Goal: Information Seeking & Learning: Learn about a topic

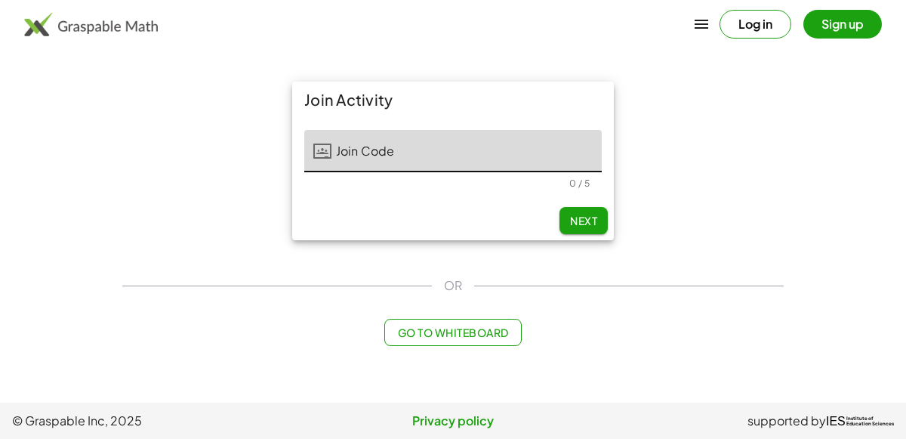
click at [727, 374] on main "Join Activity Join Code Join Code 0 / 5 Next OR Go to Whiteboard" at bounding box center [453, 201] width 906 height 402
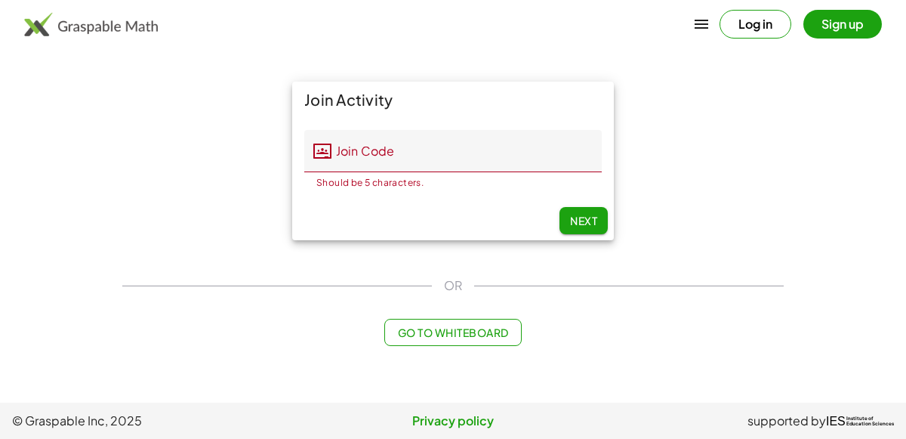
click at [667, 143] on div "Join Activity Join Code Join Code Should be 5 characters. 0 / 5 Next" at bounding box center [452, 160] width 679 height 177
click at [583, 145] on input "Join Code" at bounding box center [466, 151] width 270 height 42
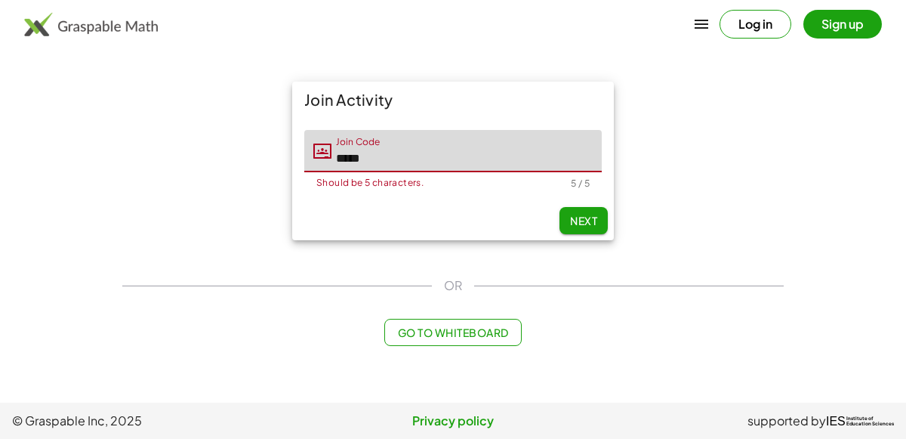
type input "*****"
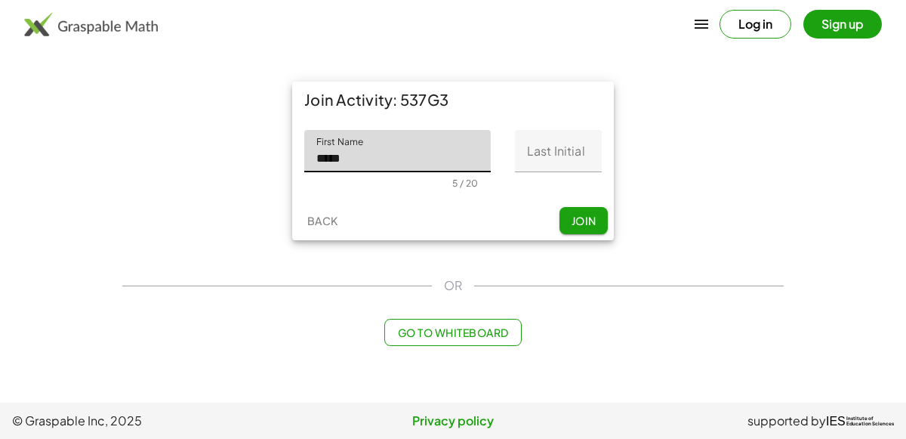
type input "*****"
click at [571, 147] on input "Last Initial" at bounding box center [558, 151] width 87 height 42
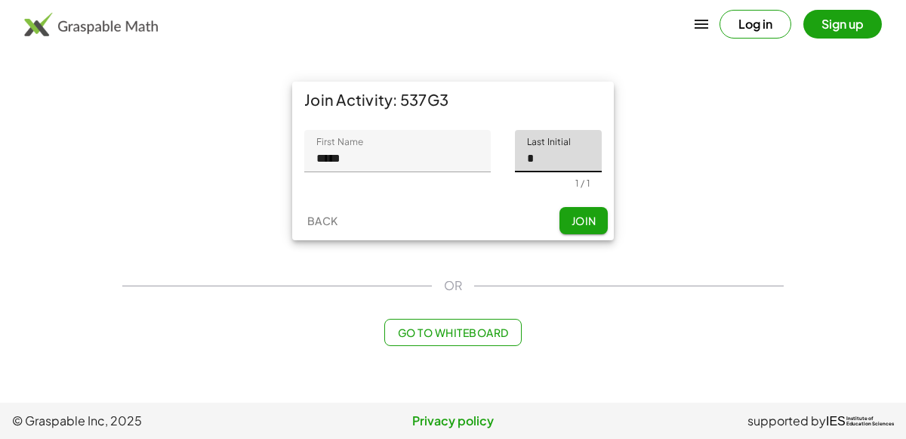
type input "*"
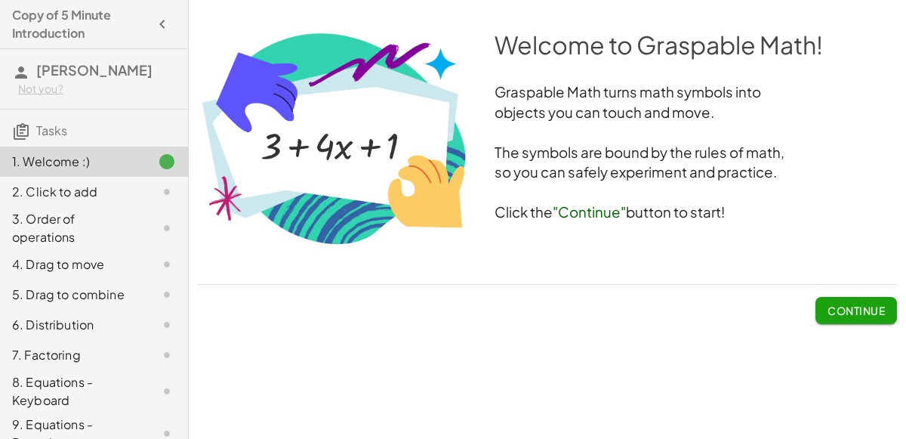
click at [828, 312] on span "Continue" at bounding box center [855, 310] width 57 height 14
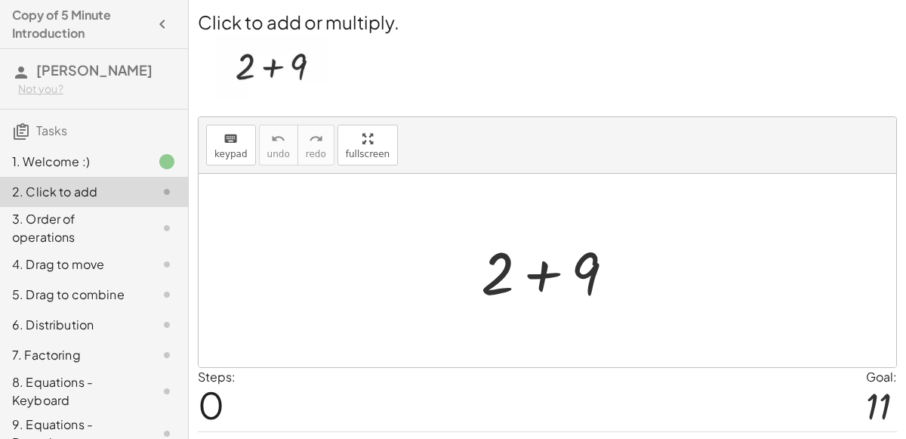
click at [543, 269] on div at bounding box center [553, 271] width 161 height 78
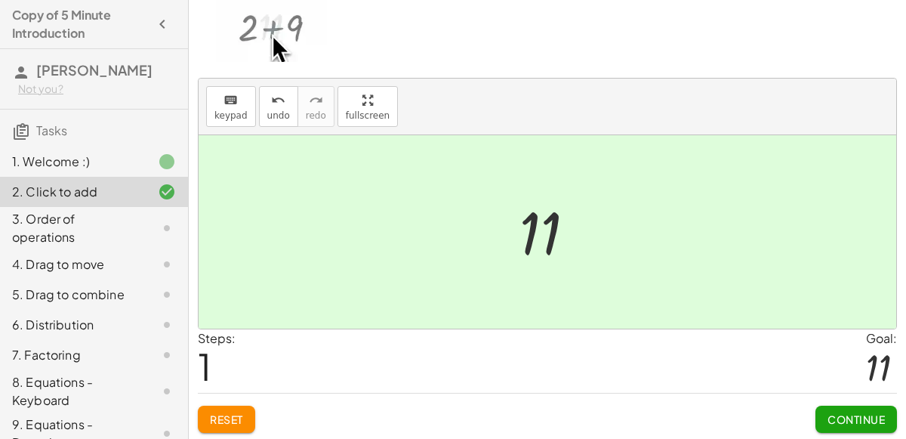
scroll to position [37, 0]
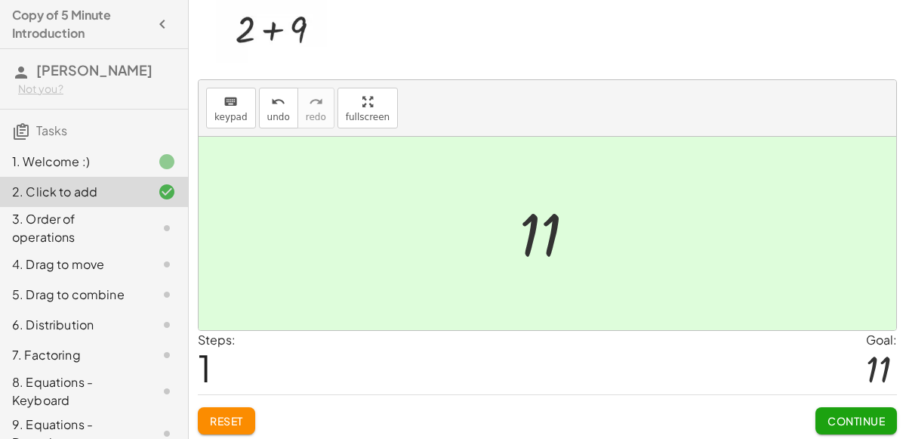
click at [532, 246] on div at bounding box center [553, 233] width 83 height 75
click at [836, 419] on span "Continue" at bounding box center [855, 421] width 57 height 14
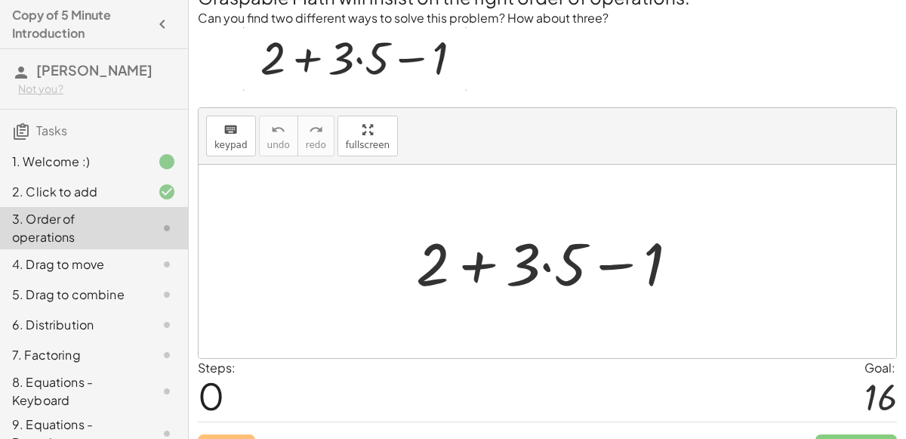
scroll to position [26, 0]
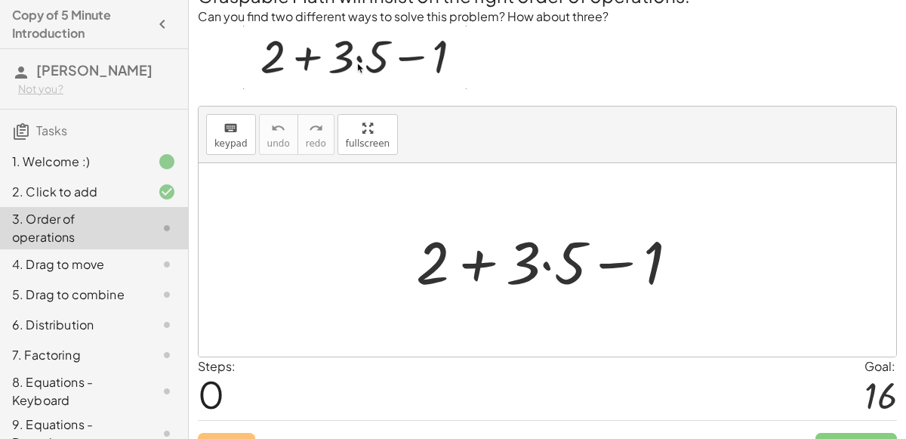
click at [616, 265] on div at bounding box center [553, 260] width 290 height 78
click at [550, 264] on div at bounding box center [553, 260] width 290 height 78
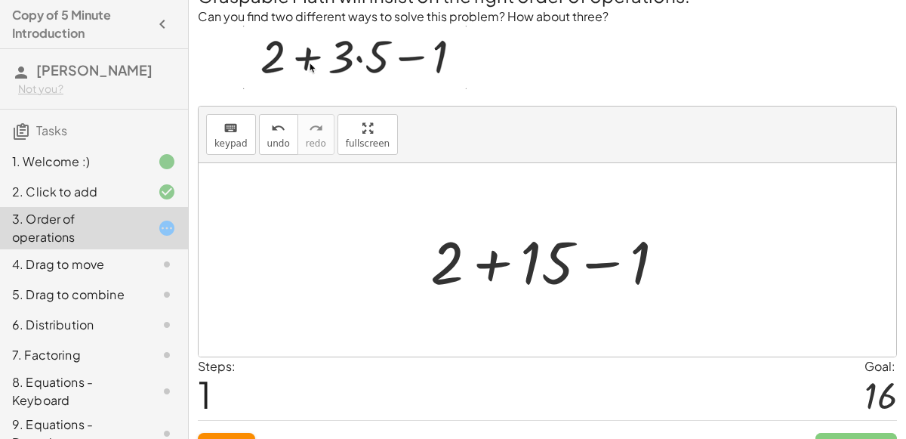
click at [502, 260] on div at bounding box center [554, 260] width 262 height 78
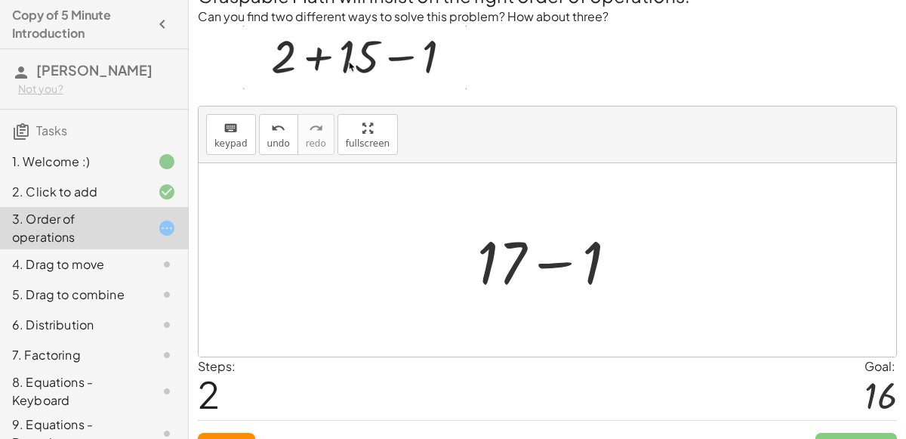
click at [540, 263] on div at bounding box center [554, 260] width 168 height 78
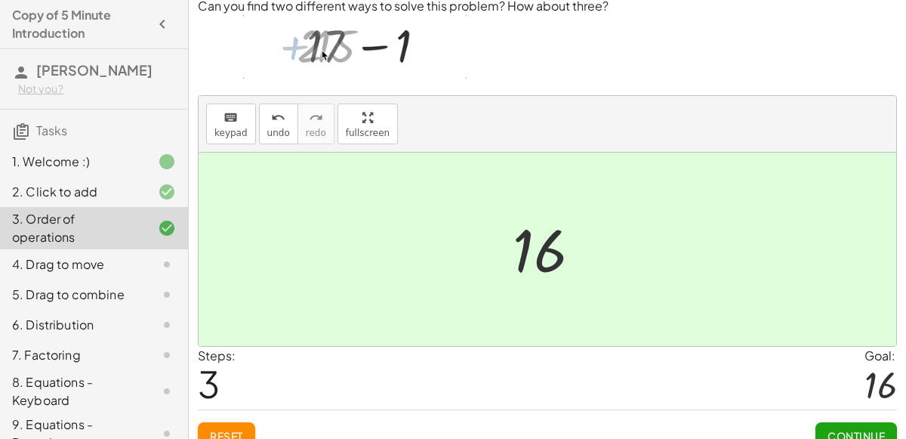
scroll to position [54, 0]
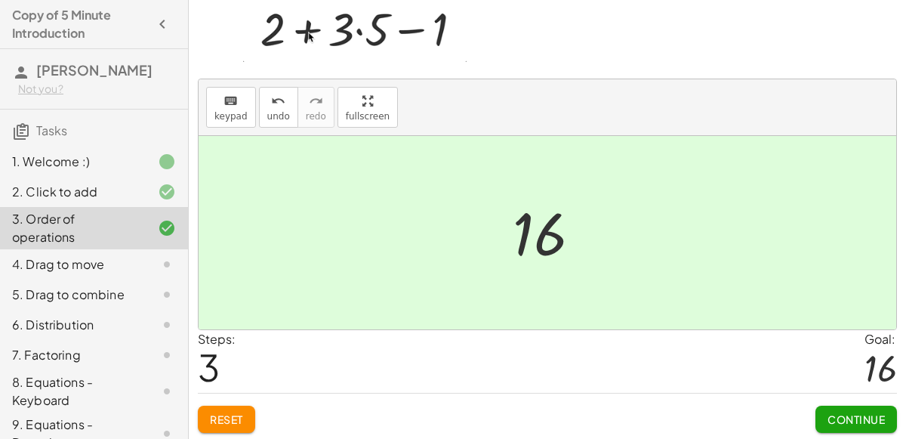
click at [851, 412] on span "Continue" at bounding box center [855, 419] width 57 height 14
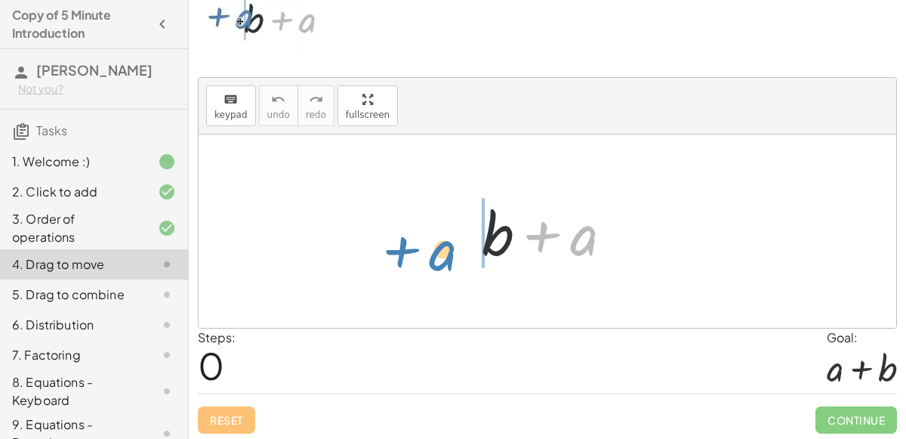
drag, startPoint x: 591, startPoint y: 239, endPoint x: 448, endPoint y: 248, distance: 143.8
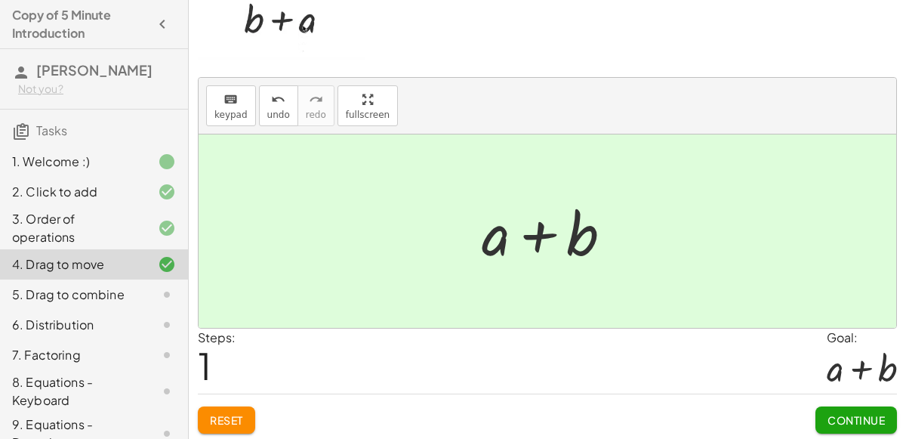
click at [833, 406] on button "Continue" at bounding box center [856, 419] width 82 height 27
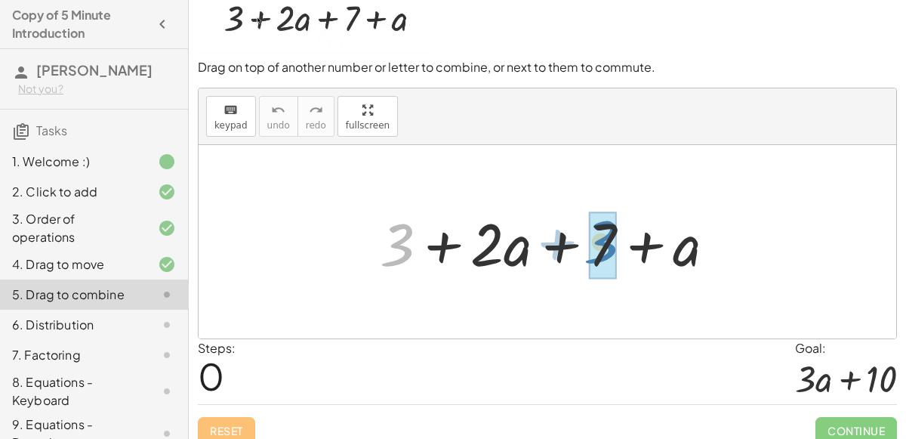
drag, startPoint x: 403, startPoint y: 243, endPoint x: 607, endPoint y: 241, distance: 203.8
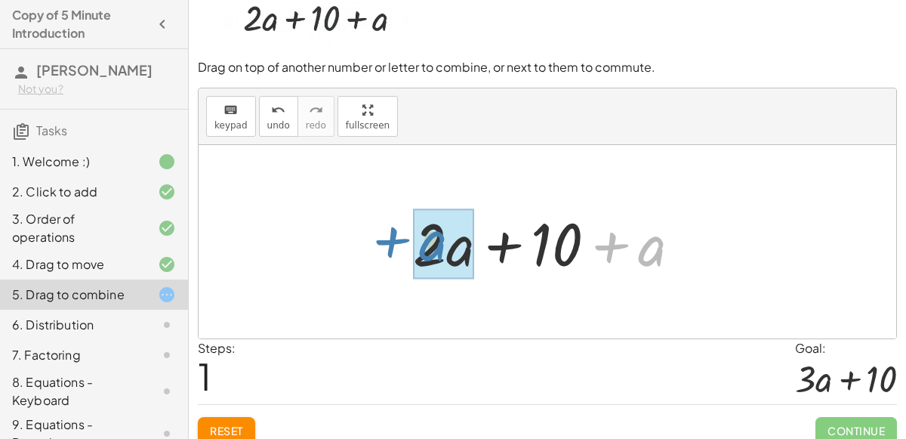
drag, startPoint x: 654, startPoint y: 249, endPoint x: 436, endPoint y: 245, distance: 218.2
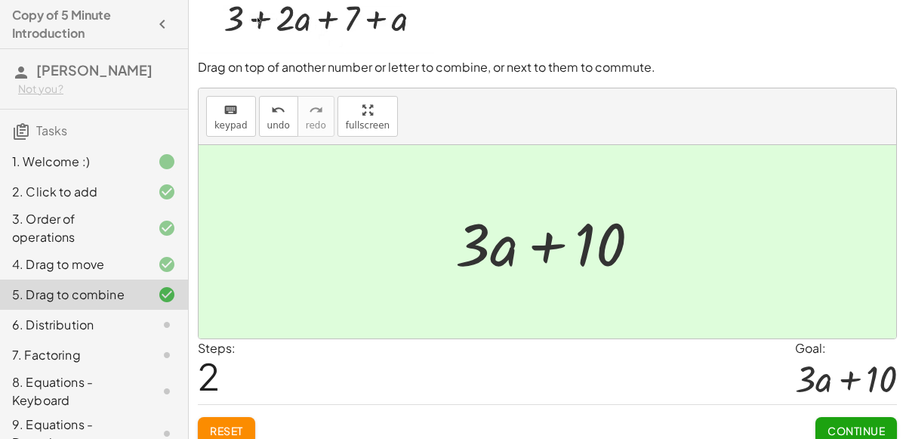
click at [863, 417] on button "Continue" at bounding box center [856, 430] width 82 height 27
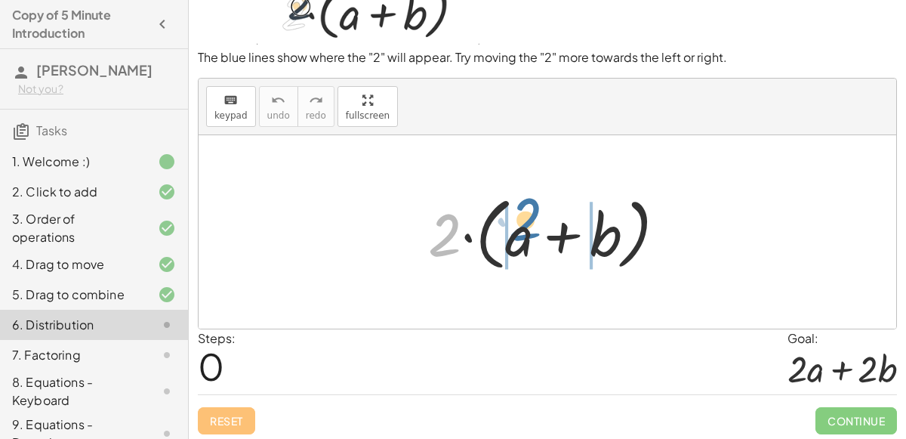
drag, startPoint x: 440, startPoint y: 226, endPoint x: 519, endPoint y: 207, distance: 80.7
click at [519, 207] on div at bounding box center [552, 232] width 265 height 87
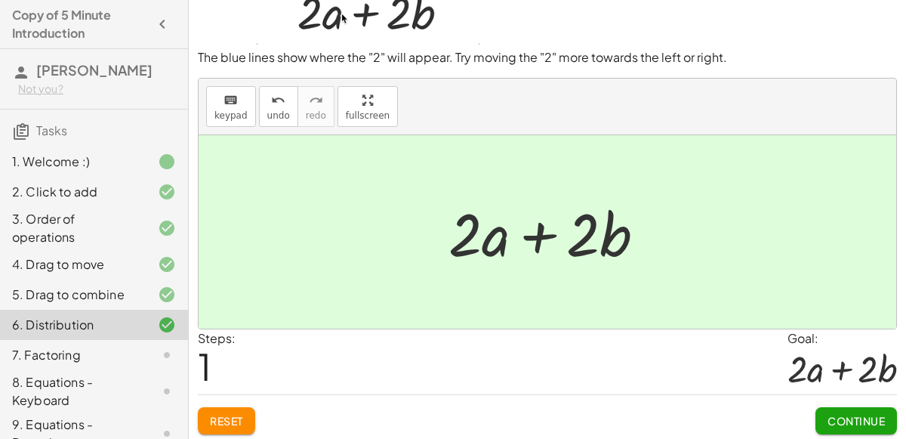
click at [854, 421] on span "Continue" at bounding box center [855, 421] width 57 height 14
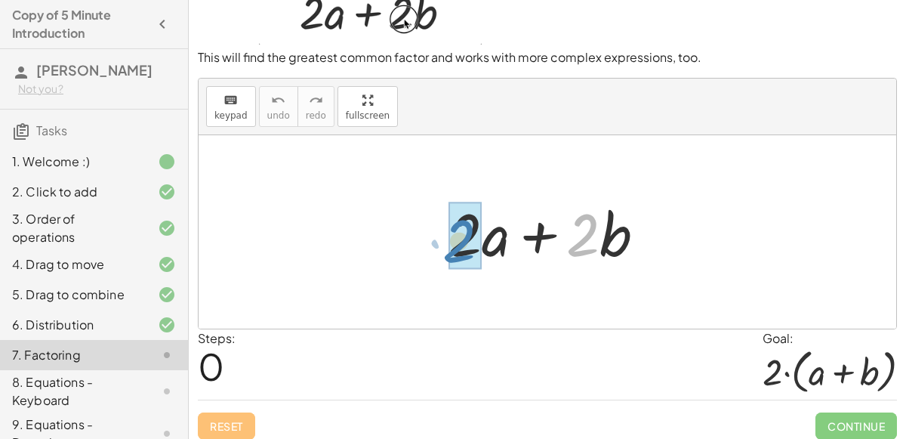
drag, startPoint x: 588, startPoint y: 217, endPoint x: 466, endPoint y: 225, distance: 121.8
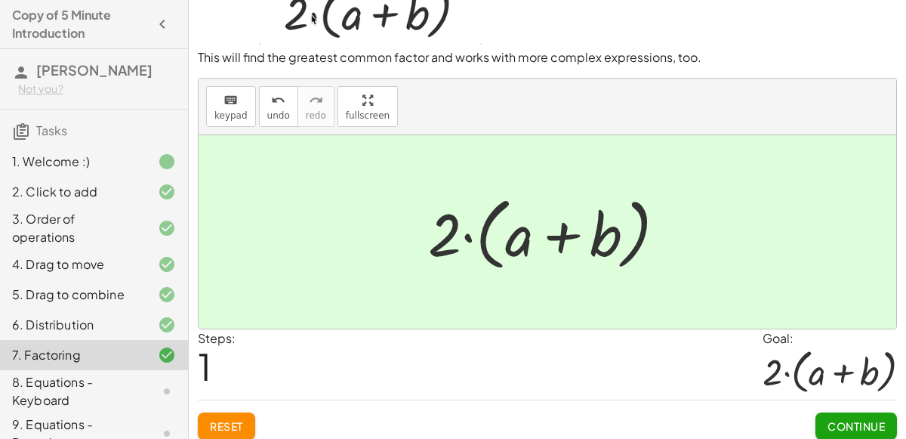
click at [864, 419] on span "Continue" at bounding box center [855, 426] width 57 height 14
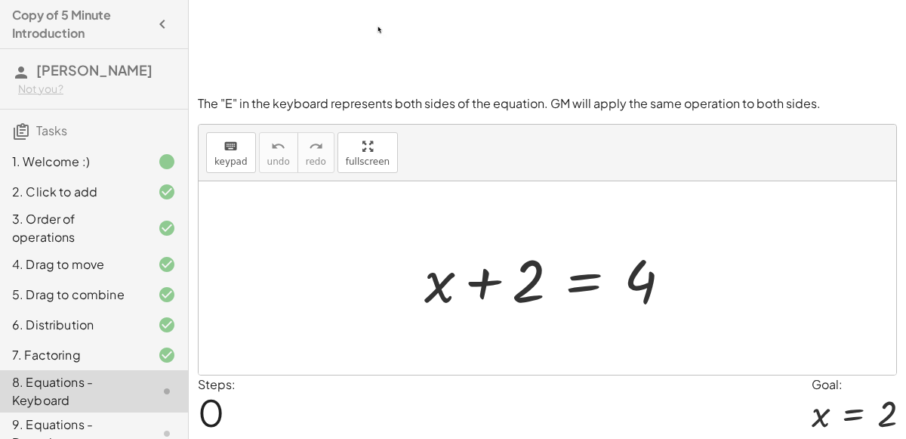
scroll to position [131, 0]
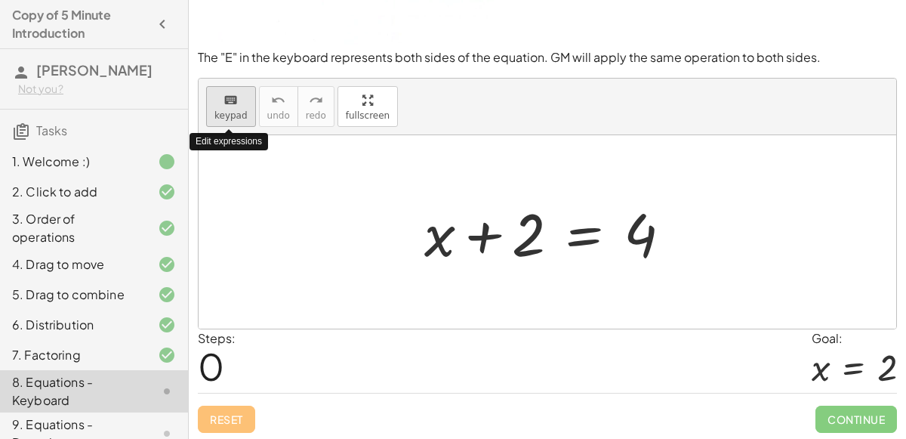
click at [236, 107] on button "keyboard keypad" at bounding box center [231, 106] width 50 height 41
click at [233, 112] on span "keypad" at bounding box center [230, 115] width 33 height 11
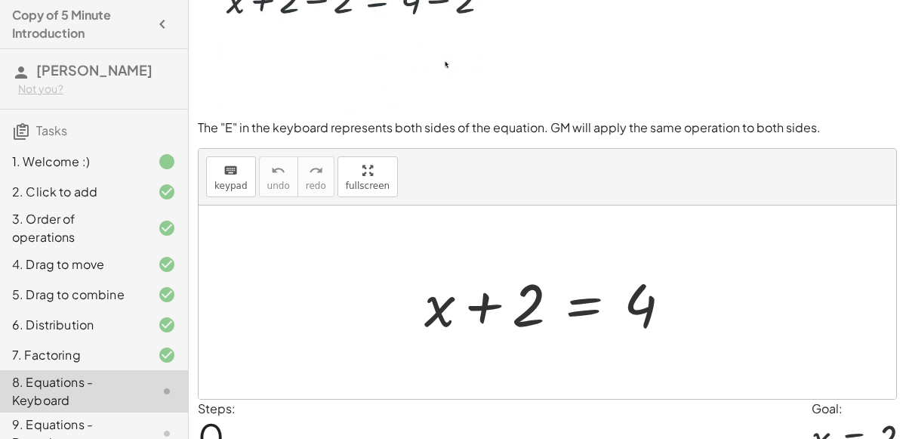
scroll to position [0, 0]
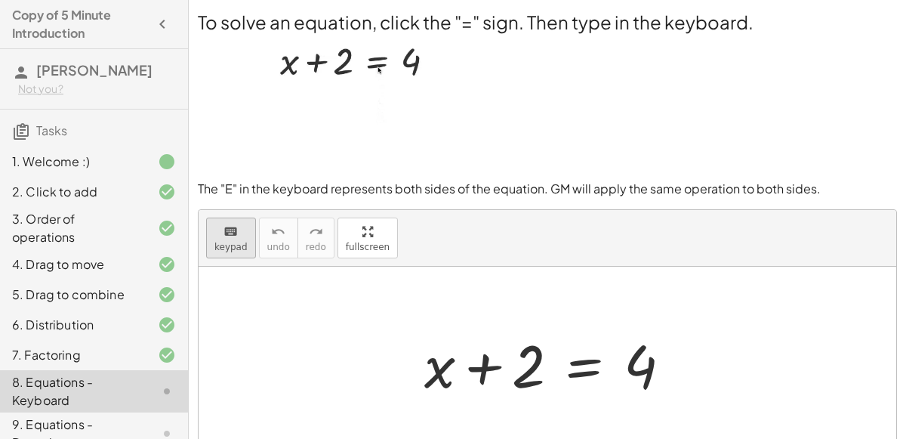
click at [223, 245] on span "keypad" at bounding box center [230, 247] width 33 height 11
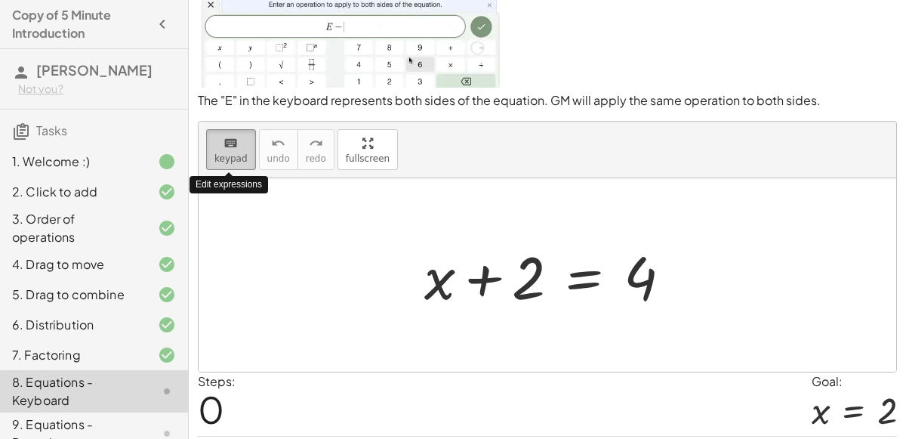
scroll to position [131, 0]
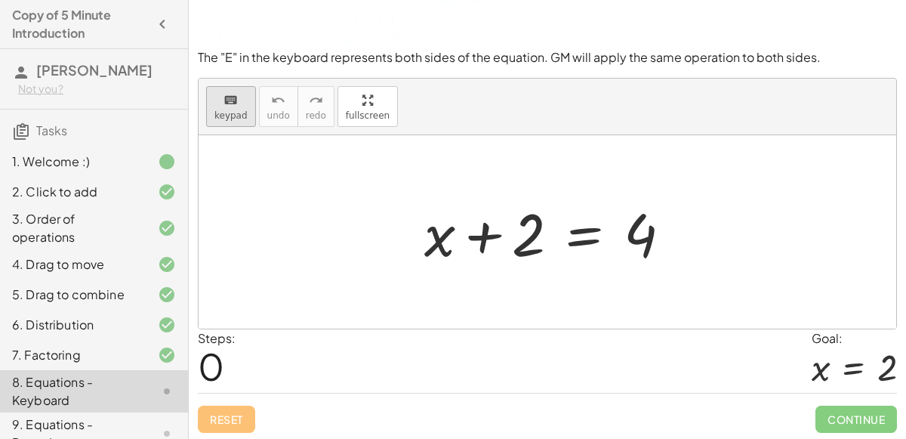
click at [230, 119] on span "keypad" at bounding box center [230, 115] width 33 height 11
click at [568, 239] on div at bounding box center [554, 232] width 274 height 78
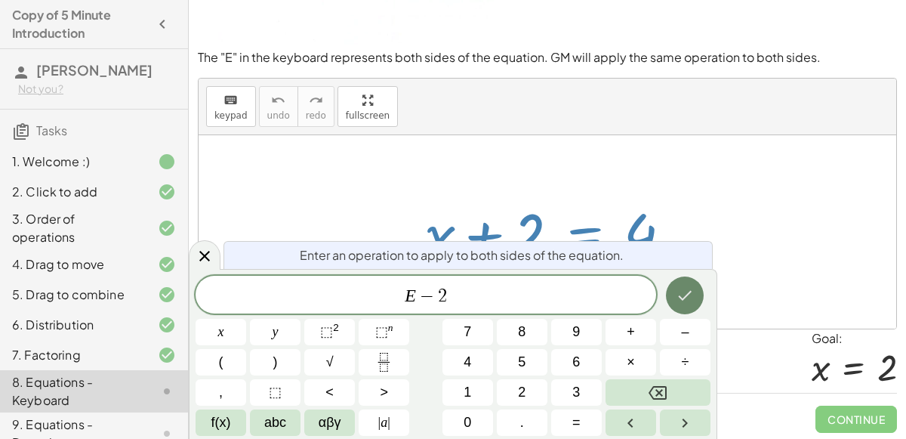
click at [695, 295] on button "Done" at bounding box center [685, 295] width 38 height 38
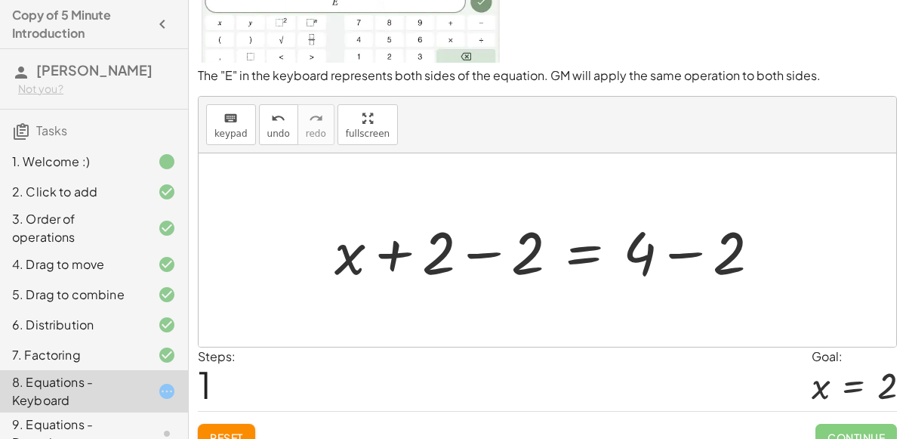
scroll to position [114, 0]
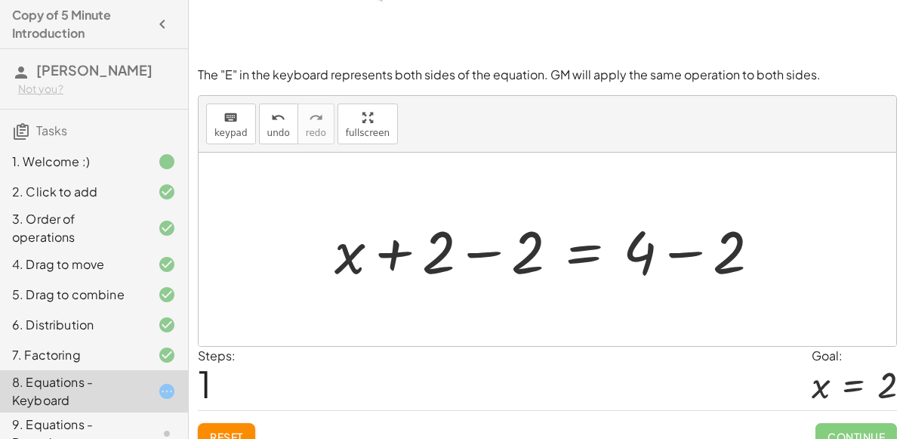
click at [495, 251] on div at bounding box center [553, 250] width 453 height 78
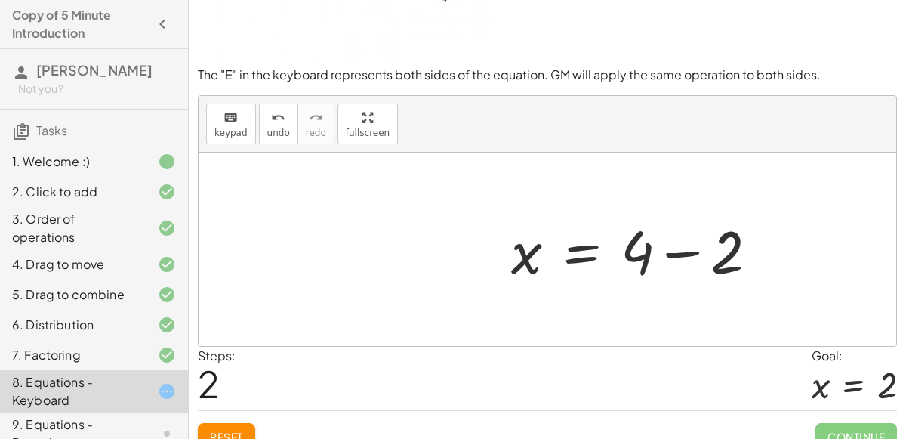
click at [679, 251] on div at bounding box center [640, 250] width 274 height 78
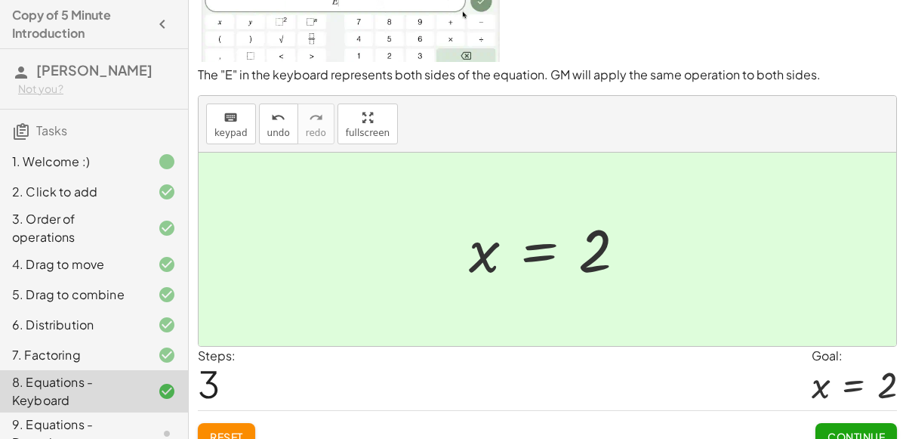
scroll to position [131, 0]
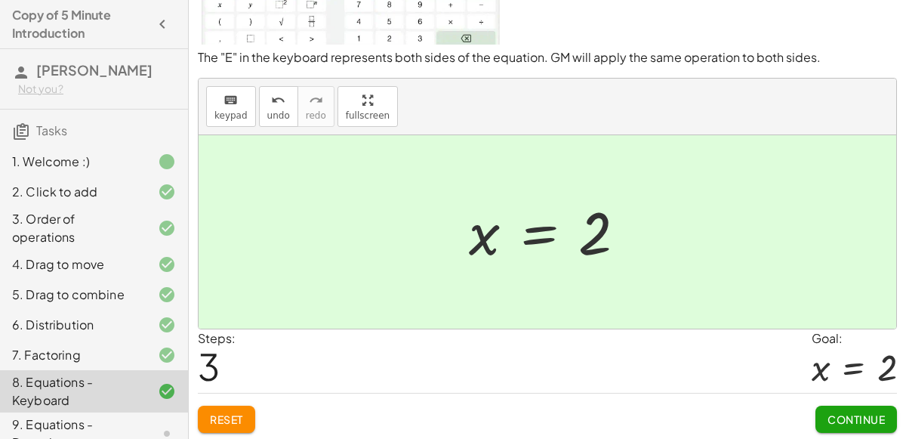
click at [848, 408] on button "Continue" at bounding box center [856, 418] width 82 height 27
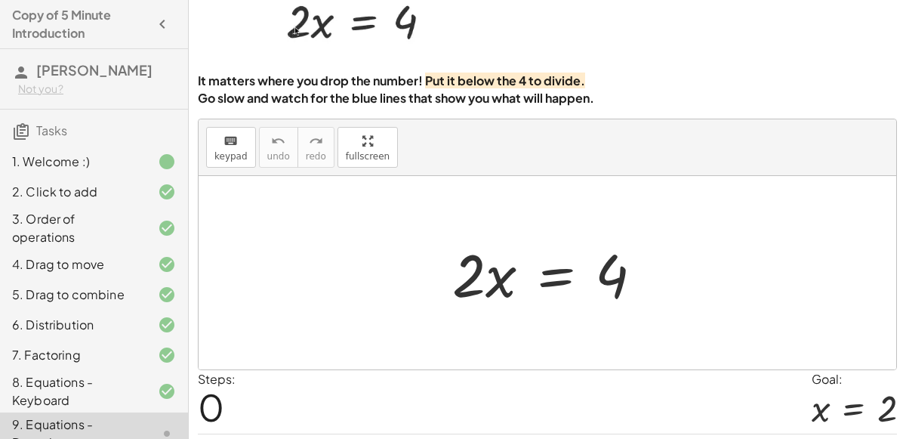
scroll to position [80, 0]
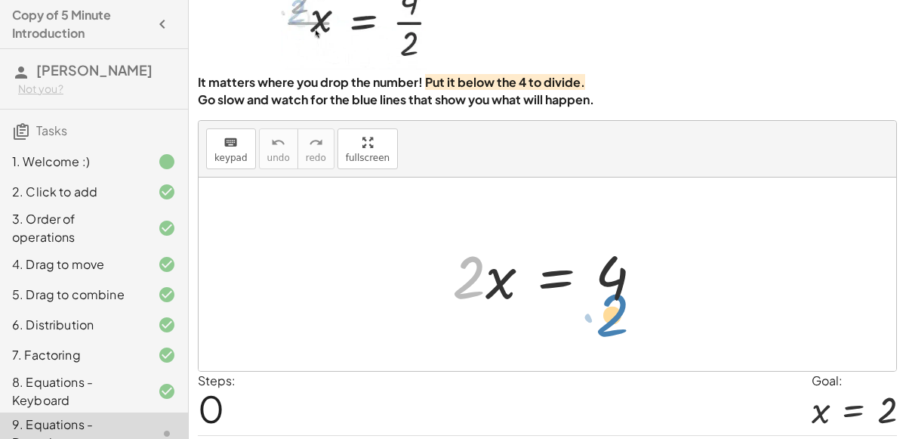
drag, startPoint x: 471, startPoint y: 285, endPoint x: 617, endPoint y: 323, distance: 150.7
click at [617, 323] on div "· 2 · 2 · x = 4" at bounding box center [547, 273] width 697 height 193
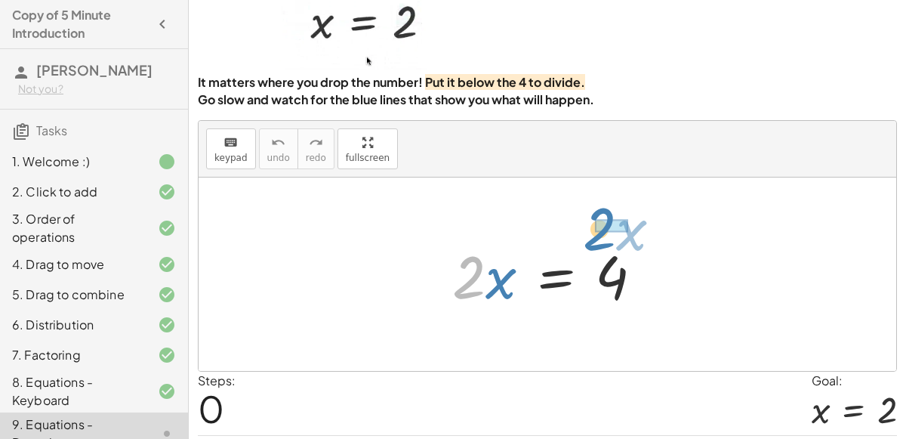
drag, startPoint x: 473, startPoint y: 278, endPoint x: 603, endPoint y: 230, distance: 138.3
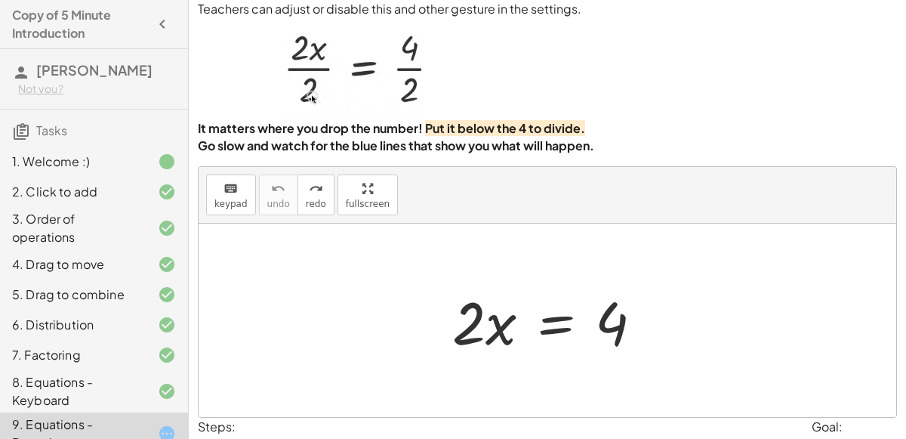
scroll to position [0, 0]
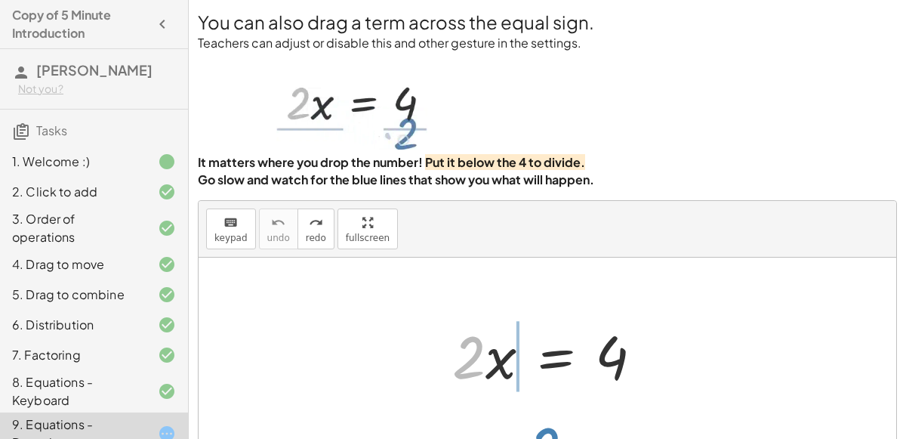
drag, startPoint x: 470, startPoint y: 335, endPoint x: 543, endPoint y: 426, distance: 116.5
click at [543, 426] on div "· 2 · 2 · x = 4" at bounding box center [547, 353] width 697 height 193
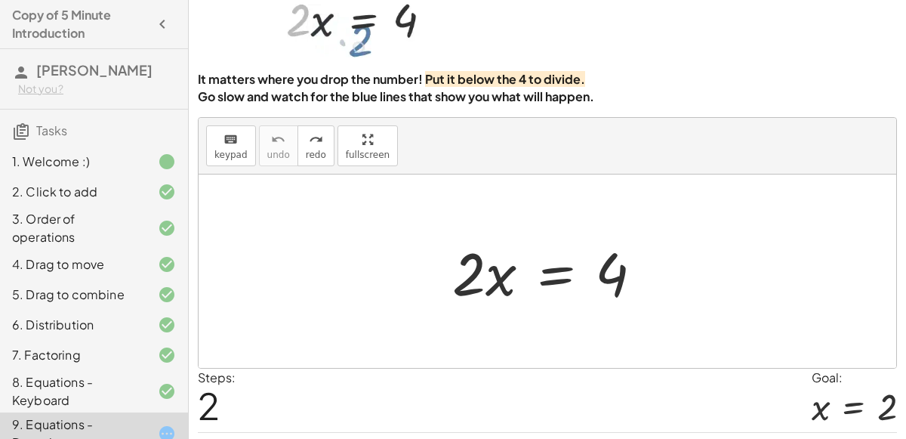
scroll to position [82, 0]
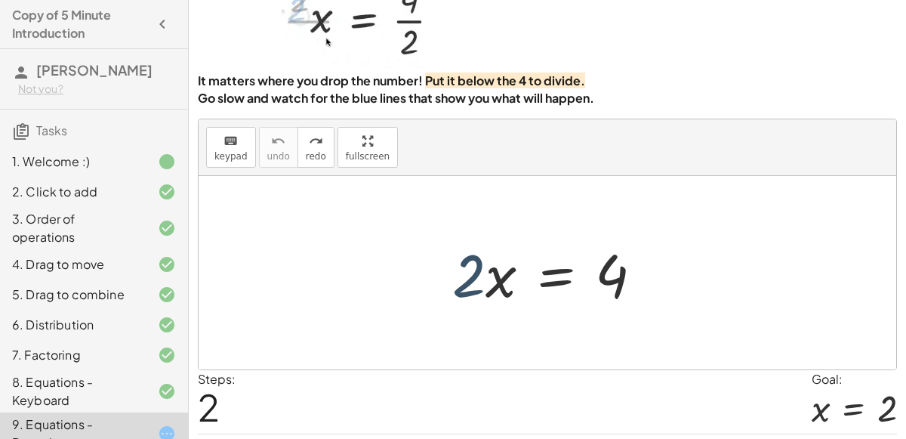
click at [483, 260] on div at bounding box center [553, 273] width 217 height 78
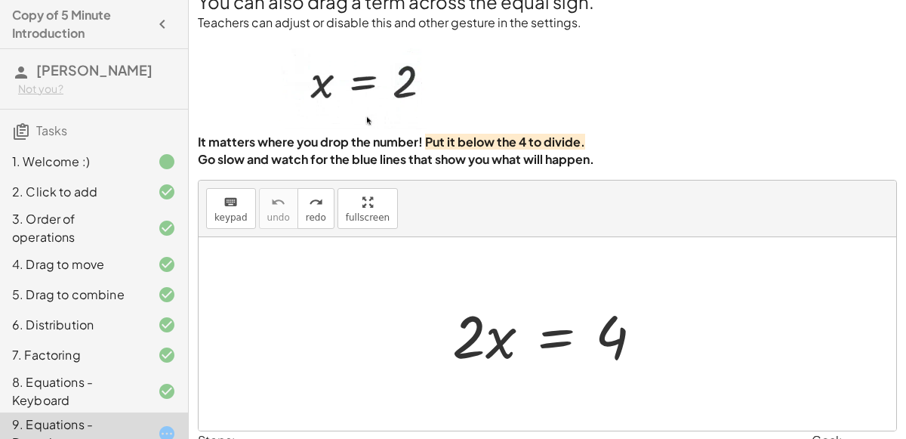
scroll to position [20, 0]
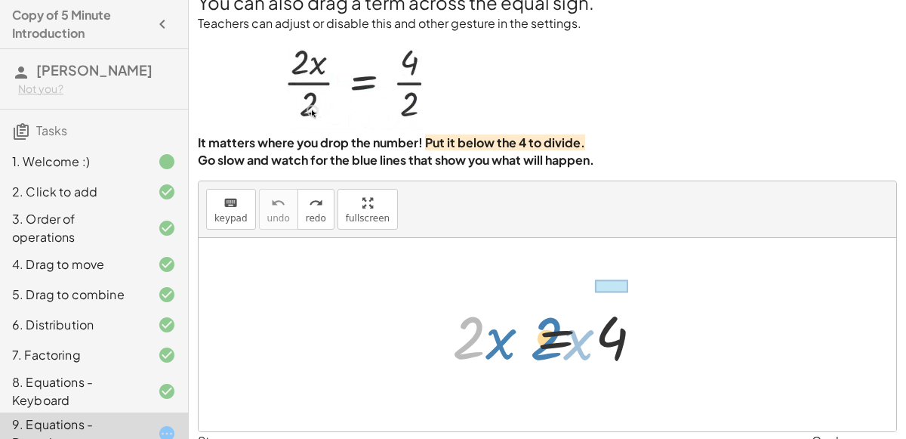
drag, startPoint x: 467, startPoint y: 321, endPoint x: 544, endPoint y: 322, distance: 77.0
click at [544, 322] on div at bounding box center [553, 335] width 217 height 78
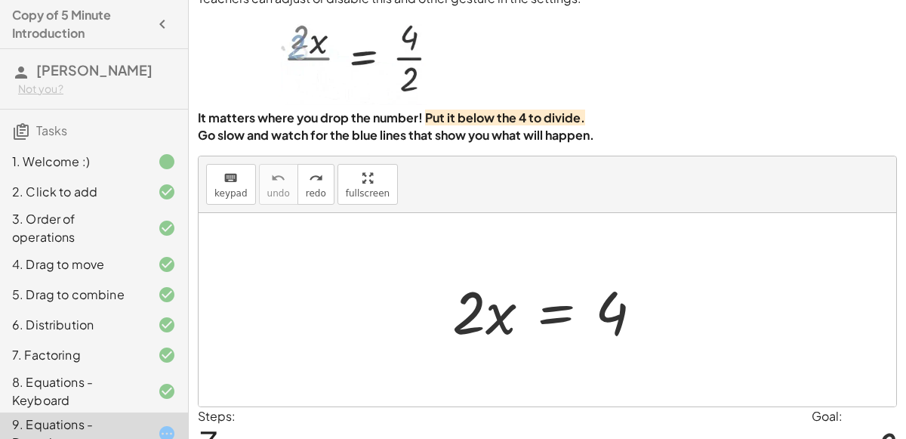
scroll to position [51, 0]
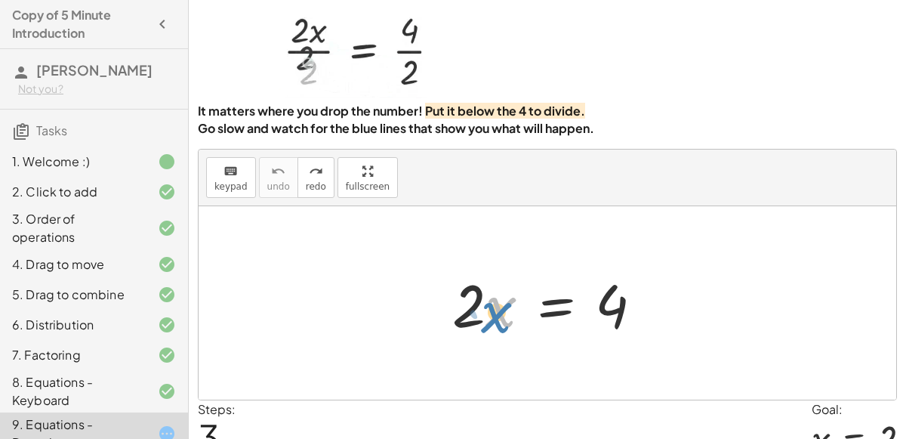
click at [497, 309] on div at bounding box center [553, 303] width 217 height 78
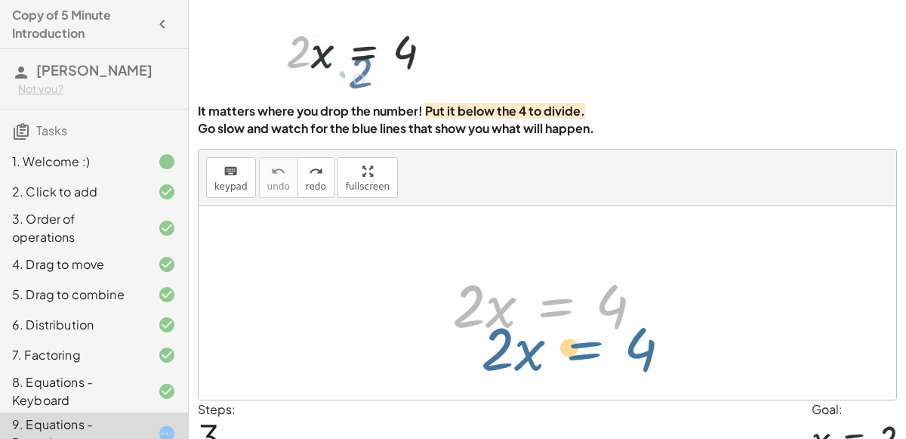
drag, startPoint x: 553, startPoint y: 306, endPoint x: 571, endPoint y: 321, distance: 24.2
click at [571, 321] on div at bounding box center [553, 303] width 217 height 78
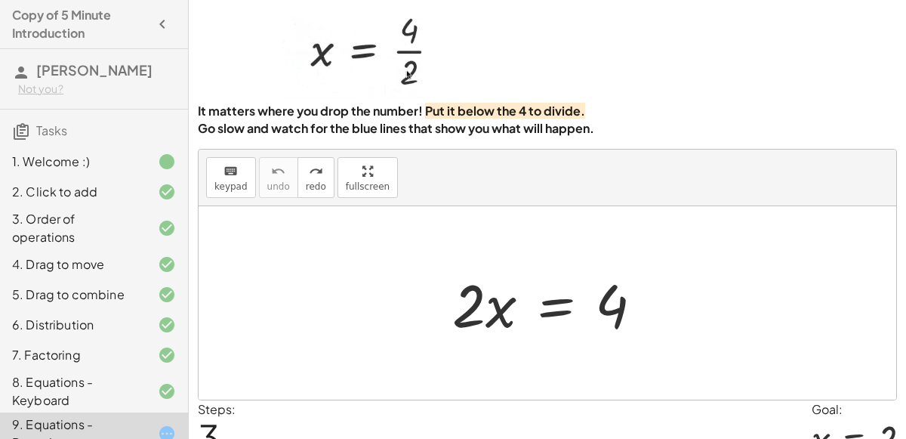
click at [562, 308] on div at bounding box center [553, 303] width 217 height 78
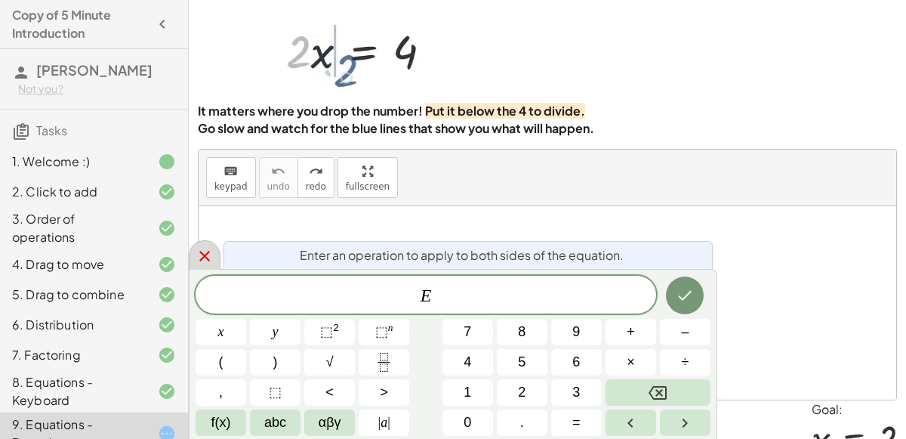
click at [196, 257] on icon at bounding box center [205, 256] width 18 height 18
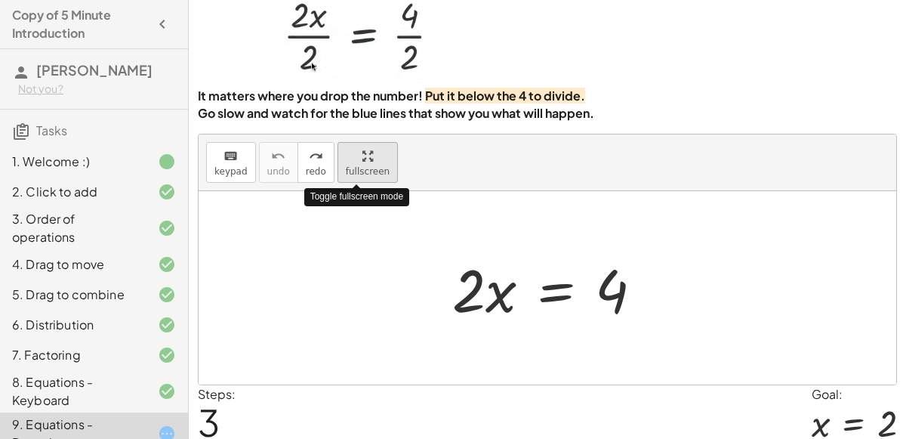
scroll to position [68, 0]
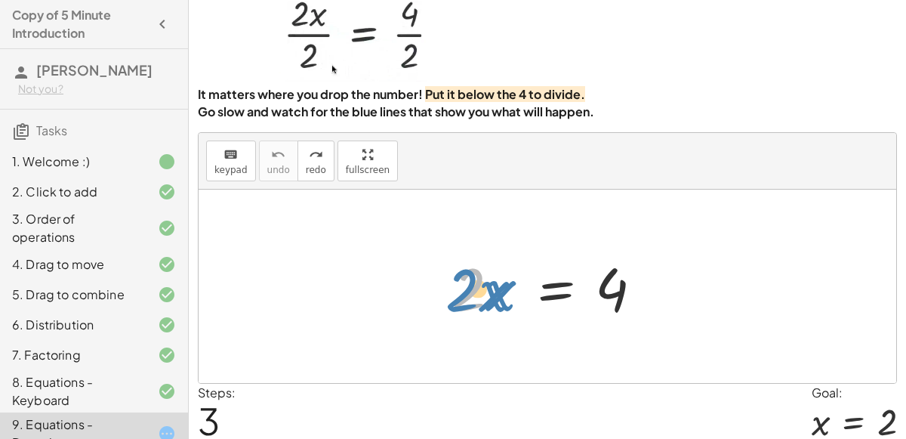
click at [464, 278] on div at bounding box center [553, 287] width 217 height 78
click at [457, 282] on div at bounding box center [553, 287] width 217 height 78
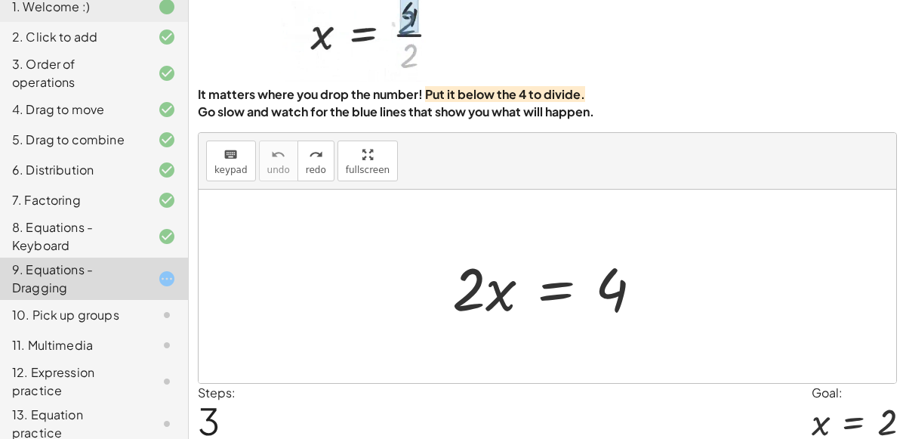
scroll to position [155, 0]
click at [561, 285] on div at bounding box center [553, 287] width 217 height 78
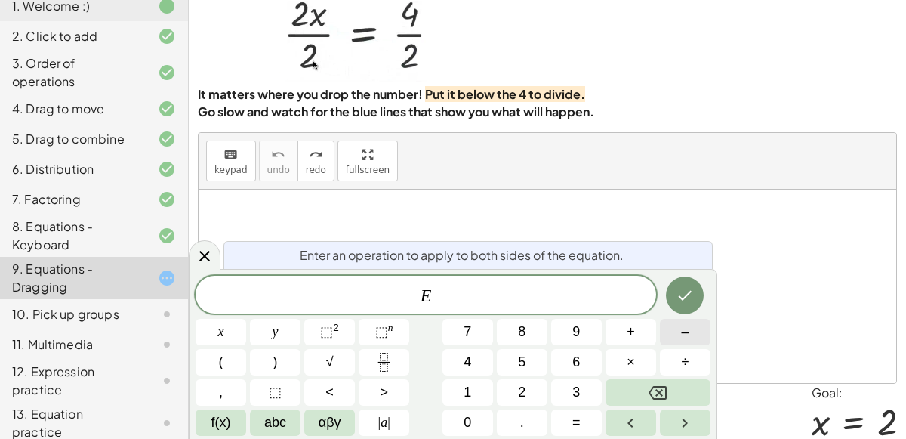
click at [665, 336] on button "–" at bounding box center [685, 332] width 51 height 26
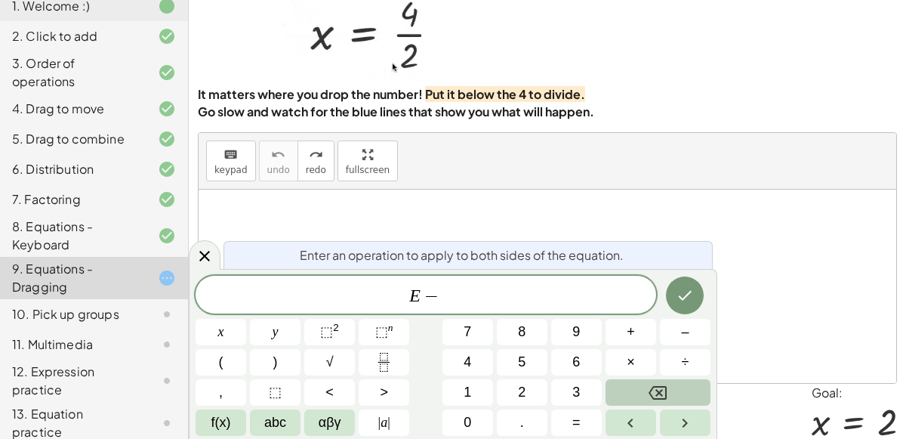
click at [671, 386] on button "Backspace" at bounding box center [657, 392] width 105 height 26
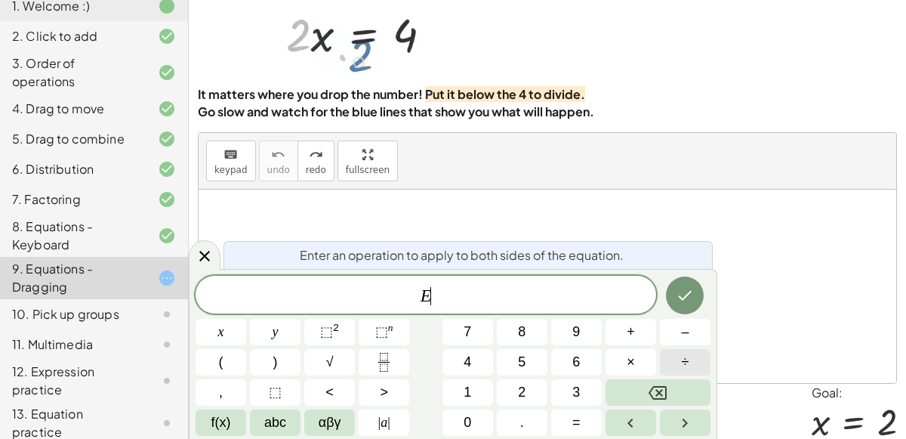
click at [681, 372] on button "÷" at bounding box center [685, 362] width 51 height 26
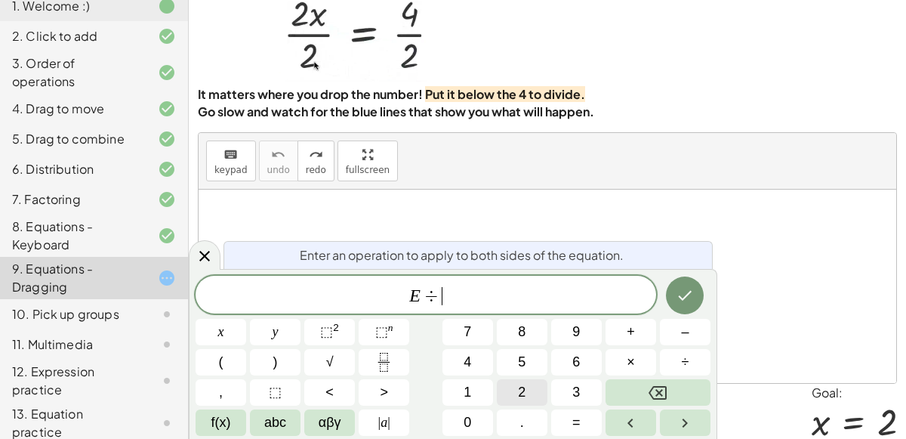
click at [510, 386] on button "2" at bounding box center [522, 392] width 51 height 26
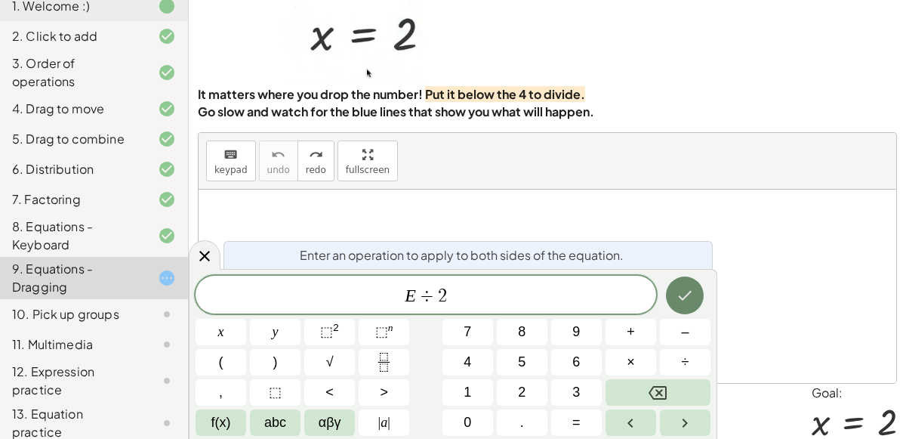
click at [690, 300] on icon "Done" at bounding box center [685, 295] width 18 height 18
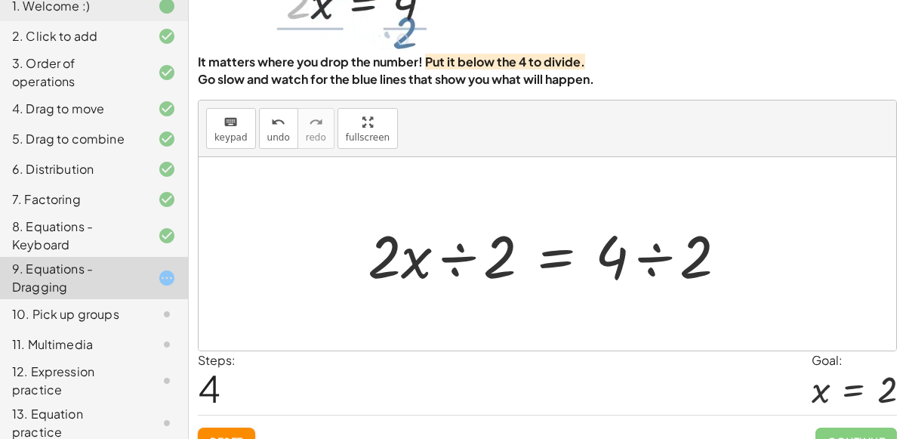
scroll to position [109, 0]
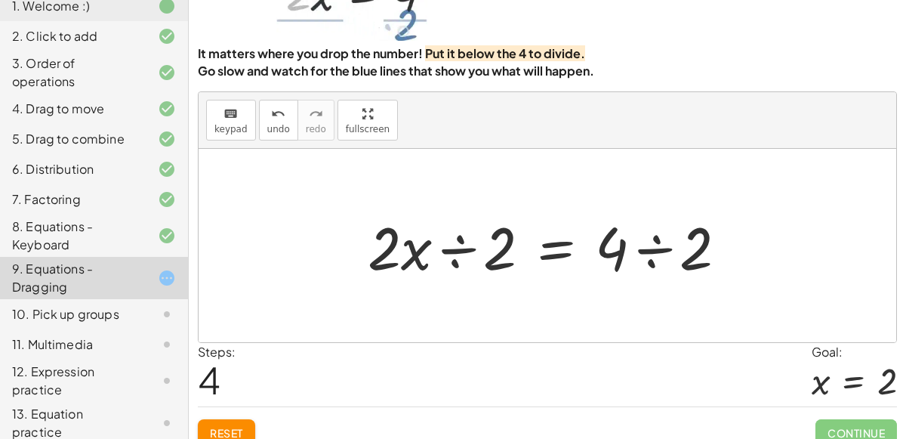
click at [652, 256] on div at bounding box center [553, 246] width 386 height 78
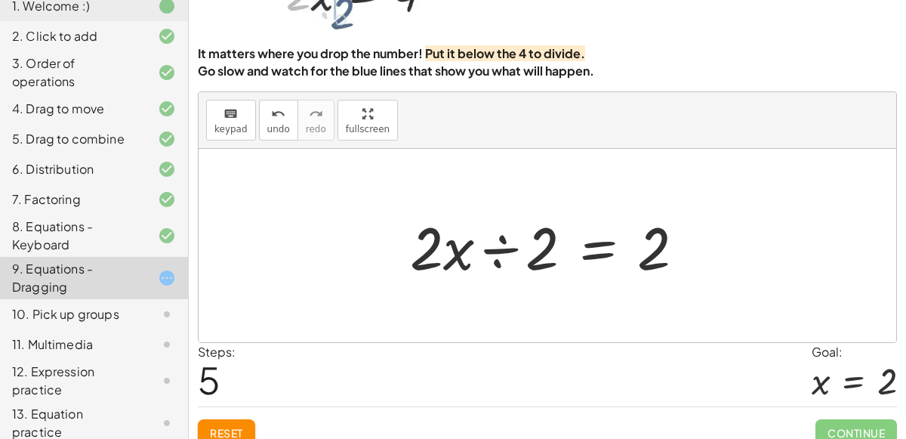
click at [455, 251] on div at bounding box center [553, 246] width 302 height 78
click at [493, 254] on div at bounding box center [553, 246] width 302 height 78
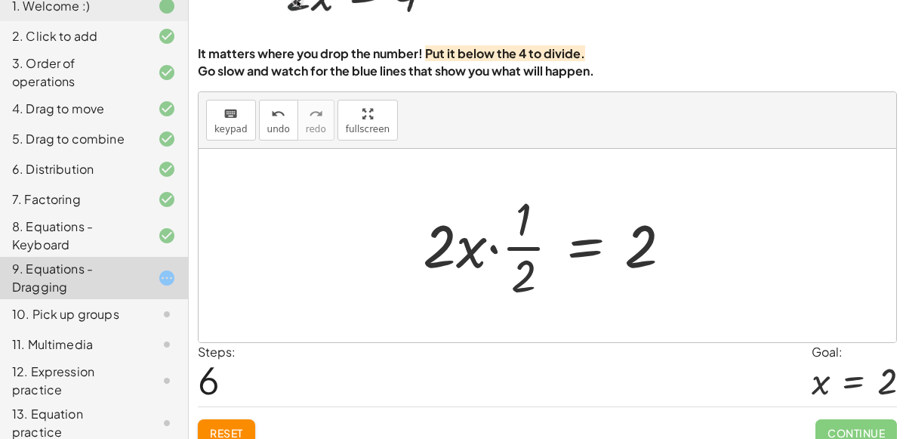
click at [505, 249] on div at bounding box center [553, 245] width 276 height 116
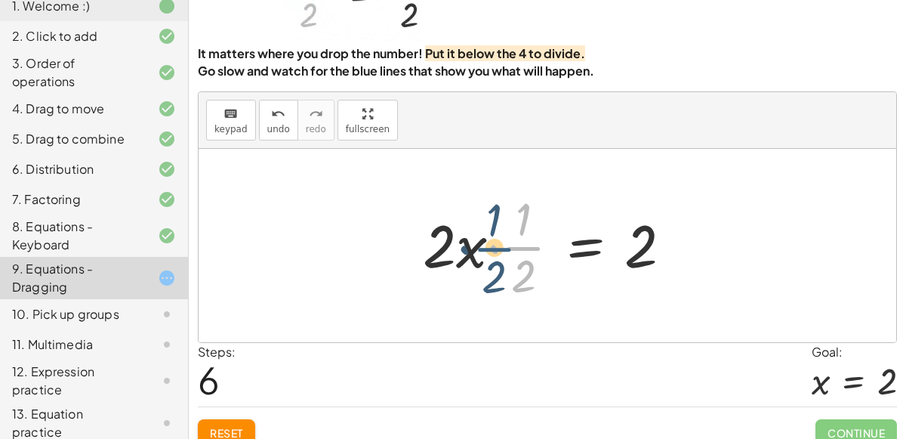
drag, startPoint x: 516, startPoint y: 248, endPoint x: 488, endPoint y: 250, distance: 28.0
click at [488, 250] on div at bounding box center [553, 245] width 276 height 116
click at [489, 248] on div at bounding box center [553, 245] width 276 height 116
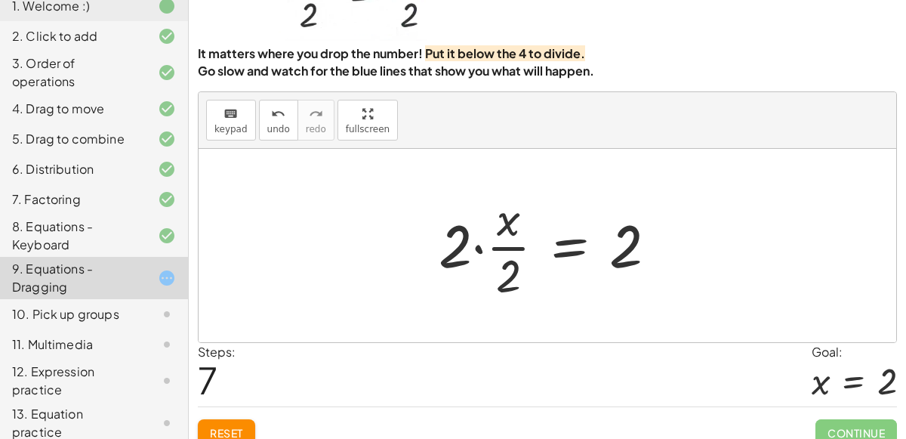
click at [460, 246] on div at bounding box center [553, 245] width 245 height 116
click at [469, 250] on div at bounding box center [553, 245] width 245 height 116
click at [480, 247] on div at bounding box center [553, 245] width 245 height 116
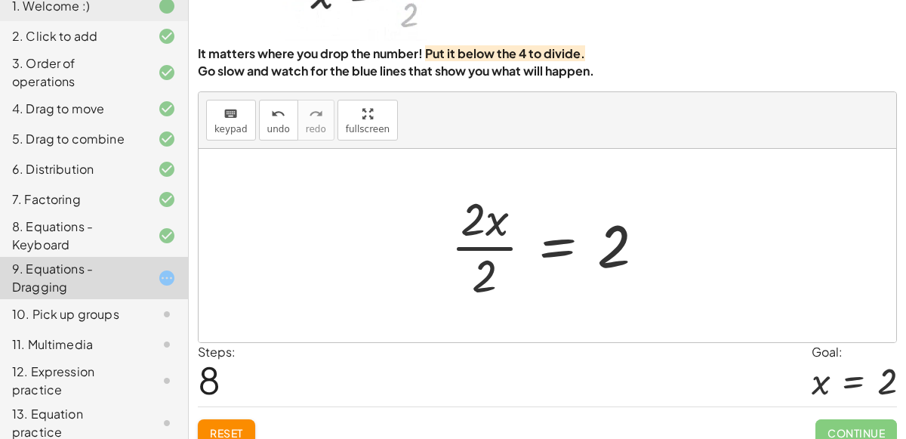
click at [490, 248] on div at bounding box center [553, 245] width 221 height 116
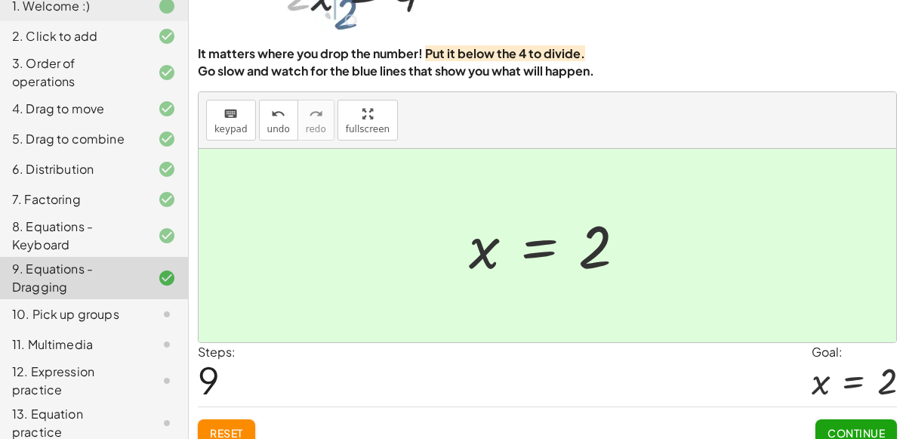
click at [859, 429] on span "Continue" at bounding box center [855, 433] width 57 height 14
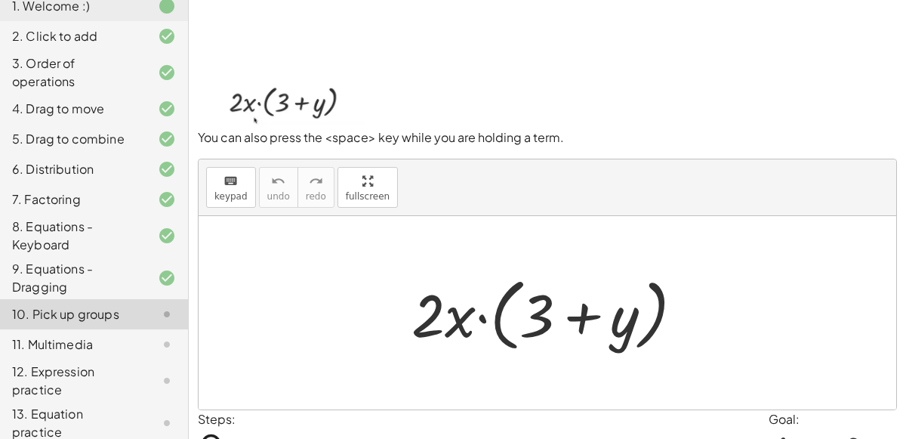
scroll to position [38, 0]
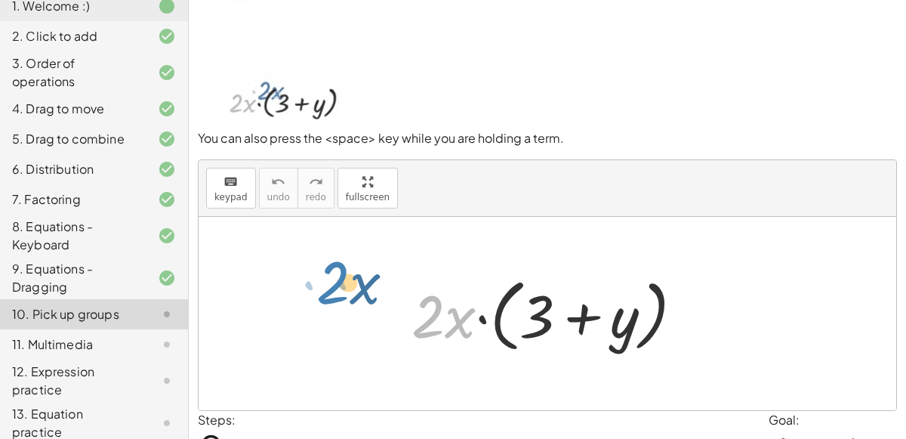
drag, startPoint x: 424, startPoint y: 319, endPoint x: 329, endPoint y: 285, distance: 100.7
click at [329, 285] on div "· 2 · x · 2 · x · ( + 3 + y )" at bounding box center [547, 313] width 697 height 193
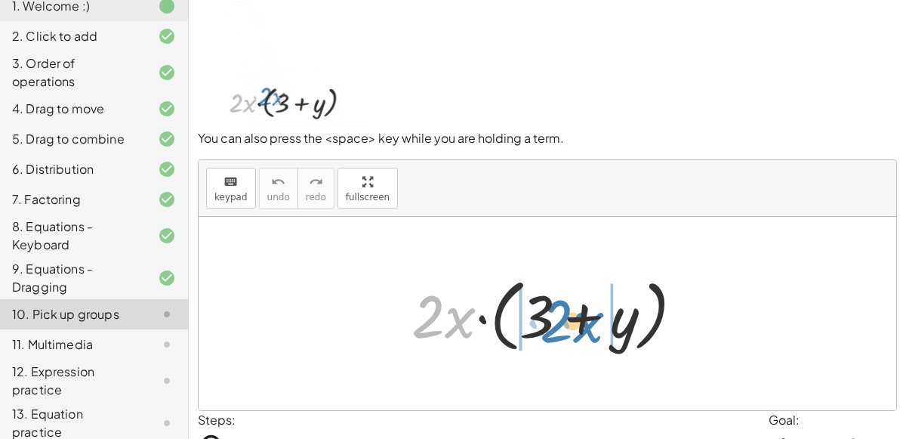
drag, startPoint x: 424, startPoint y: 328, endPoint x: 552, endPoint y: 328, distance: 127.6
click at [552, 328] on div at bounding box center [553, 313] width 299 height 87
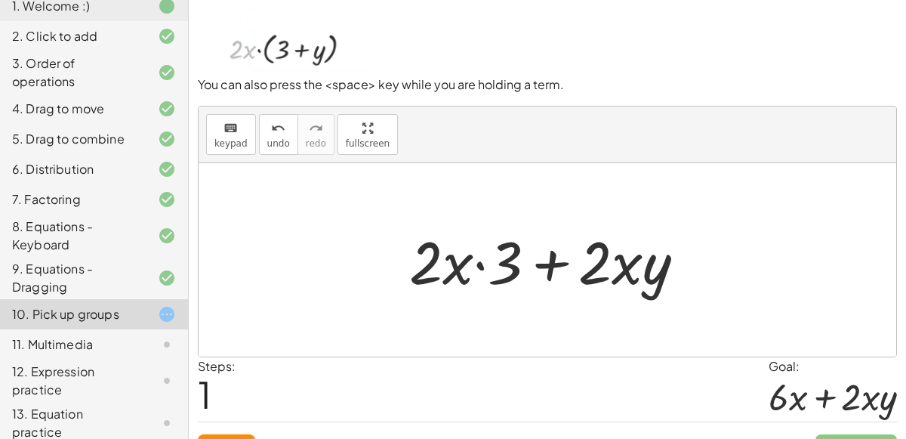
scroll to position [88, 0]
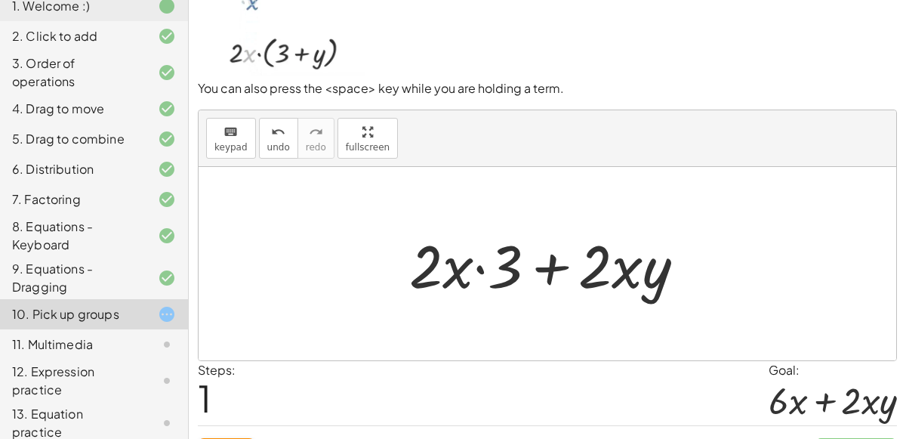
click at [482, 267] on div at bounding box center [553, 264] width 303 height 78
click at [546, 269] on div at bounding box center [553, 264] width 303 height 78
click at [624, 269] on div at bounding box center [553, 264] width 303 height 78
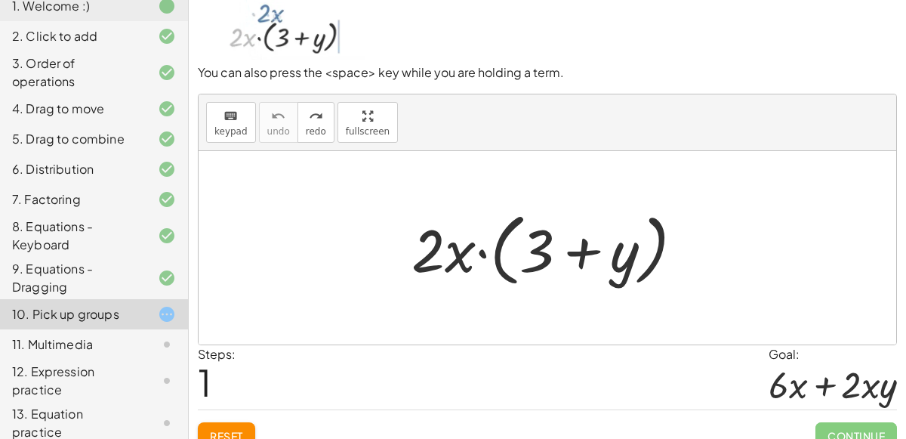
scroll to position [115, 0]
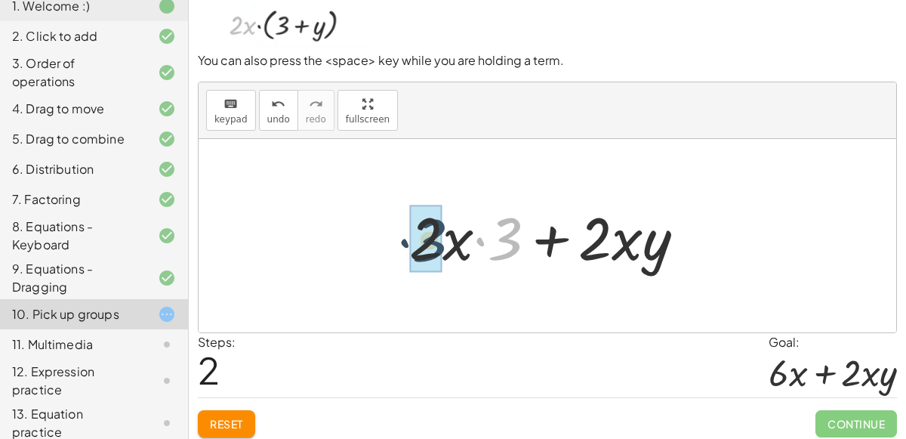
drag, startPoint x: 509, startPoint y: 246, endPoint x: 423, endPoint y: 254, distance: 85.6
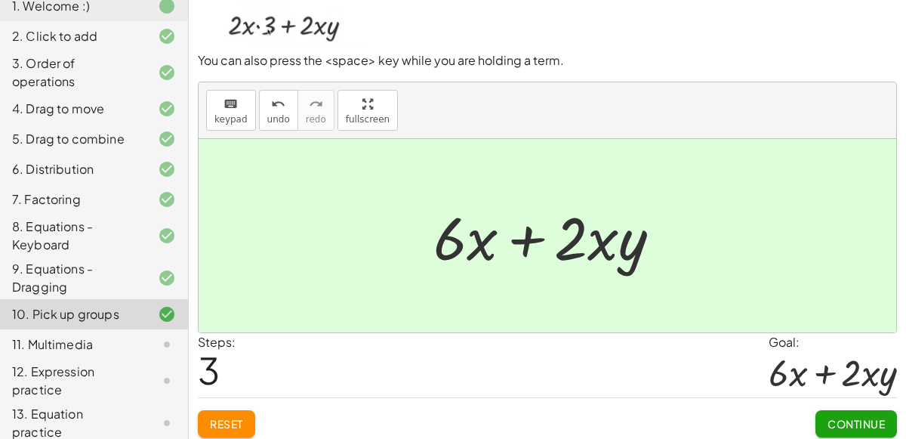
click at [823, 420] on button "Continue" at bounding box center [856, 423] width 82 height 27
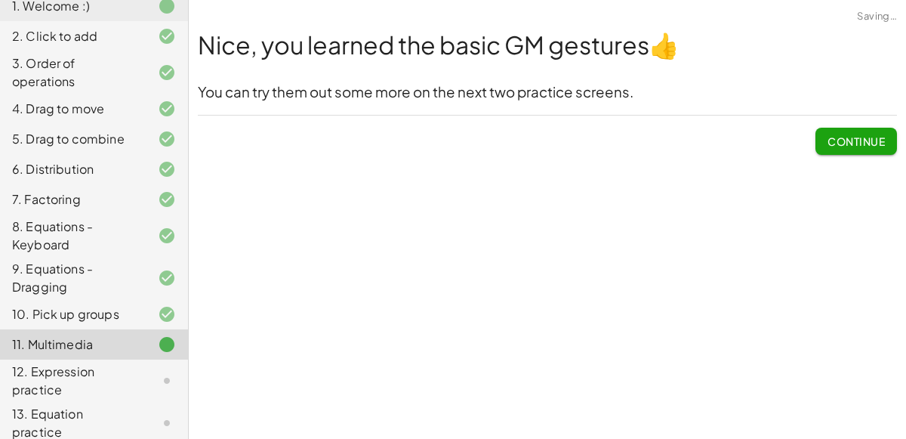
scroll to position [0, 0]
click at [845, 146] on span "Continue" at bounding box center [855, 141] width 57 height 14
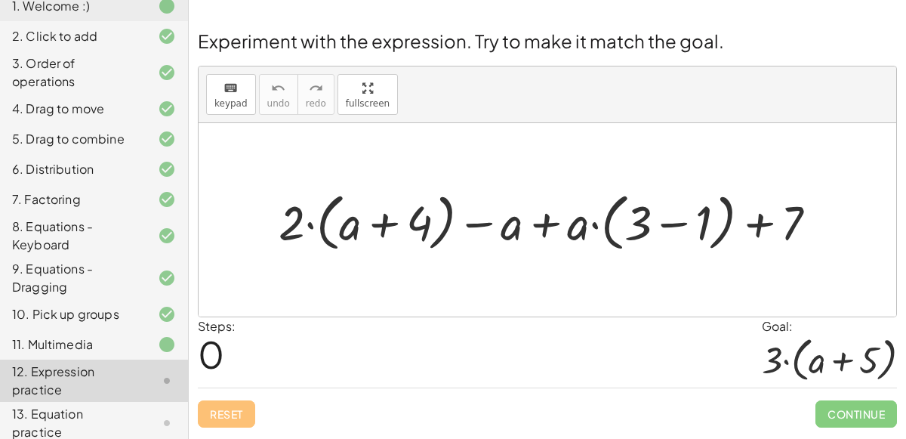
click at [92, 344] on div "11. Multimedia" at bounding box center [73, 344] width 122 height 18
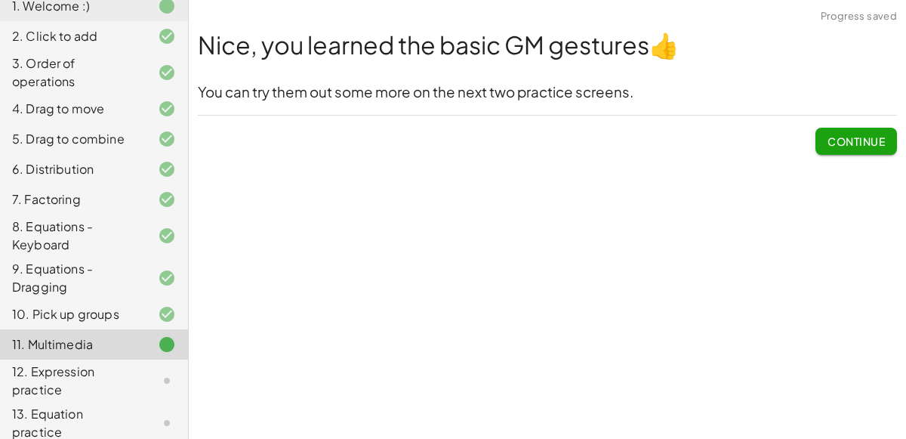
click at [870, 131] on button "Continue" at bounding box center [856, 141] width 82 height 27
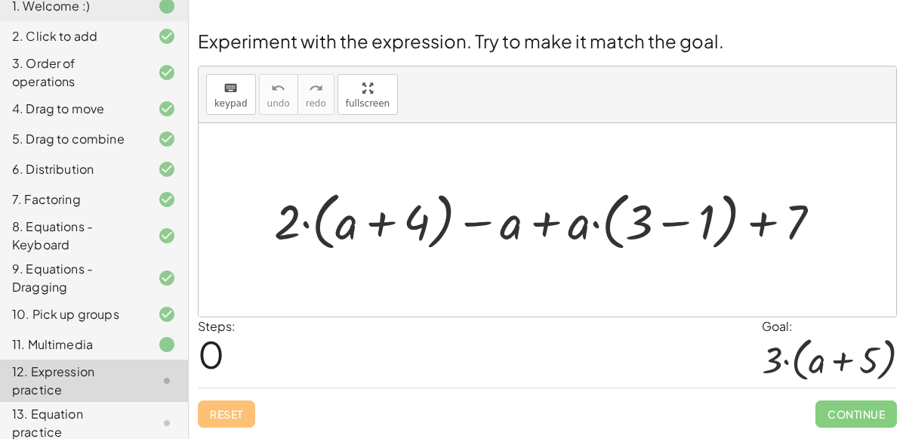
click at [509, 227] on div at bounding box center [553, 219] width 574 height 71
click at [545, 226] on div at bounding box center [553, 219] width 574 height 71
click at [471, 221] on div at bounding box center [553, 219] width 574 height 71
drag, startPoint x: 282, startPoint y: 226, endPoint x: 343, endPoint y: 232, distance: 60.8
click at [343, 232] on div at bounding box center [553, 219] width 574 height 71
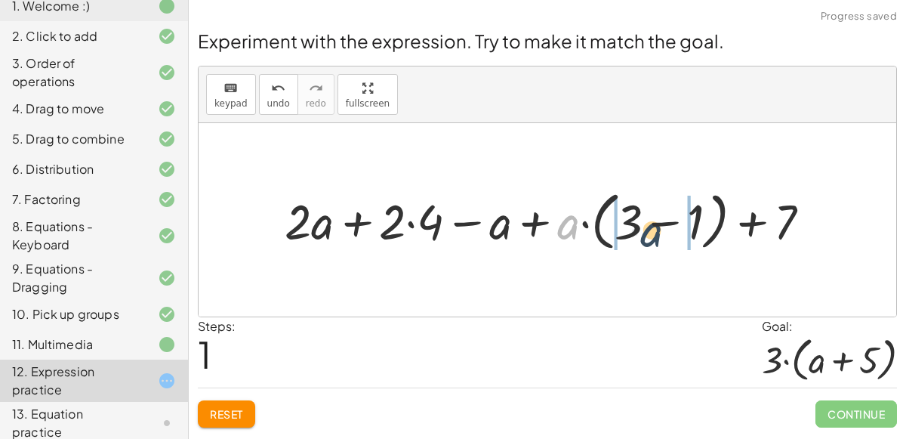
drag, startPoint x: 570, startPoint y: 228, endPoint x: 651, endPoint y: 235, distance: 81.8
click at [651, 235] on div at bounding box center [553, 219] width 553 height 71
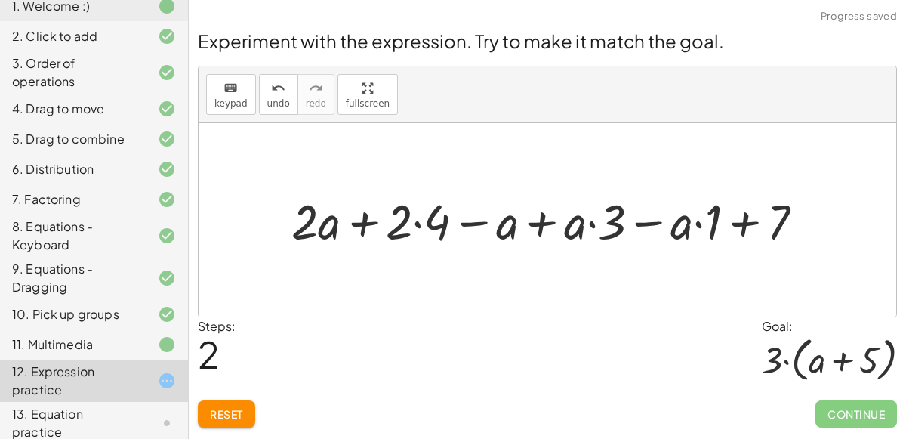
click at [623, 230] on div at bounding box center [553, 219] width 539 height 63
click at [616, 231] on div at bounding box center [553, 219] width 539 height 63
click at [545, 219] on div at bounding box center [553, 219] width 539 height 63
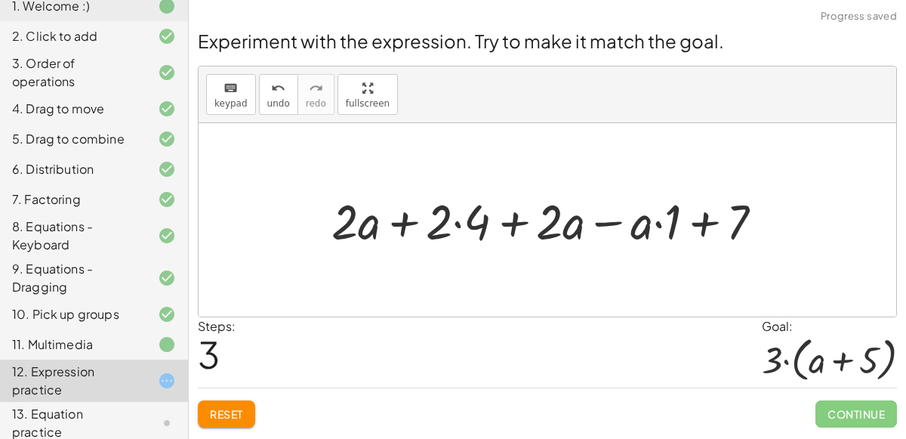
click at [510, 219] on div at bounding box center [553, 219] width 459 height 63
click at [700, 222] on div at bounding box center [553, 219] width 459 height 63
drag, startPoint x: 667, startPoint y: 236, endPoint x: 646, endPoint y: 230, distance: 21.1
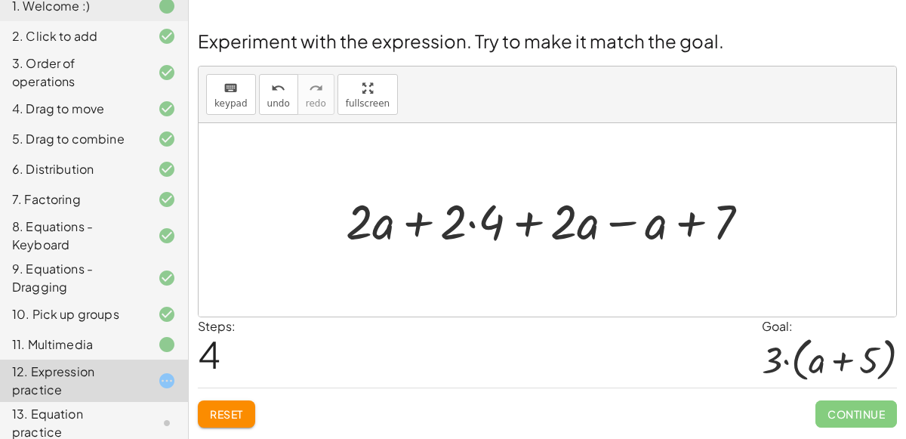
click at [217, 402] on button "Reset" at bounding box center [226, 413] width 57 height 27
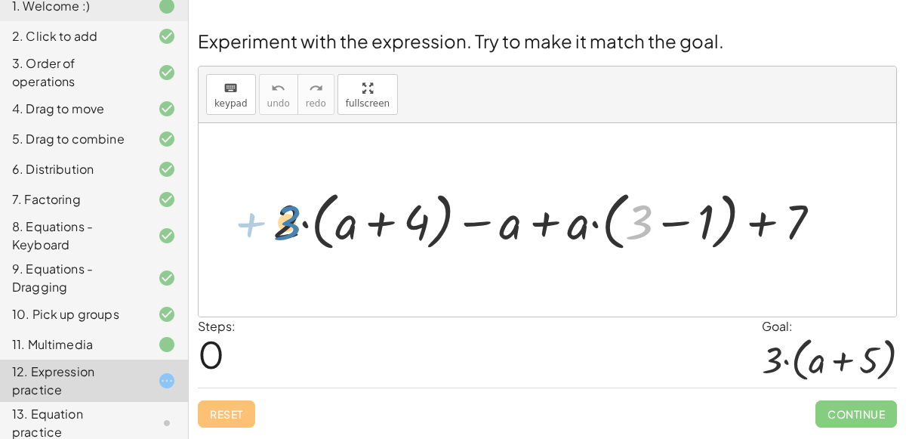
drag, startPoint x: 645, startPoint y: 219, endPoint x: 293, endPoint y: 217, distance: 352.5
click at [293, 217] on div at bounding box center [553, 219] width 574 height 71
click at [583, 228] on div at bounding box center [553, 219] width 574 height 71
click at [702, 223] on div at bounding box center [553, 219] width 574 height 71
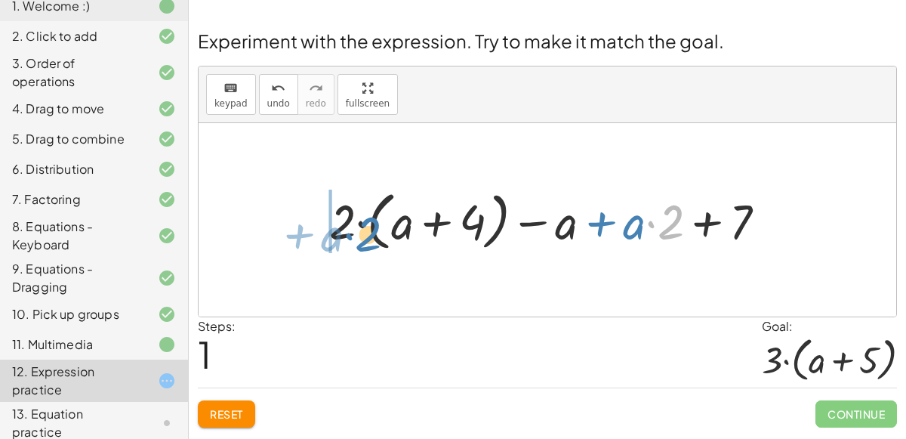
drag, startPoint x: 665, startPoint y: 232, endPoint x: 363, endPoint y: 245, distance: 302.2
click at [363, 245] on div at bounding box center [553, 219] width 463 height 71
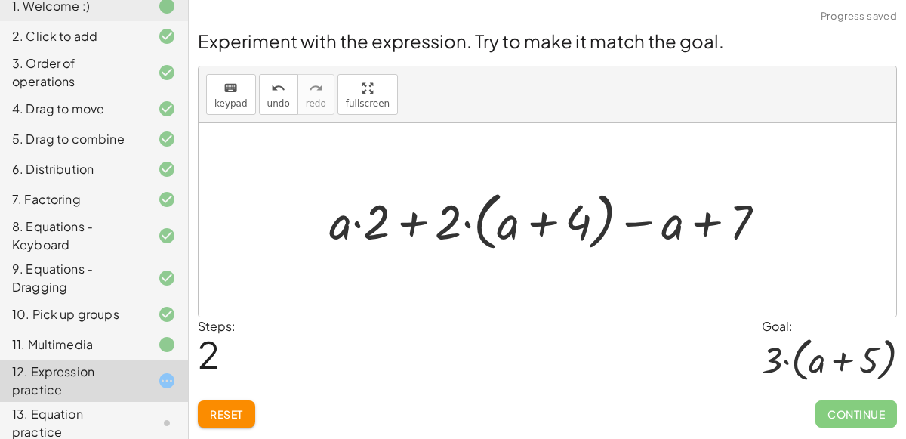
click at [242, 400] on button "Reset" at bounding box center [226, 413] width 57 height 27
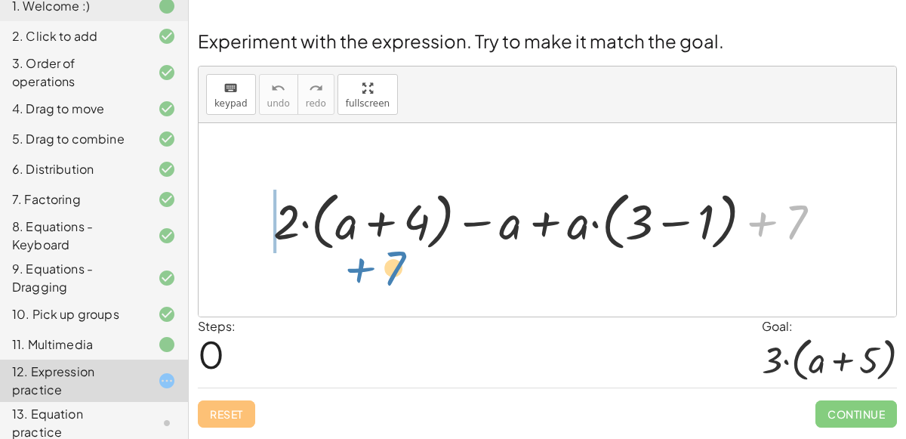
drag, startPoint x: 802, startPoint y: 205, endPoint x: 402, endPoint y: 254, distance: 403.2
click at [402, 254] on div "+ 7 + · 2 · ( + a + 4 ) − a + · a · ( + 3 − 1 ) + 7" at bounding box center [547, 219] width 593 height 79
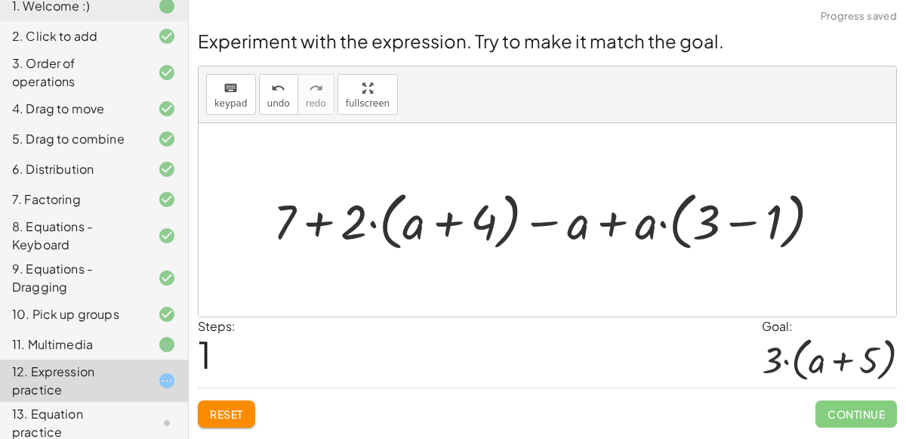
click at [205, 417] on button "Reset" at bounding box center [226, 413] width 57 height 27
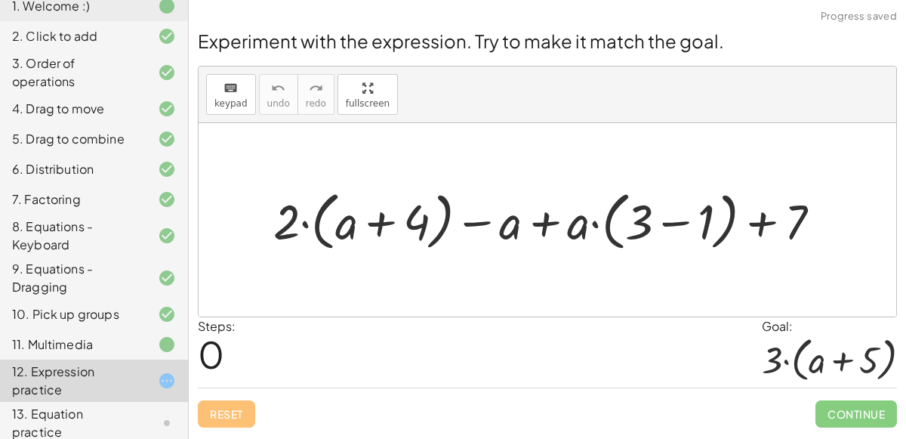
scroll to position [183, 0]
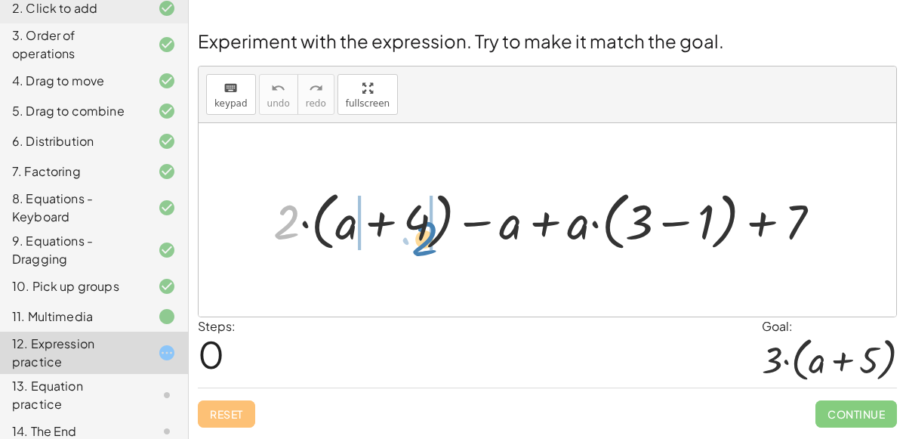
drag, startPoint x: 288, startPoint y: 220, endPoint x: 423, endPoint y: 236, distance: 136.0
click at [423, 236] on div at bounding box center [553, 219] width 574 height 71
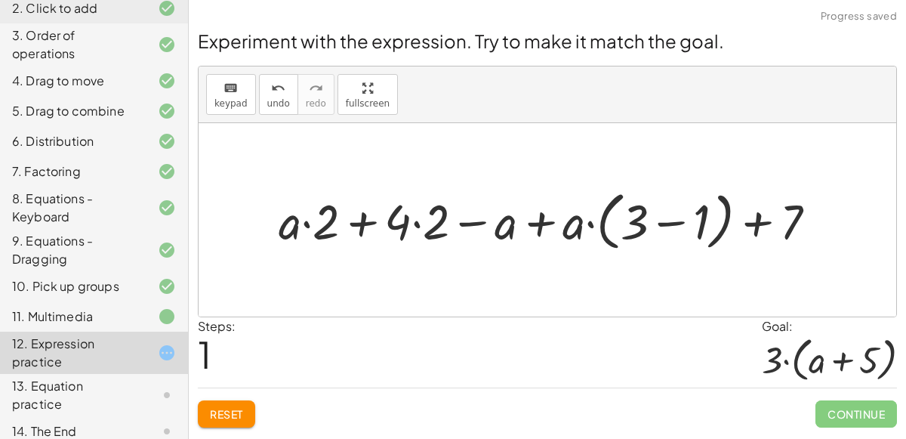
click at [418, 226] on div at bounding box center [553, 219] width 565 height 71
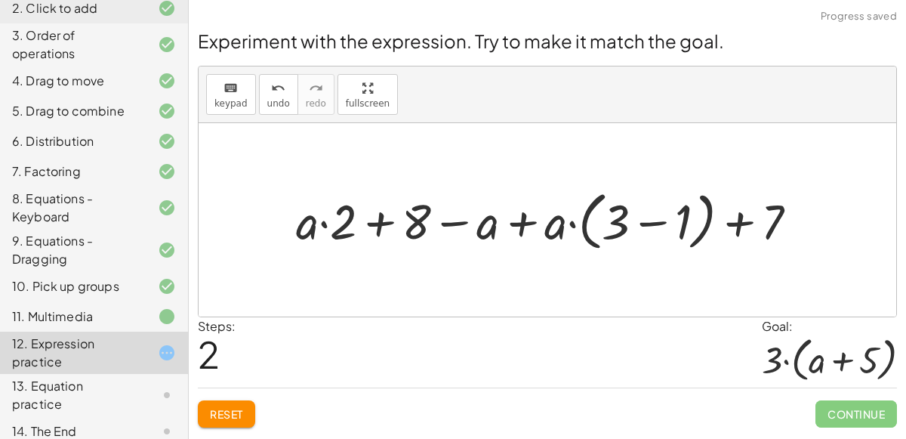
click at [322, 224] on div at bounding box center [552, 219] width 529 height 71
click at [374, 224] on div at bounding box center [552, 219] width 529 height 71
click at [353, 226] on div at bounding box center [552, 219] width 529 height 71
click at [221, 414] on span "Reset" at bounding box center [226, 414] width 33 height 14
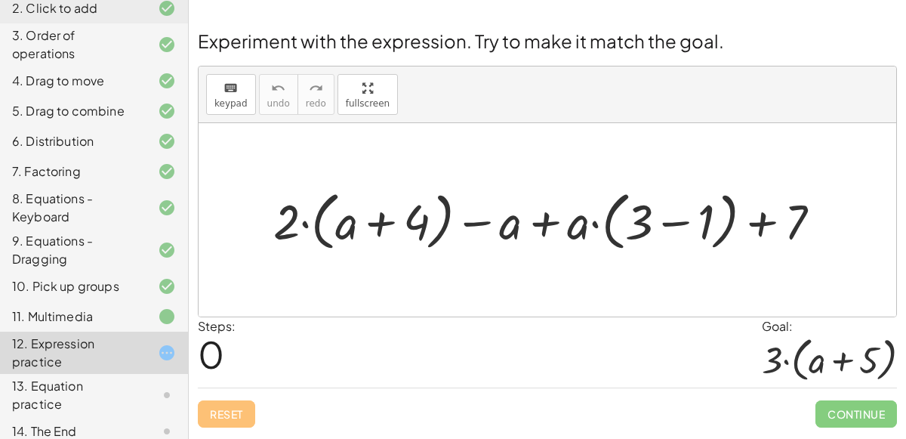
drag, startPoint x: 780, startPoint y: 353, endPoint x: 854, endPoint y: 356, distance: 74.1
click at [854, 356] on div at bounding box center [829, 359] width 135 height 48
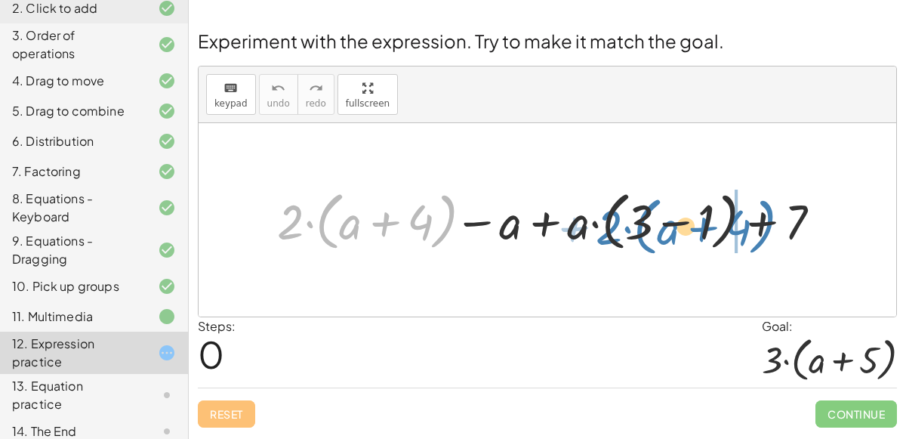
drag, startPoint x: 285, startPoint y: 223, endPoint x: 630, endPoint y: 230, distance: 345.8
click at [630, 230] on div at bounding box center [545, 219] width 567 height 71
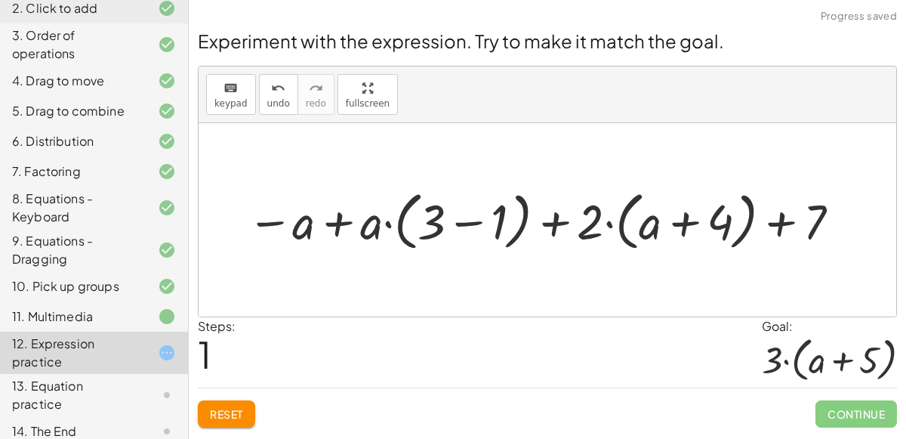
click at [224, 403] on button "Reset" at bounding box center [226, 413] width 57 height 27
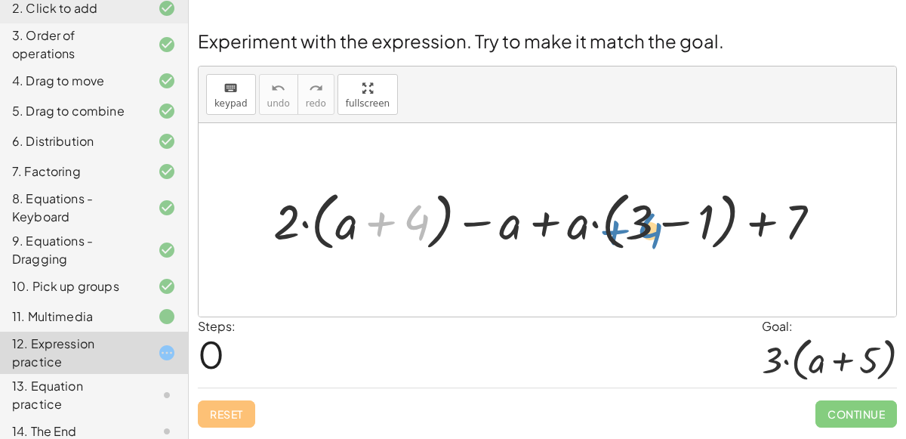
drag, startPoint x: 379, startPoint y: 218, endPoint x: 612, endPoint y: 223, distance: 233.3
click at [612, 223] on div at bounding box center [553, 219] width 574 height 71
click at [386, 219] on div at bounding box center [553, 219] width 574 height 71
click at [678, 216] on div at bounding box center [553, 219] width 574 height 71
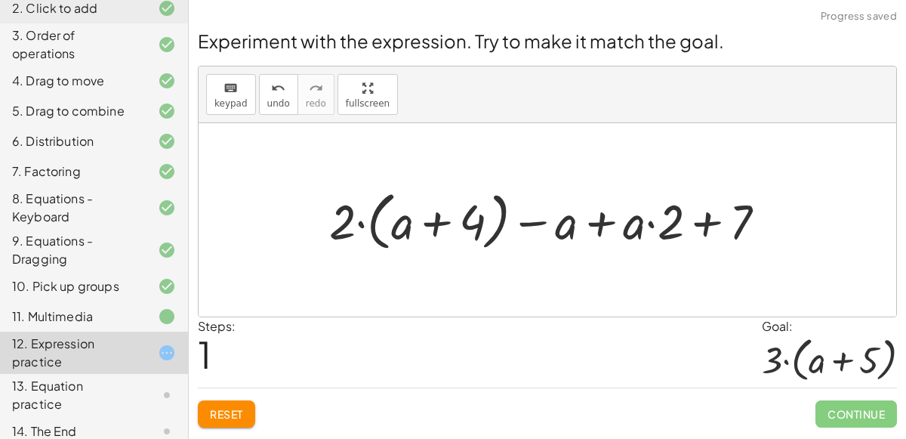
click at [650, 223] on div at bounding box center [553, 219] width 463 height 71
drag, startPoint x: 664, startPoint y: 237, endPoint x: 633, endPoint y: 230, distance: 31.7
click at [633, 230] on div at bounding box center [553, 219] width 463 height 71
drag, startPoint x: 672, startPoint y: 239, endPoint x: 615, endPoint y: 253, distance: 58.2
click at [615, 253] on div at bounding box center [553, 219] width 463 height 71
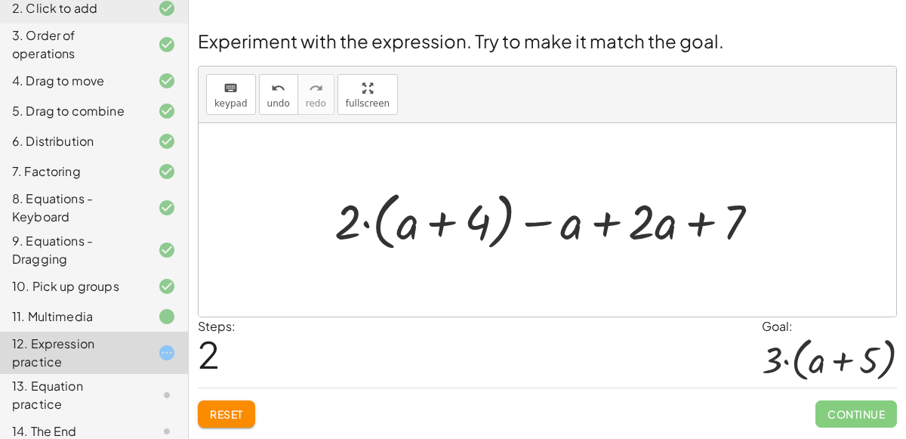
click at [207, 410] on button "Reset" at bounding box center [226, 413] width 57 height 27
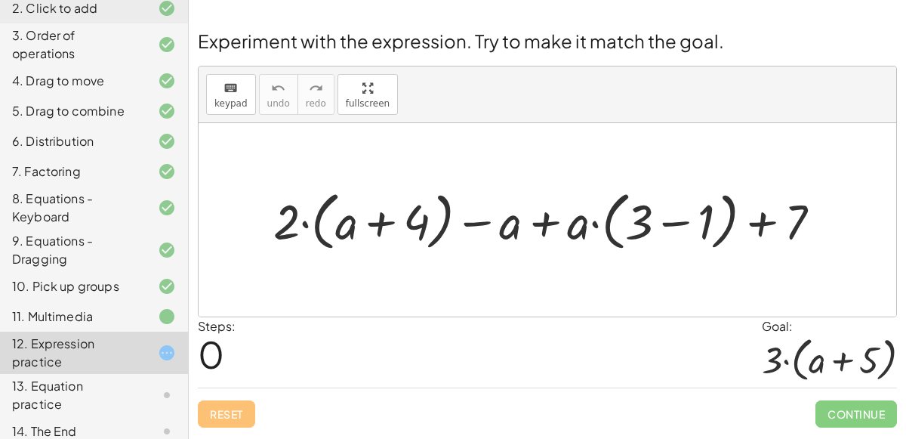
click at [115, 376] on div "13. Equation practice" at bounding box center [94, 395] width 188 height 42
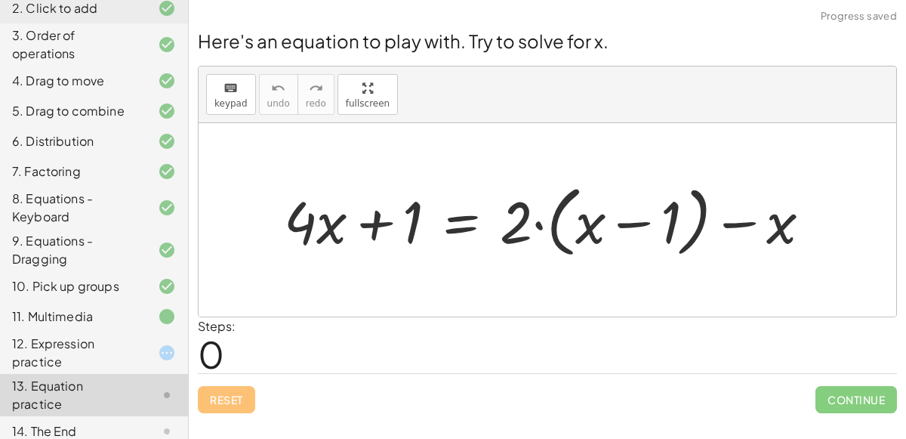
click at [118, 422] on div "14. The End" at bounding box center [73, 431] width 122 height 18
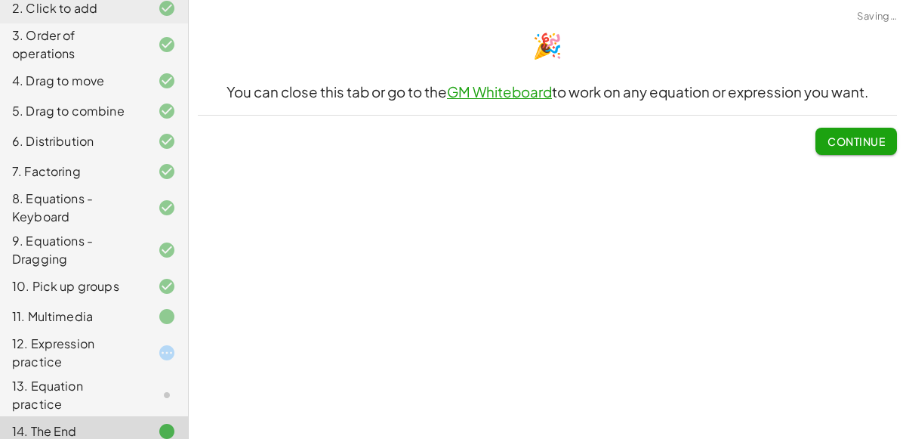
click at [129, 359] on div "12. Expression practice" at bounding box center [73, 352] width 122 height 36
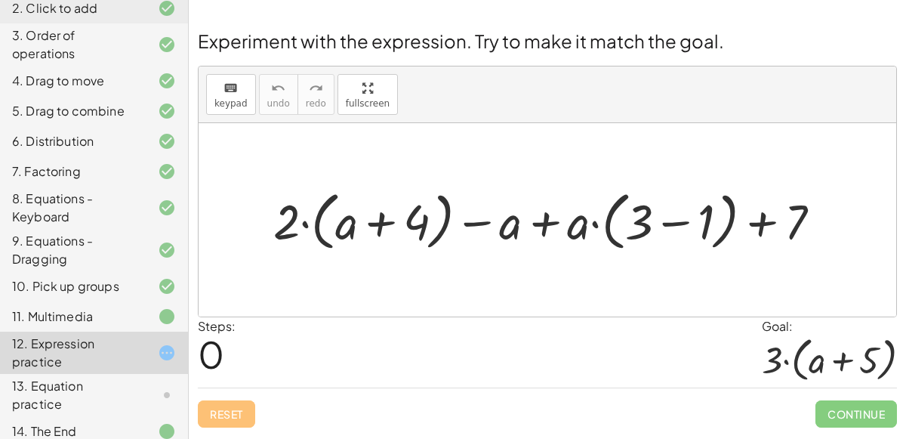
click at [306, 225] on div at bounding box center [553, 219] width 574 height 71
drag, startPoint x: 287, startPoint y: 228, endPoint x: 332, endPoint y: 235, distance: 45.8
click at [332, 235] on div at bounding box center [553, 219] width 574 height 71
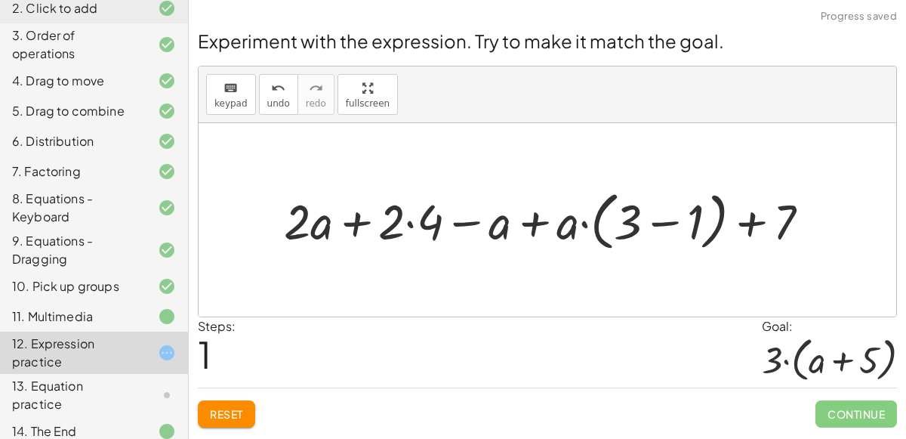
click at [360, 223] on div at bounding box center [552, 219] width 553 height 71
click at [410, 225] on div at bounding box center [552, 219] width 553 height 71
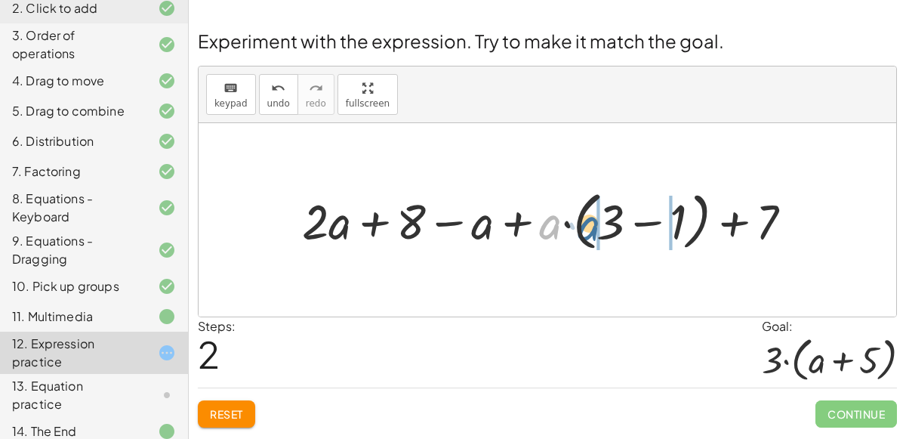
drag, startPoint x: 553, startPoint y: 231, endPoint x: 606, endPoint y: 234, distance: 52.9
click at [606, 234] on div at bounding box center [553, 219] width 518 height 71
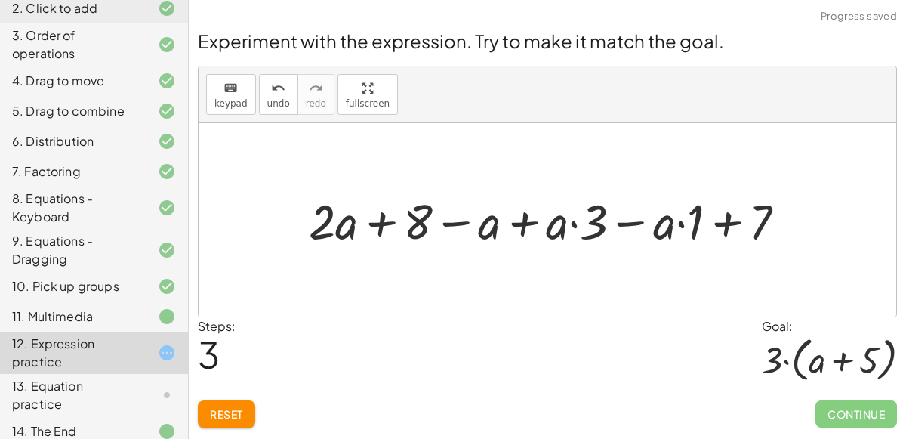
click at [243, 417] on span "Reset" at bounding box center [226, 414] width 33 height 14
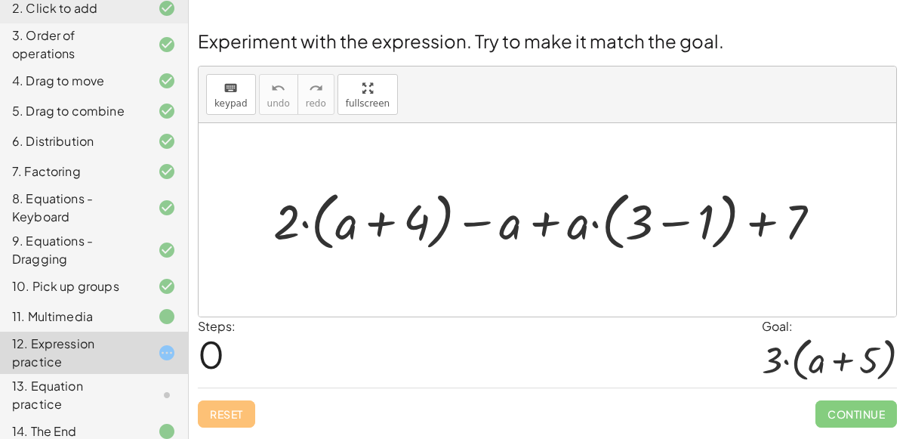
click at [371, 223] on div at bounding box center [553, 219] width 574 height 71
click at [675, 221] on div at bounding box center [553, 219] width 574 height 71
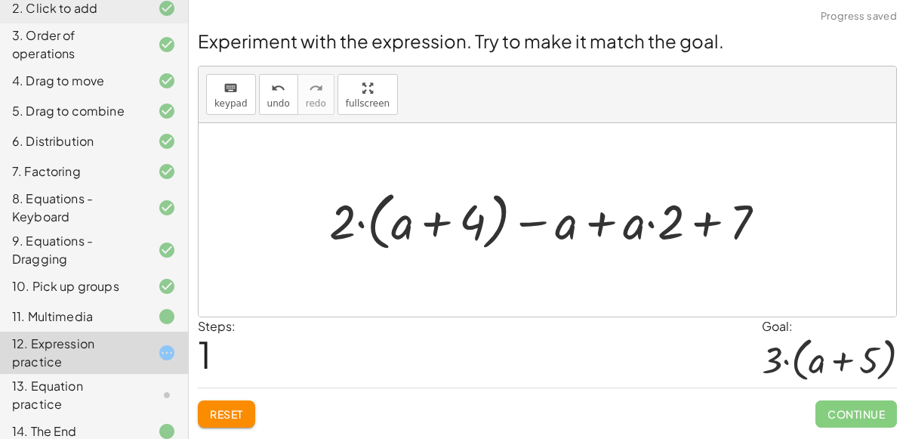
click at [600, 224] on div at bounding box center [553, 219] width 463 height 71
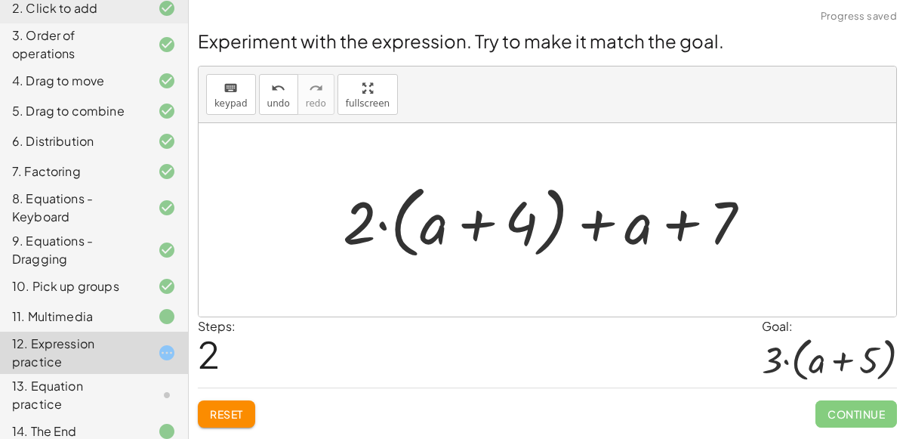
click at [601, 223] on div at bounding box center [553, 220] width 436 height 87
click at [674, 228] on div at bounding box center [553, 220] width 436 height 87
click at [217, 418] on button "Reset" at bounding box center [226, 413] width 57 height 27
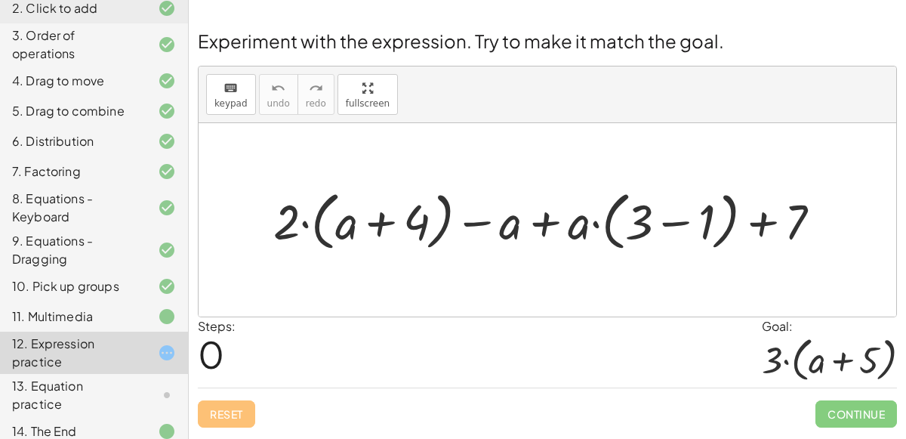
click at [480, 225] on div at bounding box center [553, 219] width 575 height 71
drag, startPoint x: 288, startPoint y: 220, endPoint x: 331, endPoint y: 229, distance: 43.2
click at [331, 229] on div at bounding box center [553, 219] width 575 height 71
drag, startPoint x: 282, startPoint y: 226, endPoint x: 328, endPoint y: 231, distance: 45.6
click at [328, 231] on div at bounding box center [553, 219] width 575 height 71
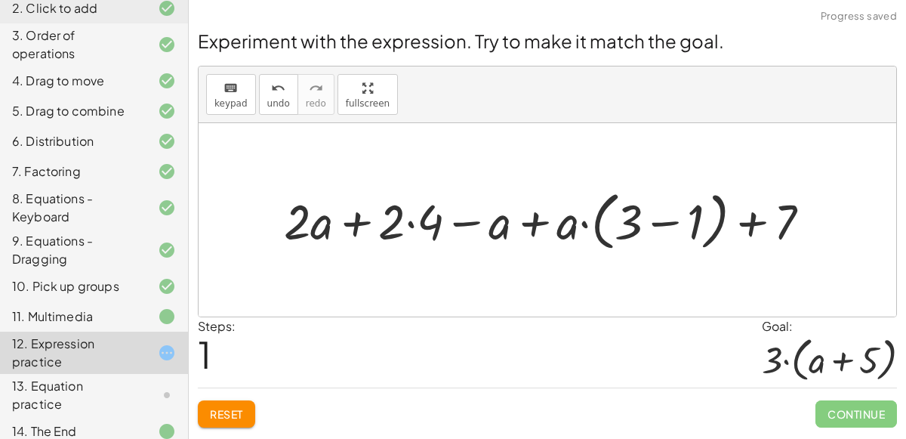
click at [476, 219] on div at bounding box center [553, 219] width 554 height 71
click at [478, 221] on div at bounding box center [553, 219] width 554 height 71
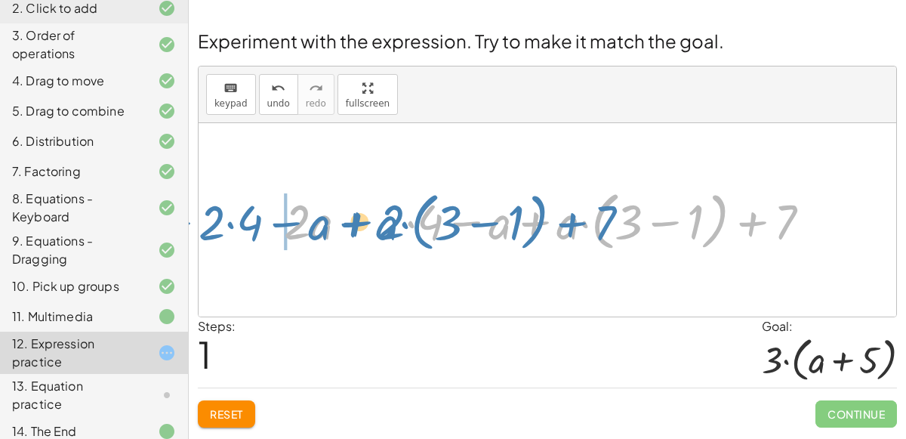
drag, startPoint x: 434, startPoint y: 221, endPoint x: 254, endPoint y: 223, distance: 179.7
click at [254, 223] on div "+ · 2 · ( + a + 4 ) − a + · a · ( + 3 − 1 ) + 7 · 4 + · 2 + · 2 · a − a + · a ·…" at bounding box center [547, 219] width 697 height 193
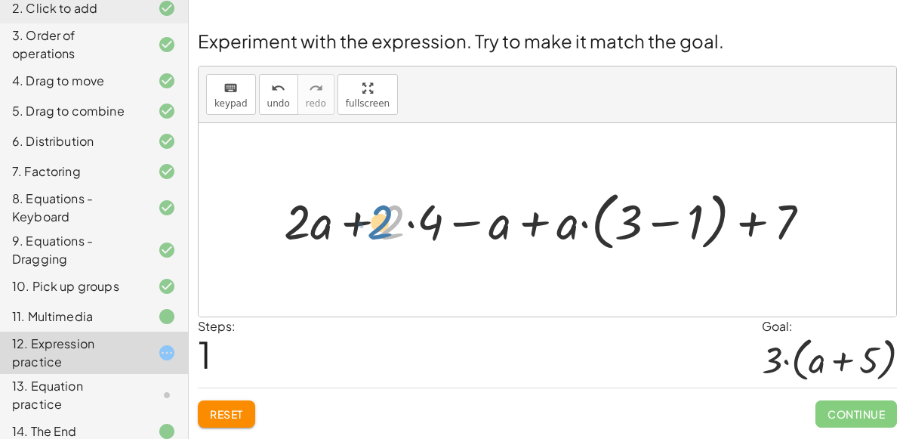
click at [382, 229] on div at bounding box center [553, 219] width 554 height 71
drag, startPoint x: 407, startPoint y: 224, endPoint x: 352, endPoint y: 220, distance: 55.3
click at [352, 220] on div at bounding box center [553, 219] width 554 height 71
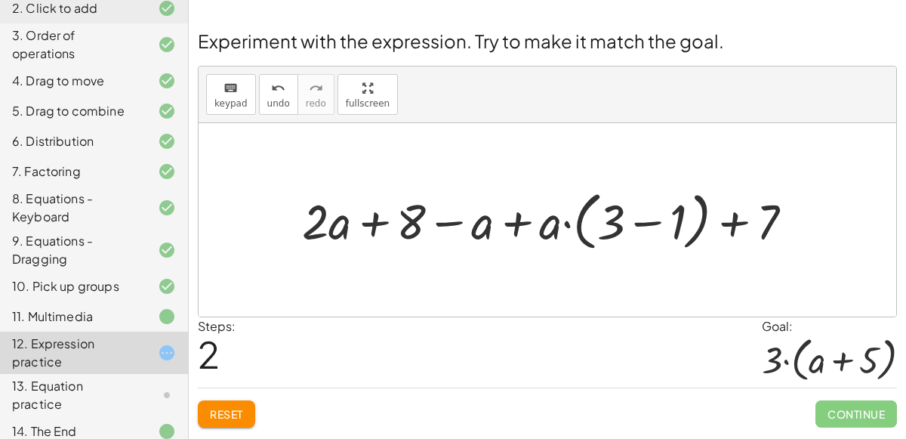
click at [564, 225] on div at bounding box center [553, 219] width 518 height 71
click at [608, 227] on div at bounding box center [553, 219] width 518 height 71
click at [608, 228] on div at bounding box center [553, 219] width 518 height 71
click at [612, 223] on div at bounding box center [553, 219] width 518 height 71
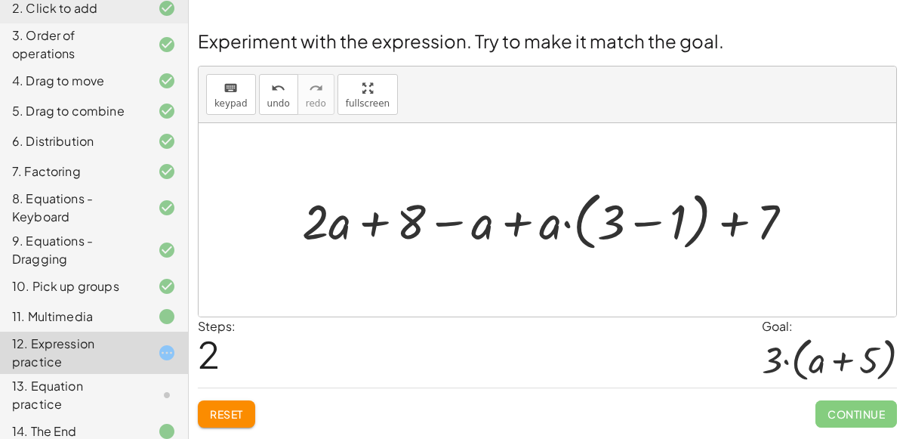
click at [612, 223] on div at bounding box center [553, 219] width 518 height 71
click at [542, 226] on div at bounding box center [553, 219] width 518 height 71
click at [218, 417] on span "Reset" at bounding box center [226, 414] width 33 height 14
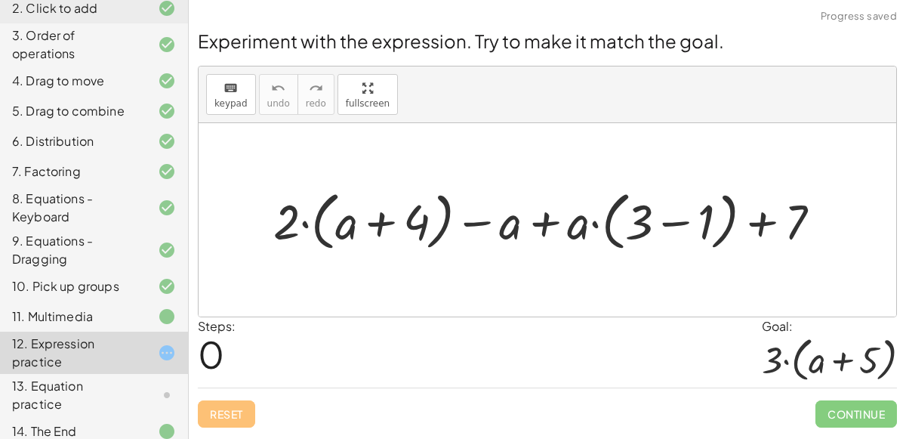
click at [445, 212] on div at bounding box center [553, 219] width 574 height 71
click at [214, 93] on div "keyboard" at bounding box center [230, 88] width 33 height 18
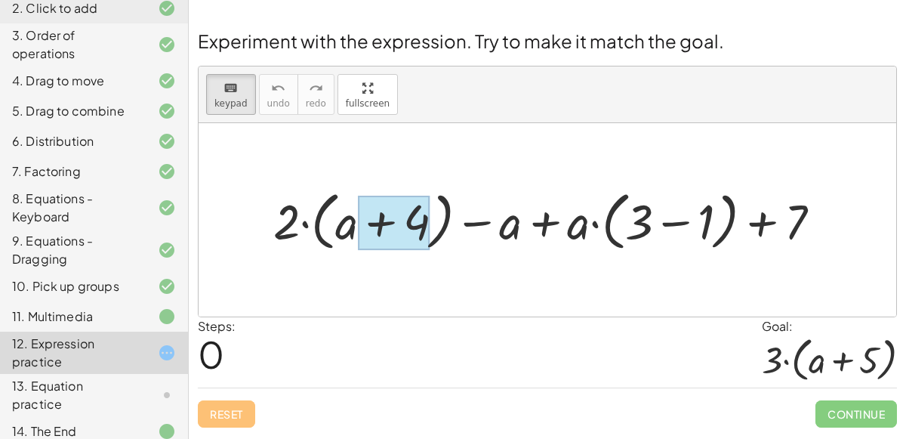
click at [360, 223] on div at bounding box center [394, 223] width 72 height 54
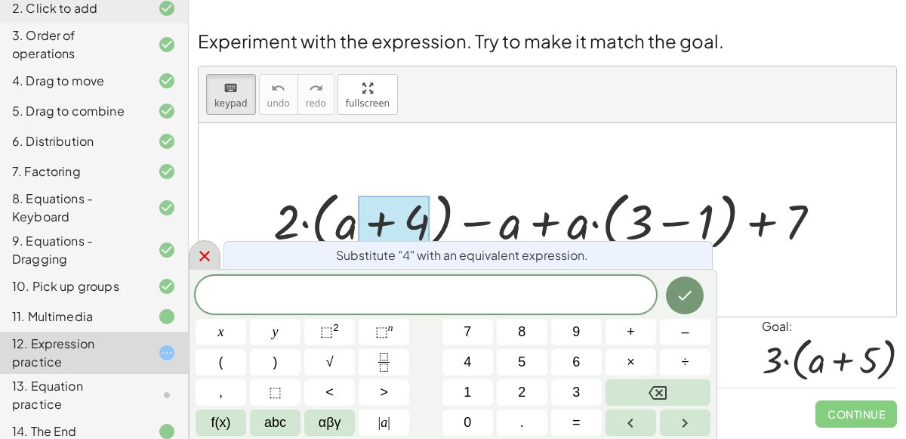
click at [201, 260] on icon at bounding box center [205, 256] width 18 height 18
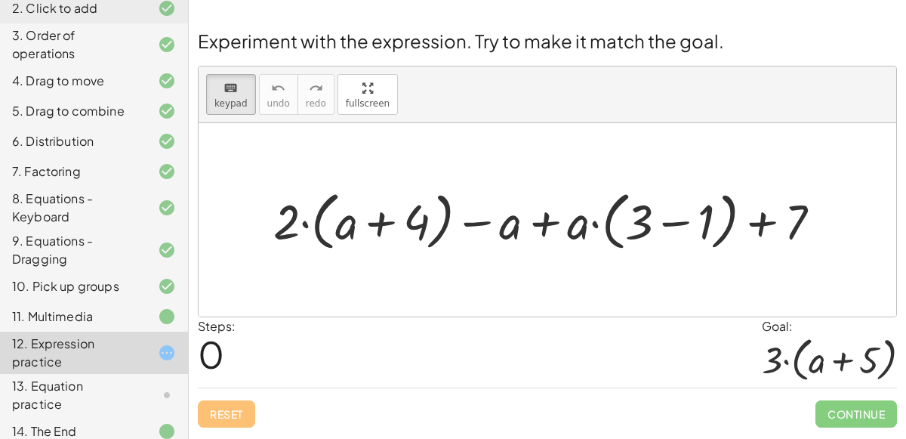
click at [235, 411] on div "Reset Continue" at bounding box center [547, 407] width 699 height 40
click at [223, 85] on icon "keyboard" at bounding box center [230, 88] width 14 height 18
click at [310, 223] on div at bounding box center [553, 219] width 574 height 71
drag, startPoint x: 510, startPoint y: 221, endPoint x: 344, endPoint y: 228, distance: 165.5
click at [344, 228] on div at bounding box center [553, 219] width 574 height 71
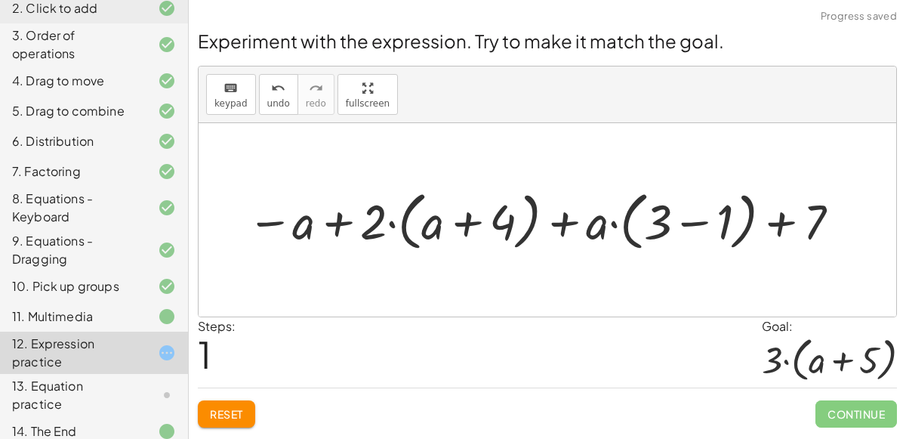
click at [333, 225] on div at bounding box center [544, 219] width 611 height 71
drag, startPoint x: 368, startPoint y: 230, endPoint x: 441, endPoint y: 239, distance: 73.7
click at [441, 239] on div at bounding box center [544, 219] width 611 height 71
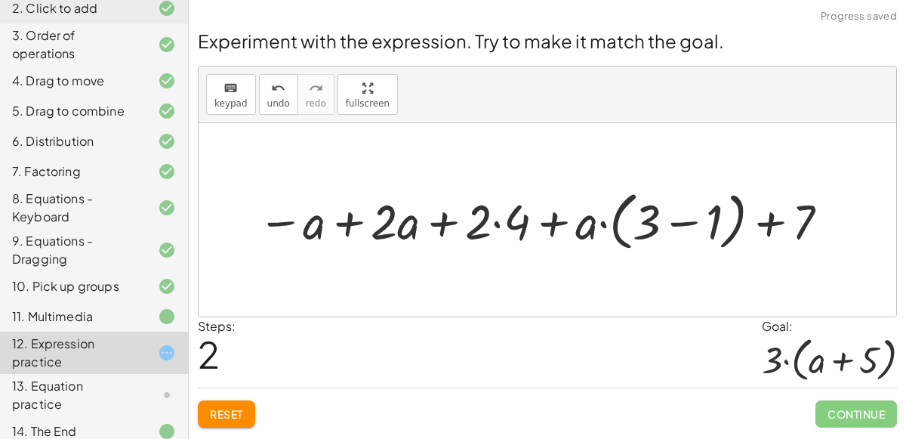
click at [352, 224] on div at bounding box center [545, 219] width 590 height 71
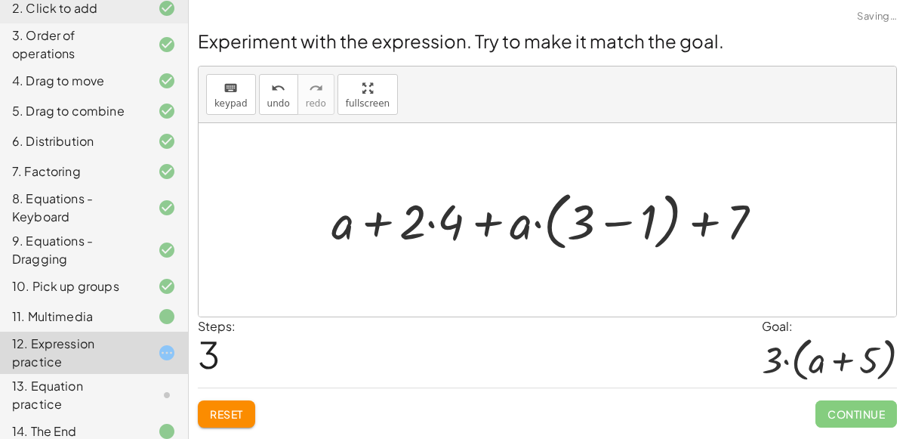
click at [376, 220] on div at bounding box center [553, 219] width 459 height 71
click at [461, 211] on div at bounding box center [553, 219] width 459 height 71
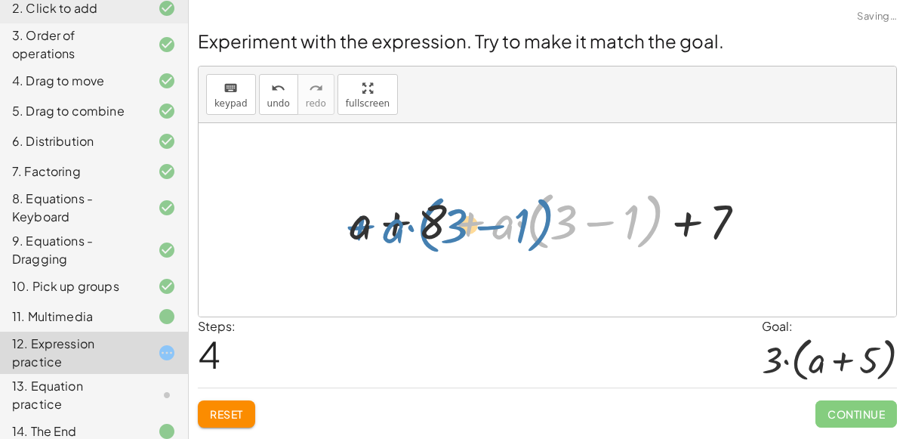
drag, startPoint x: 463, startPoint y: 222, endPoint x: 355, endPoint y: 226, distance: 108.0
click at [355, 226] on div at bounding box center [553, 219] width 423 height 71
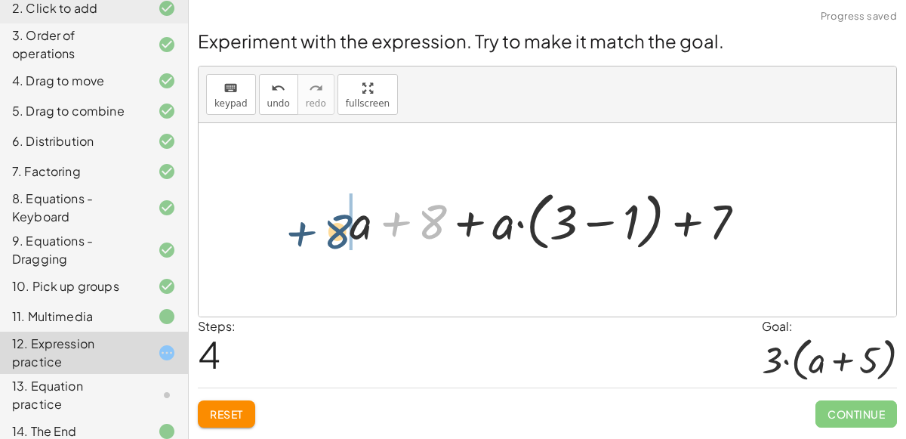
drag, startPoint x: 426, startPoint y: 230, endPoint x: 329, endPoint y: 239, distance: 97.0
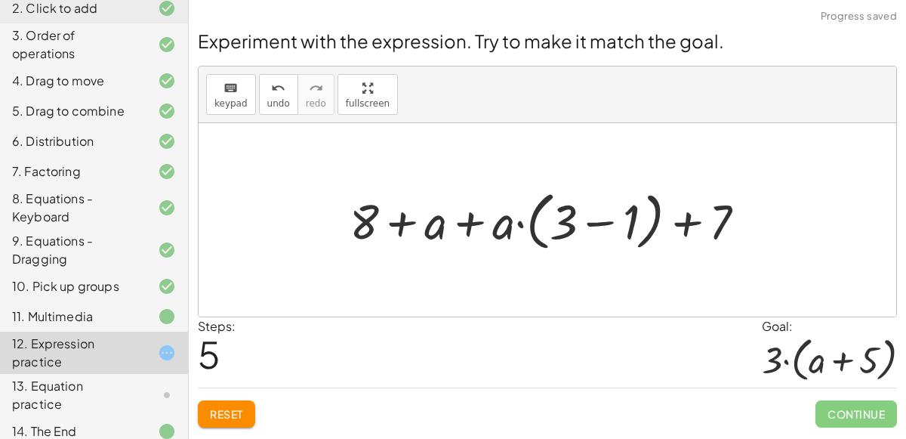
click at [463, 226] on div at bounding box center [553, 219] width 423 height 71
drag, startPoint x: 504, startPoint y: 233, endPoint x: 563, endPoint y: 236, distance: 59.0
click at [563, 236] on div at bounding box center [553, 219] width 423 height 71
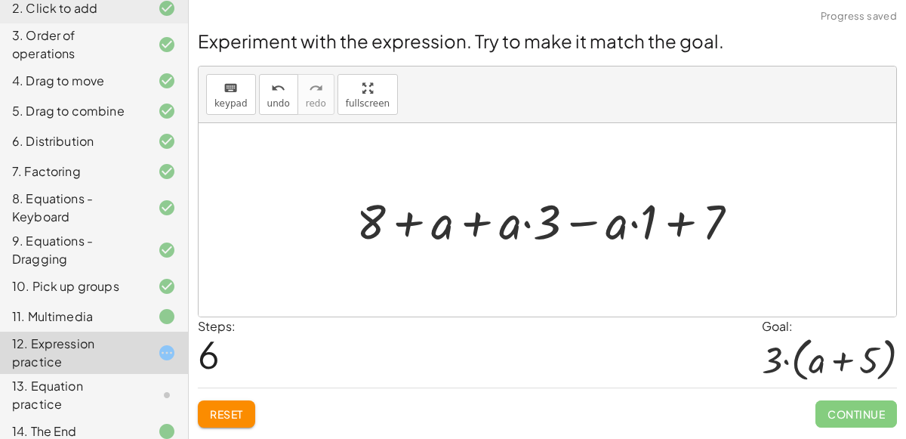
click at [481, 220] on div at bounding box center [553, 219] width 409 height 63
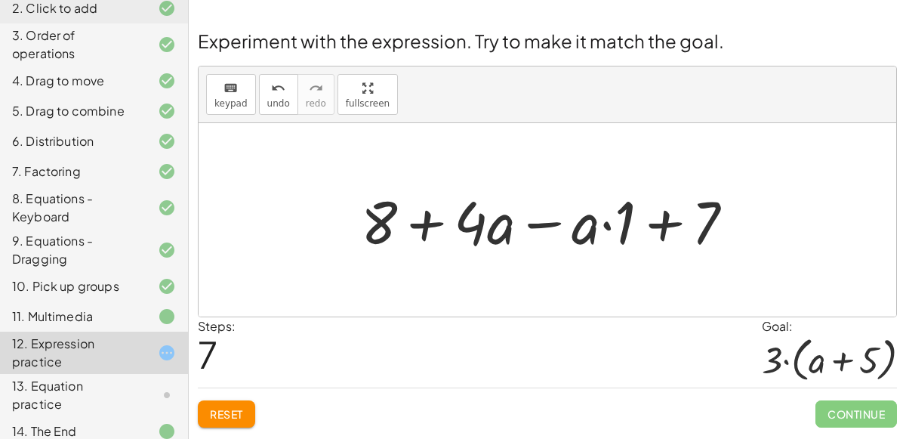
click at [657, 236] on div at bounding box center [553, 220] width 400 height 78
click at [548, 218] on div at bounding box center [553, 220] width 400 height 78
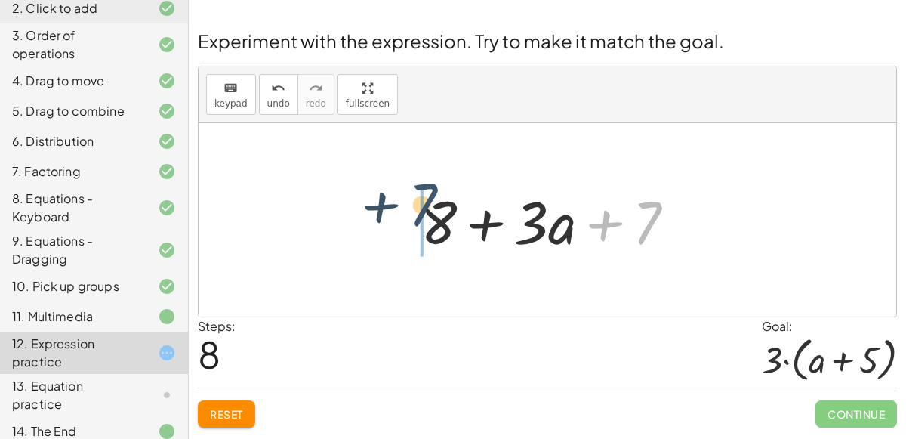
drag, startPoint x: 659, startPoint y: 209, endPoint x: 429, endPoint y: 198, distance: 230.5
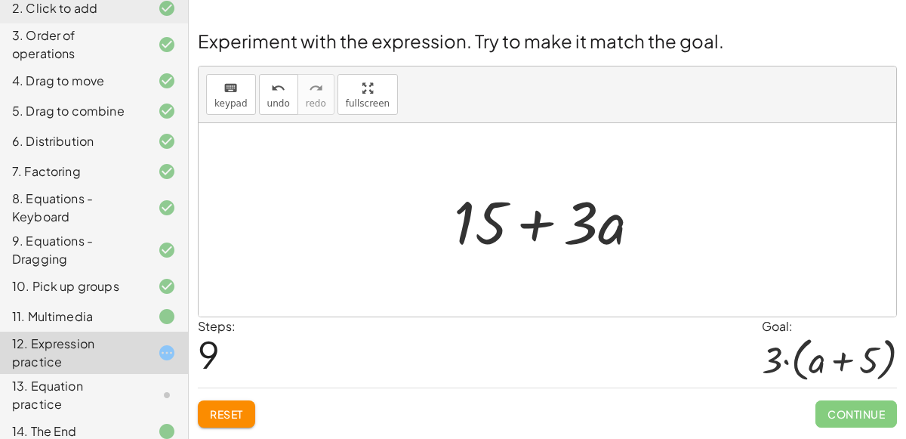
click at [219, 400] on button "Reset" at bounding box center [226, 413] width 57 height 27
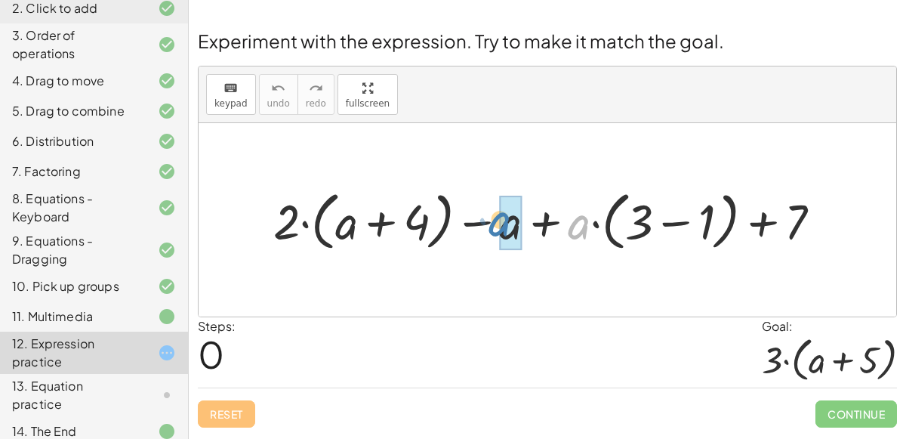
drag, startPoint x: 577, startPoint y: 231, endPoint x: 502, endPoint y: 231, distance: 75.5
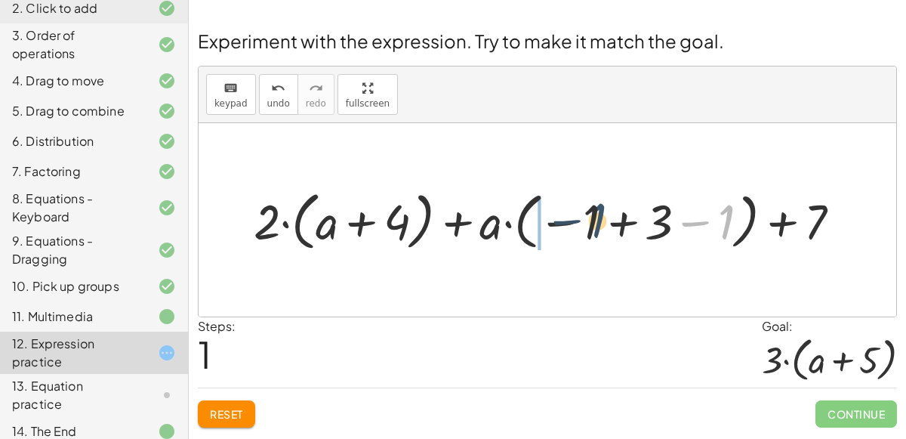
drag, startPoint x: 725, startPoint y: 230, endPoint x: 580, endPoint y: 232, distance: 144.2
click at [580, 232] on div at bounding box center [553, 219] width 614 height 71
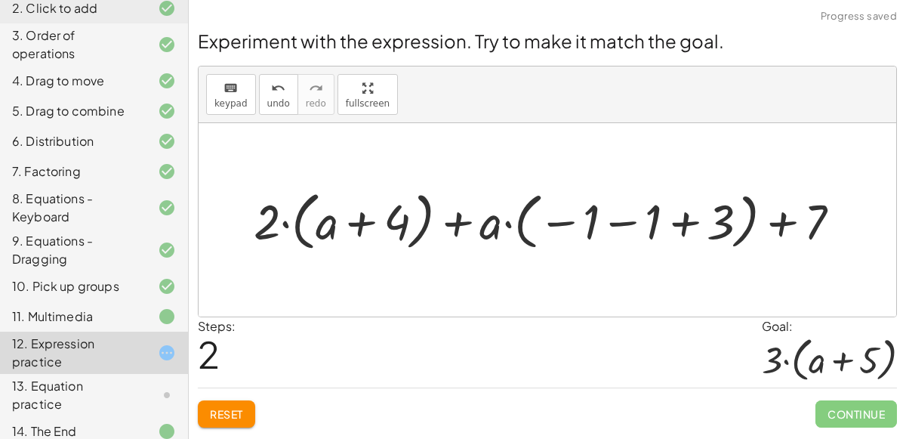
click at [623, 222] on div at bounding box center [553, 219] width 614 height 71
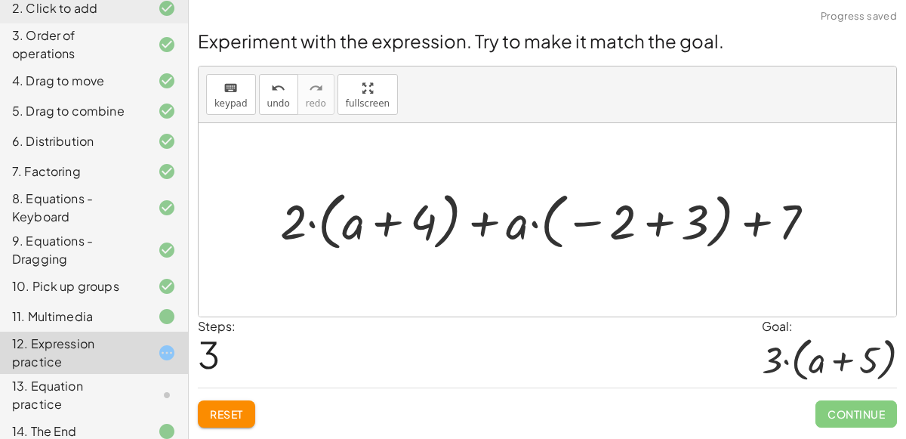
click at [657, 226] on div at bounding box center [553, 219] width 562 height 71
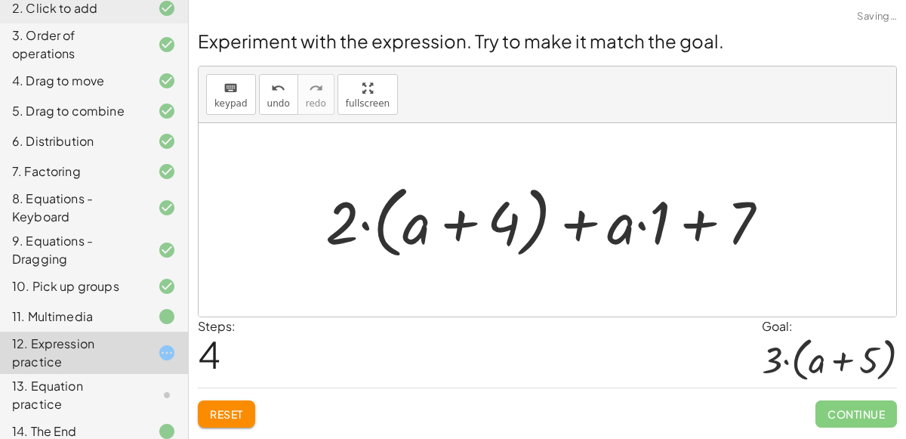
click at [642, 224] on div at bounding box center [553, 220] width 471 height 87
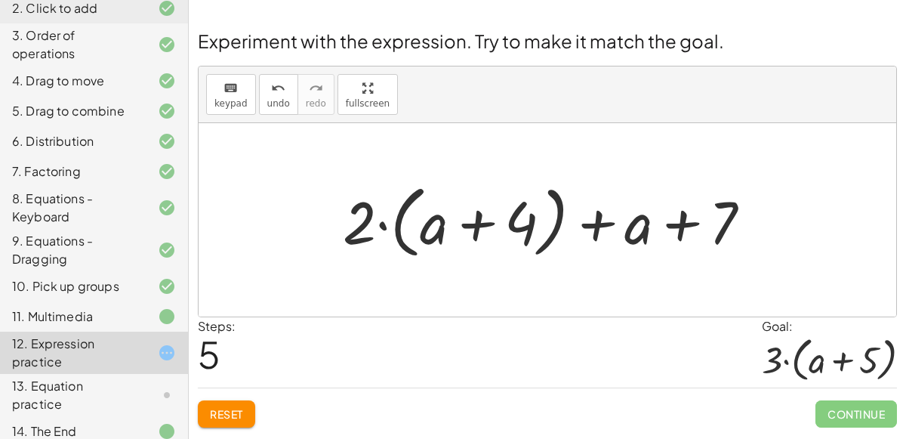
click at [381, 226] on div at bounding box center [553, 220] width 436 height 87
drag, startPoint x: 628, startPoint y: 247, endPoint x: 441, endPoint y: 247, distance: 187.2
click at [441, 247] on div at bounding box center [553, 220] width 436 height 87
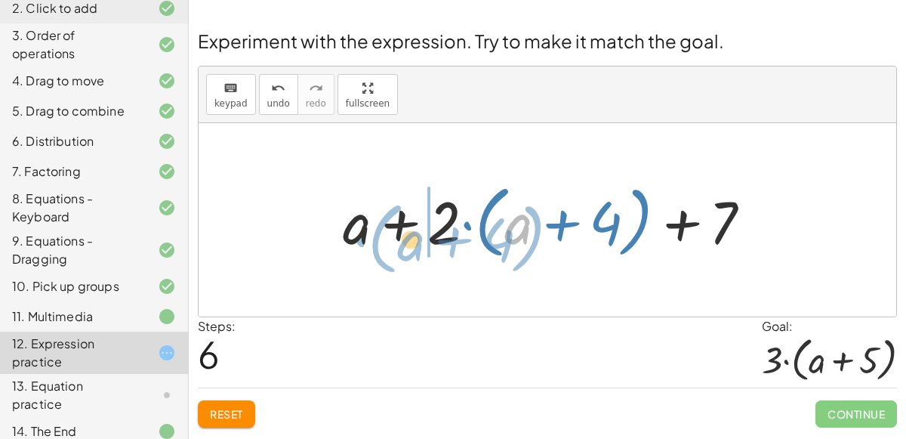
drag, startPoint x: 528, startPoint y: 236, endPoint x: 414, endPoint y: 249, distance: 114.8
click at [414, 249] on div at bounding box center [553, 220] width 436 height 87
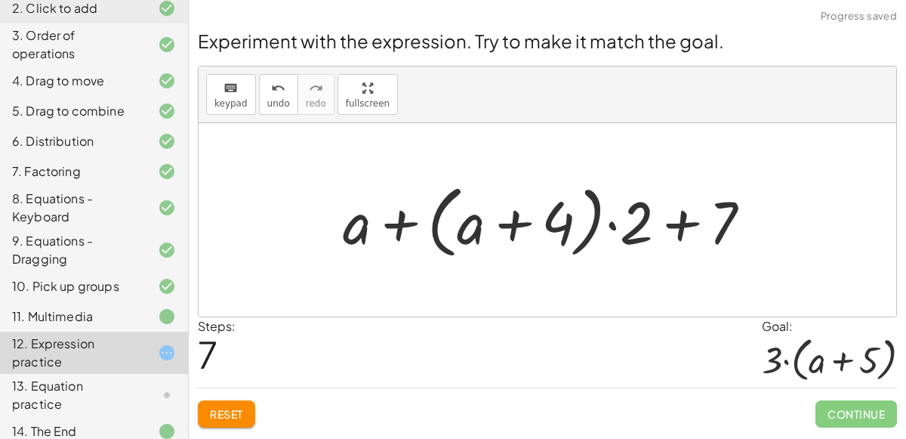
click at [616, 223] on div at bounding box center [553, 220] width 436 height 87
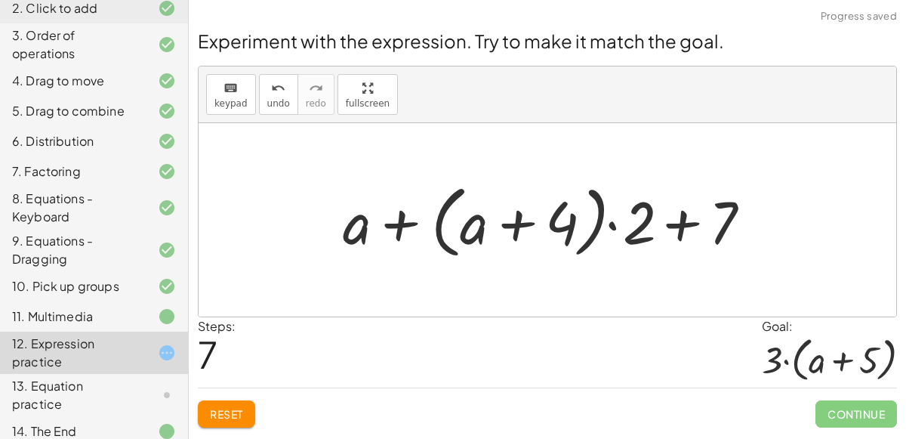
click at [377, 226] on div at bounding box center [553, 220] width 436 height 87
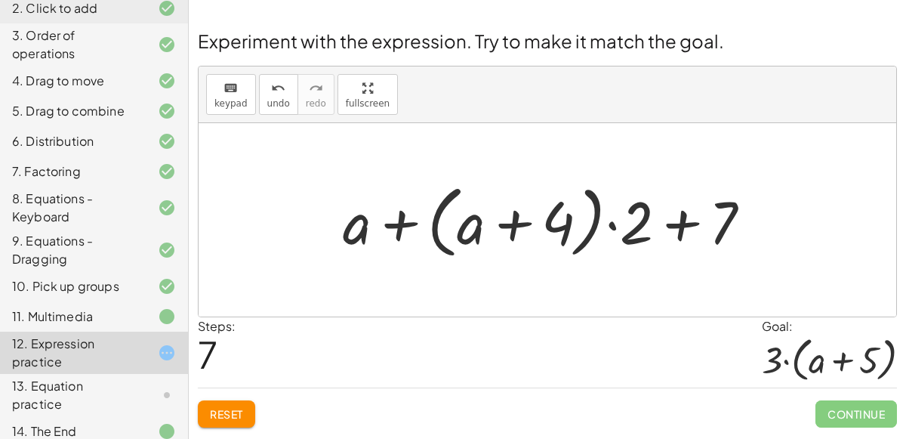
click at [405, 226] on div at bounding box center [553, 220] width 436 height 87
drag, startPoint x: 361, startPoint y: 226, endPoint x: 516, endPoint y: 230, distance: 154.8
click at [516, 230] on div at bounding box center [553, 220] width 436 height 87
drag, startPoint x: 625, startPoint y: 229, endPoint x: 552, endPoint y: 225, distance: 73.4
click at [552, 225] on div at bounding box center [553, 220] width 436 height 87
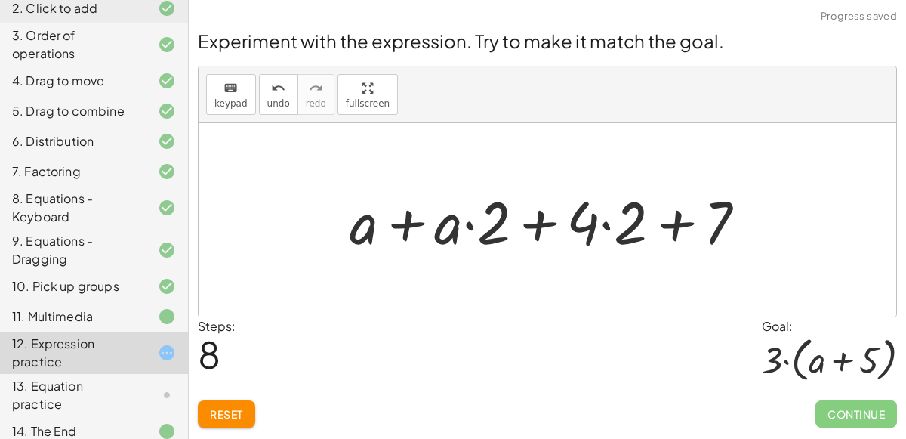
click at [408, 223] on div at bounding box center [553, 220] width 423 height 78
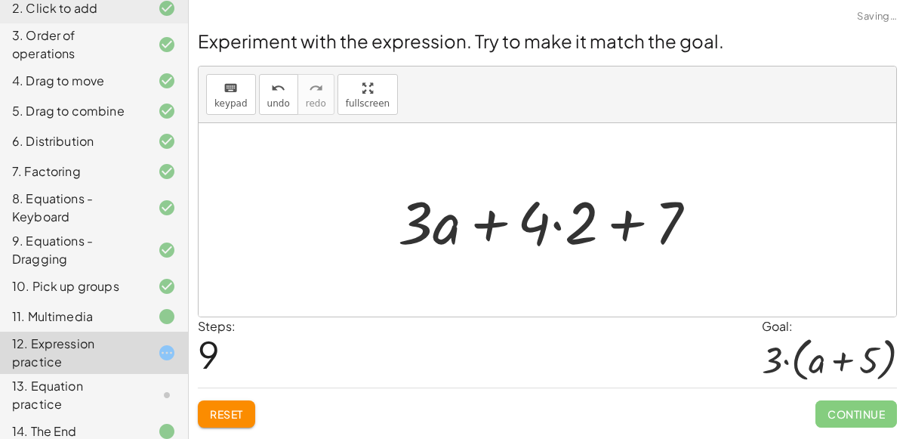
click at [617, 226] on div at bounding box center [552, 220] width 325 height 78
click at [555, 222] on div at bounding box center [552, 220] width 325 height 78
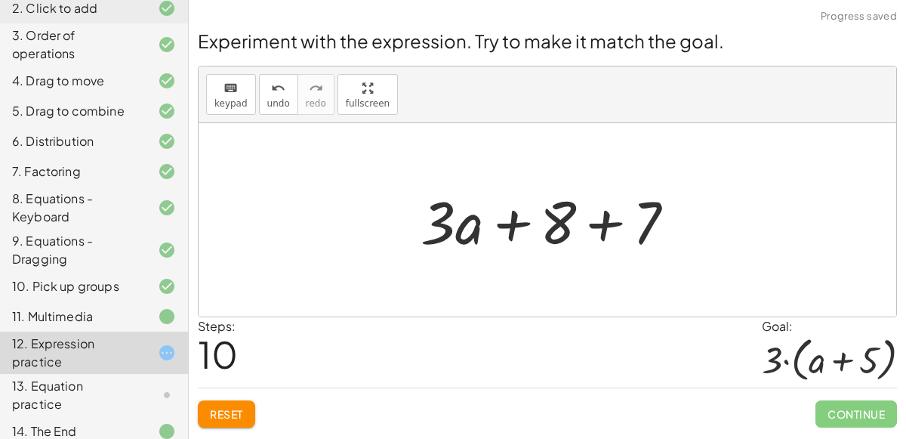
click at [603, 226] on div at bounding box center [554, 220] width 282 height 78
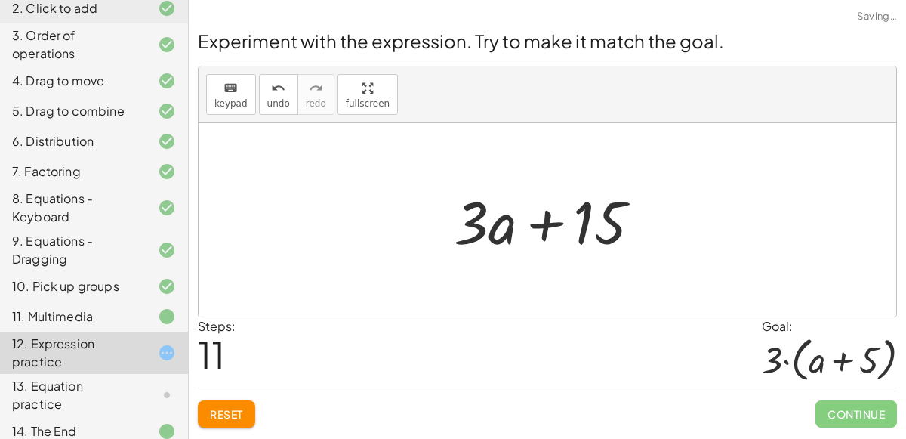
click at [552, 226] on div at bounding box center [553, 220] width 214 height 78
click at [230, 403] on button "Reset" at bounding box center [226, 413] width 57 height 27
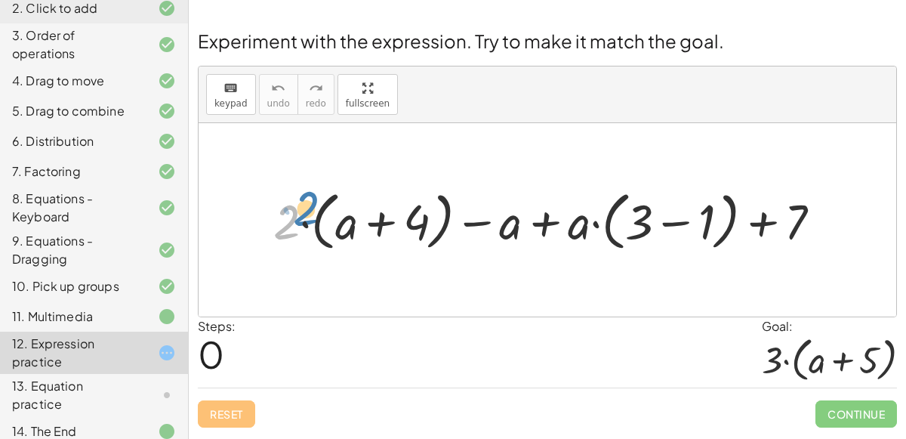
drag, startPoint x: 282, startPoint y: 223, endPoint x: 296, endPoint y: 213, distance: 17.8
click at [296, 213] on div at bounding box center [553, 219] width 575 height 71
drag, startPoint x: 278, startPoint y: 218, endPoint x: 332, endPoint y: 227, distance: 55.1
click at [332, 227] on div at bounding box center [553, 219] width 575 height 71
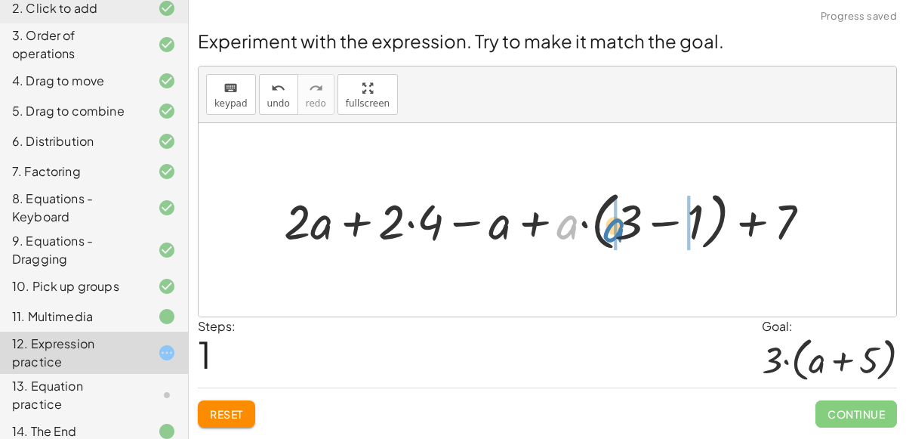
drag, startPoint x: 565, startPoint y: 229, endPoint x: 617, endPoint y: 232, distance: 52.2
click at [617, 232] on div at bounding box center [553, 219] width 554 height 71
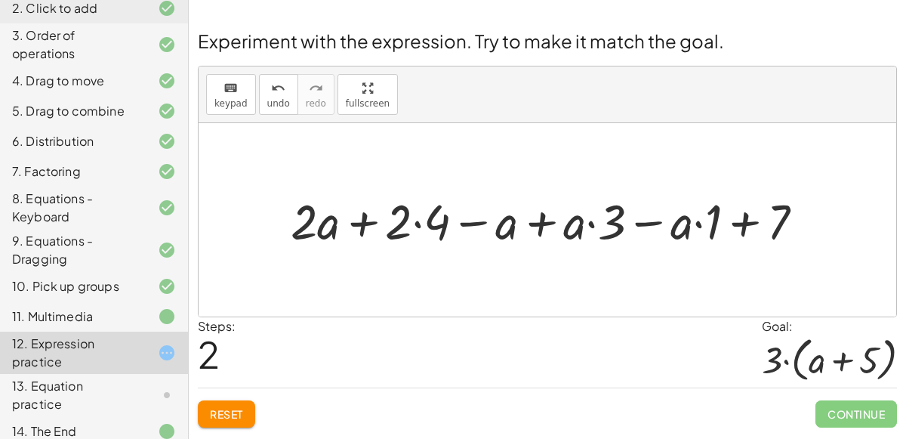
click at [591, 222] on div at bounding box center [553, 219] width 540 height 63
click at [414, 220] on div at bounding box center [553, 219] width 540 height 63
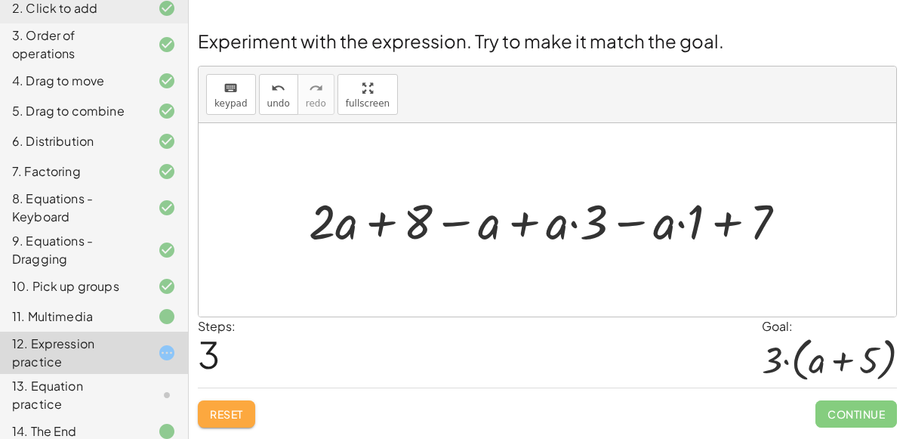
click at [251, 417] on button "Reset" at bounding box center [226, 413] width 57 height 27
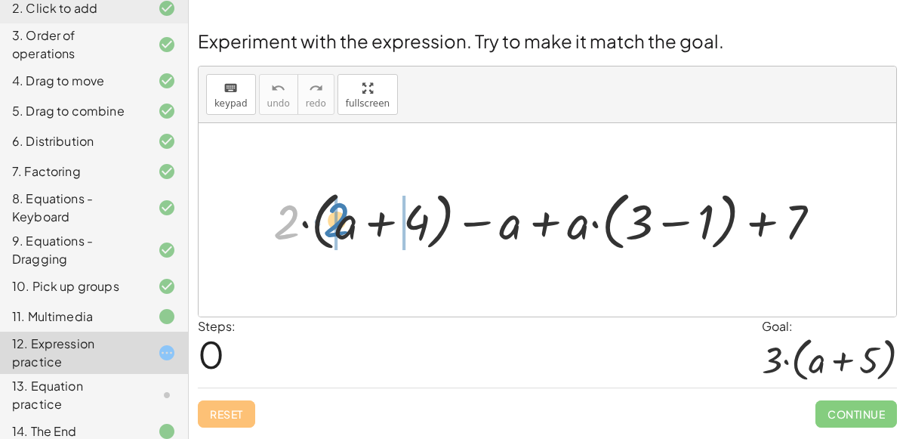
drag, startPoint x: 291, startPoint y: 220, endPoint x: 342, endPoint y: 219, distance: 51.3
click at [342, 219] on div at bounding box center [553, 219] width 574 height 71
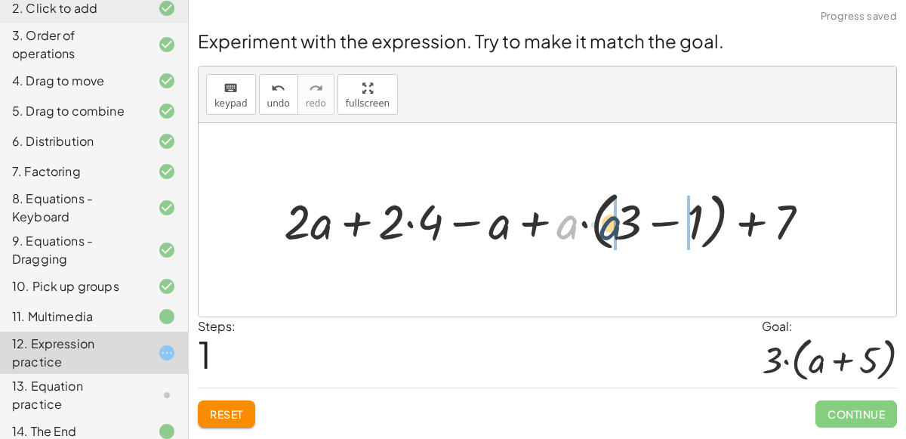
drag, startPoint x: 566, startPoint y: 227, endPoint x: 617, endPoint y: 229, distance: 50.6
click at [617, 229] on div at bounding box center [552, 219] width 553 height 71
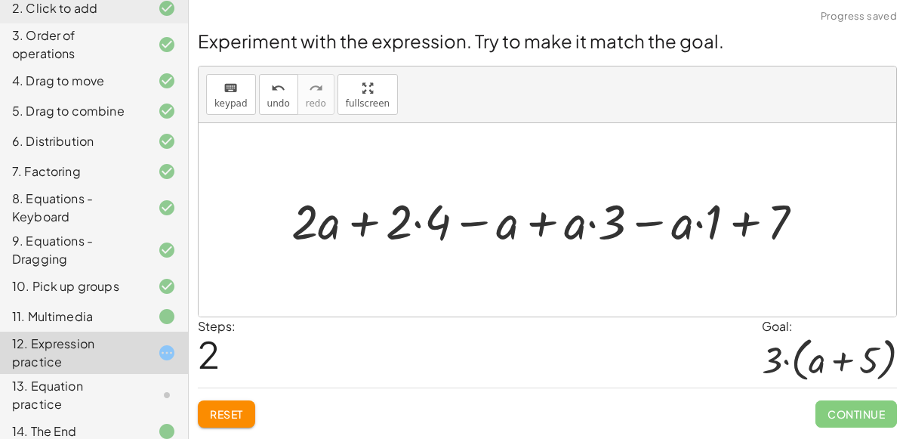
click at [538, 223] on div at bounding box center [554, 219] width 540 height 63
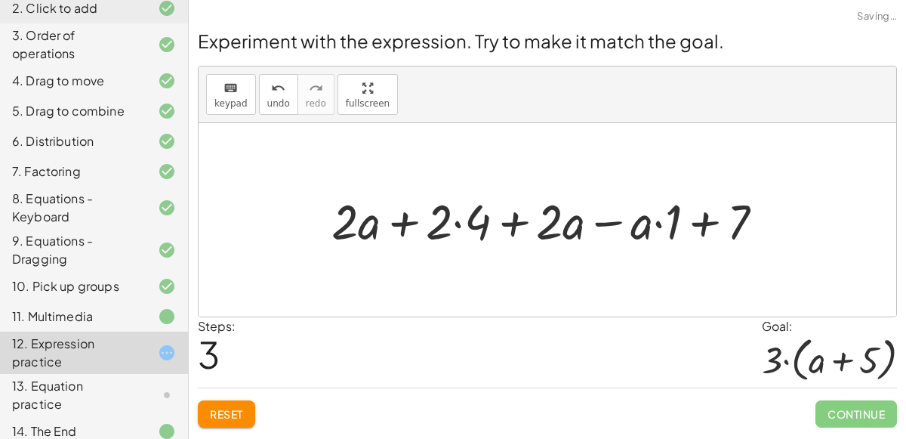
click at [404, 224] on div at bounding box center [553, 219] width 459 height 63
drag, startPoint x: 553, startPoint y: 232, endPoint x: 336, endPoint y: 239, distance: 216.7
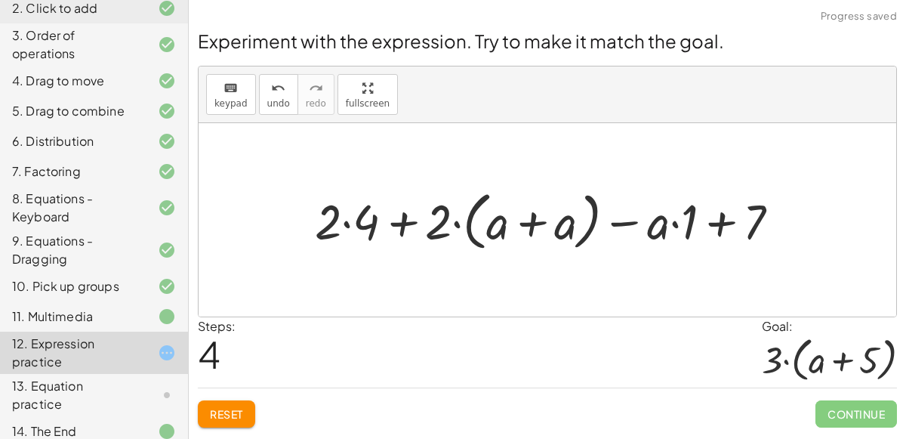
click at [451, 226] on div at bounding box center [553, 219] width 492 height 71
click at [455, 224] on div at bounding box center [553, 219] width 492 height 71
drag, startPoint x: 442, startPoint y: 228, endPoint x: 488, endPoint y: 230, distance: 46.1
click at [488, 230] on div at bounding box center [553, 219] width 492 height 71
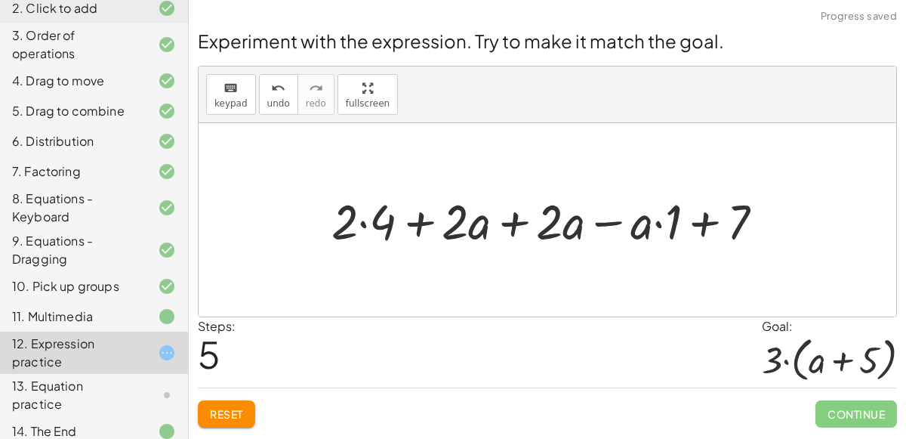
click at [506, 229] on div at bounding box center [553, 219] width 459 height 63
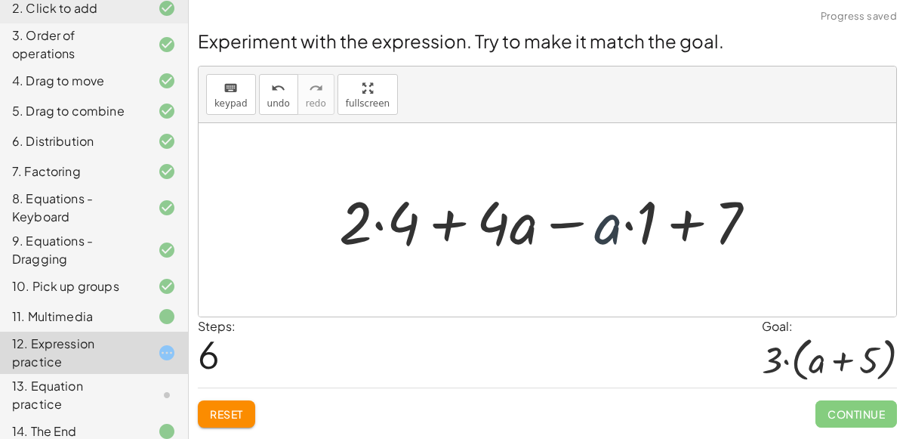
click at [609, 226] on div at bounding box center [553, 220] width 445 height 78
click at [377, 226] on div at bounding box center [553, 220] width 445 height 78
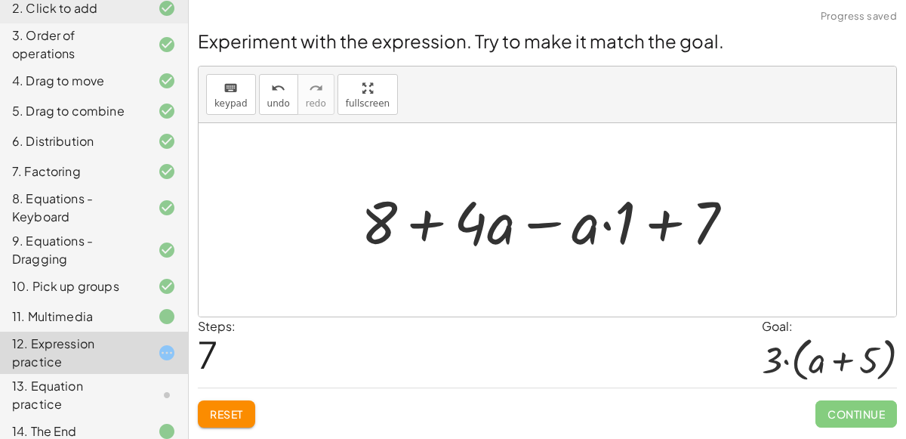
click at [606, 222] on div at bounding box center [553, 220] width 400 height 78
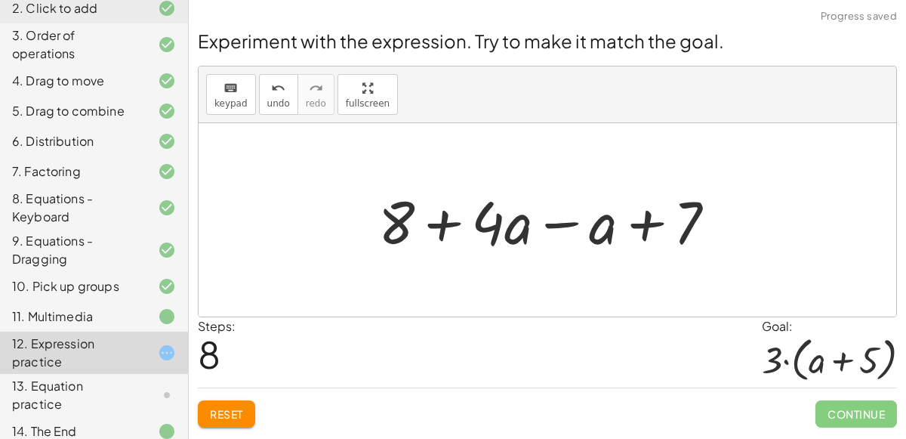
click at [442, 224] on div at bounding box center [553, 220] width 365 height 78
click at [559, 225] on div at bounding box center [553, 220] width 365 height 78
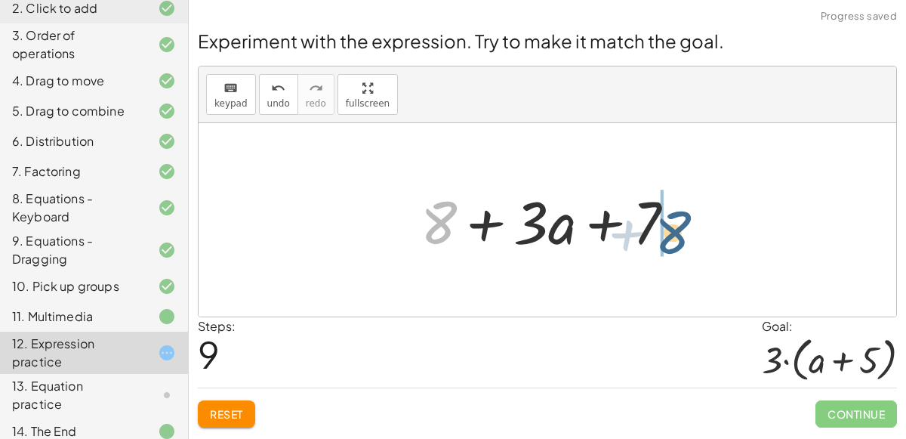
drag, startPoint x: 439, startPoint y: 229, endPoint x: 678, endPoint y: 239, distance: 239.5
click at [678, 239] on div at bounding box center [554, 220] width 282 height 78
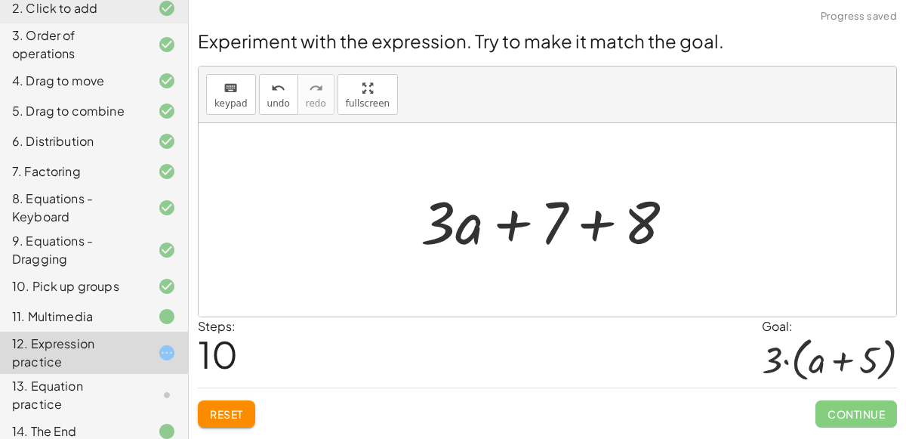
click at [599, 226] on div at bounding box center [554, 220] width 282 height 78
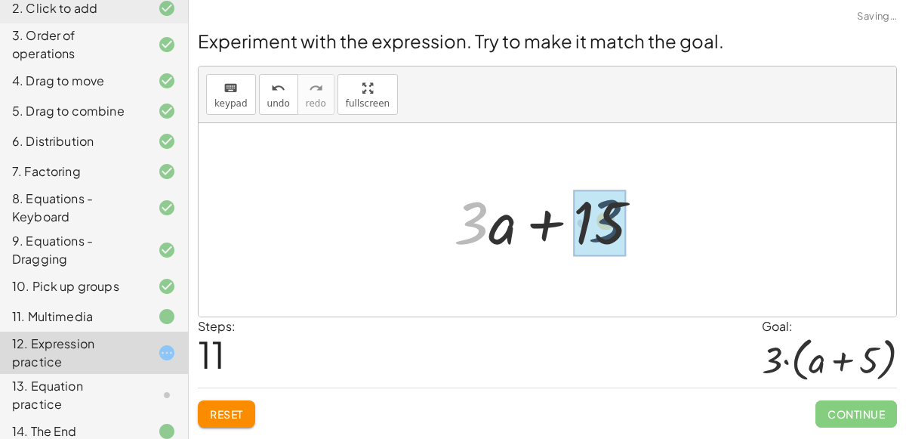
drag, startPoint x: 473, startPoint y: 217, endPoint x: 611, endPoint y: 216, distance: 138.1
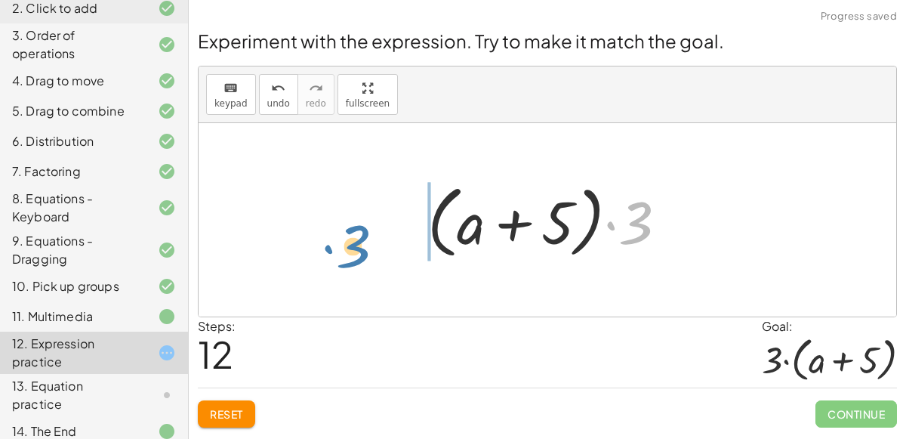
drag, startPoint x: 630, startPoint y: 229, endPoint x: 349, endPoint y: 252, distance: 281.8
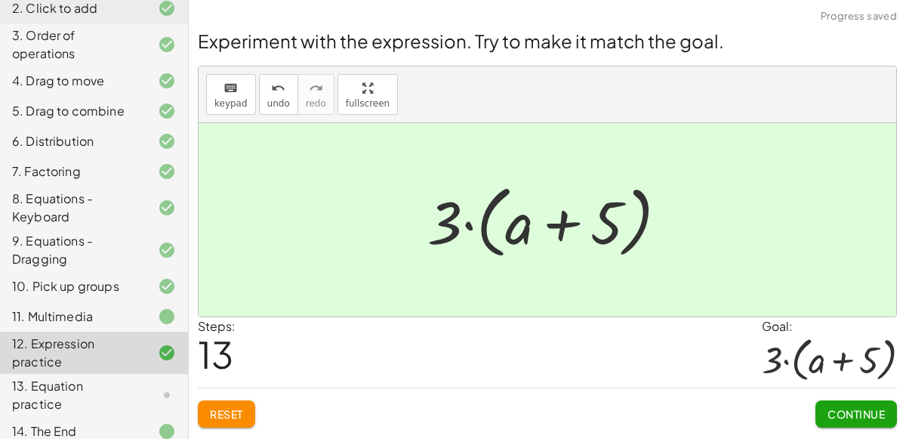
click at [863, 400] on button "Continue" at bounding box center [856, 413] width 82 height 27
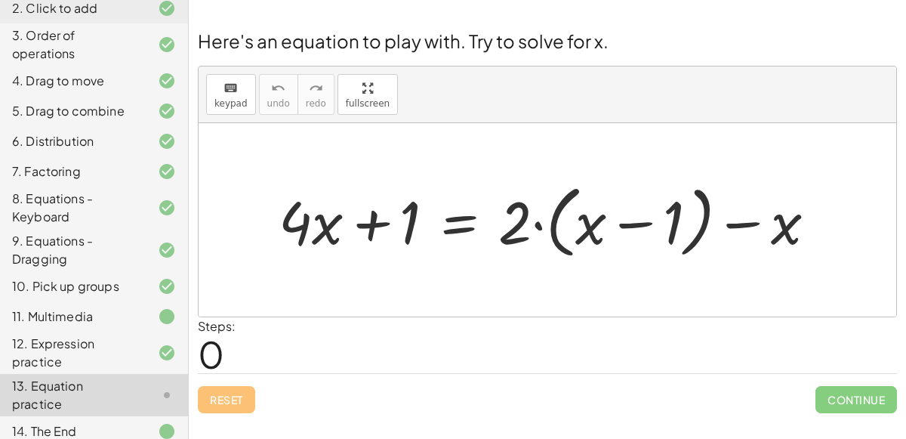
click at [540, 226] on div at bounding box center [553, 220] width 565 height 87
drag, startPoint x: 510, startPoint y: 224, endPoint x: 563, endPoint y: 220, distance: 53.0
click at [563, 220] on div at bounding box center [553, 220] width 565 height 87
drag, startPoint x: 517, startPoint y: 223, endPoint x: 580, endPoint y: 218, distance: 62.8
click at [580, 218] on div at bounding box center [553, 220] width 565 height 87
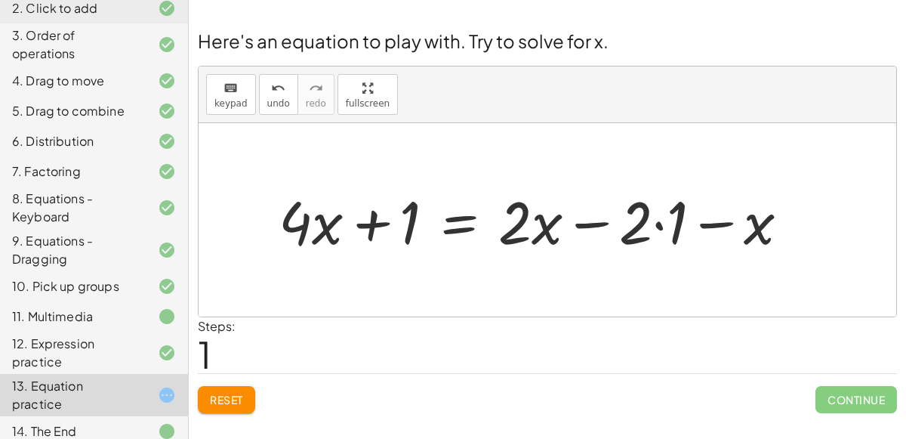
click at [369, 223] on div at bounding box center [539, 220] width 537 height 78
click at [601, 222] on div at bounding box center [539, 220] width 537 height 78
click at [708, 221] on div at bounding box center [539, 220] width 537 height 78
click at [660, 221] on div at bounding box center [539, 220] width 537 height 78
click at [671, 225] on div at bounding box center [522, 220] width 503 height 78
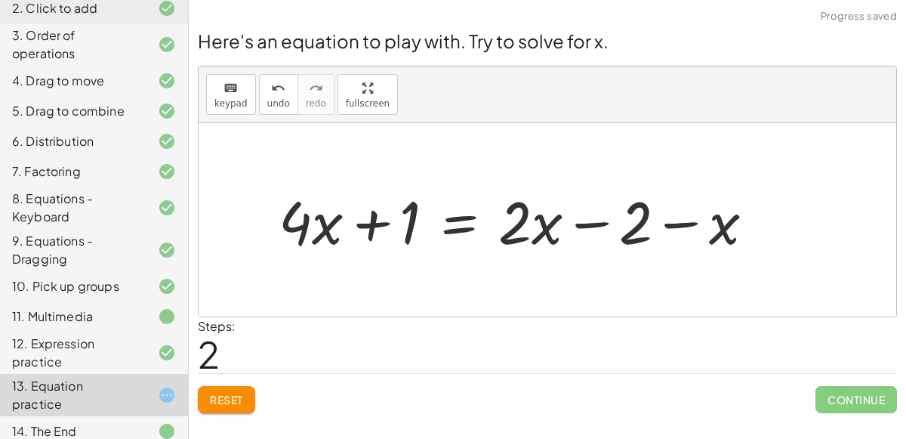
click at [604, 219] on div at bounding box center [522, 220] width 503 height 78
drag, startPoint x: 718, startPoint y: 225, endPoint x: 573, endPoint y: 220, distance: 145.0
click at [573, 220] on div at bounding box center [522, 220] width 503 height 78
click at [595, 223] on div at bounding box center [522, 220] width 503 height 78
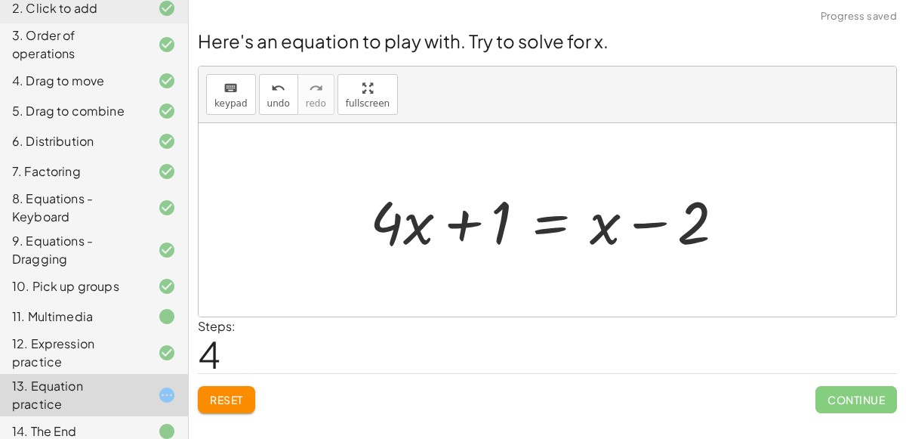
click at [641, 223] on div at bounding box center [553, 220] width 382 height 78
drag, startPoint x: 686, startPoint y: 229, endPoint x: 497, endPoint y: 243, distance: 189.2
click at [497, 243] on div at bounding box center [553, 220] width 382 height 78
